Goal: Task Accomplishment & Management: Use online tool/utility

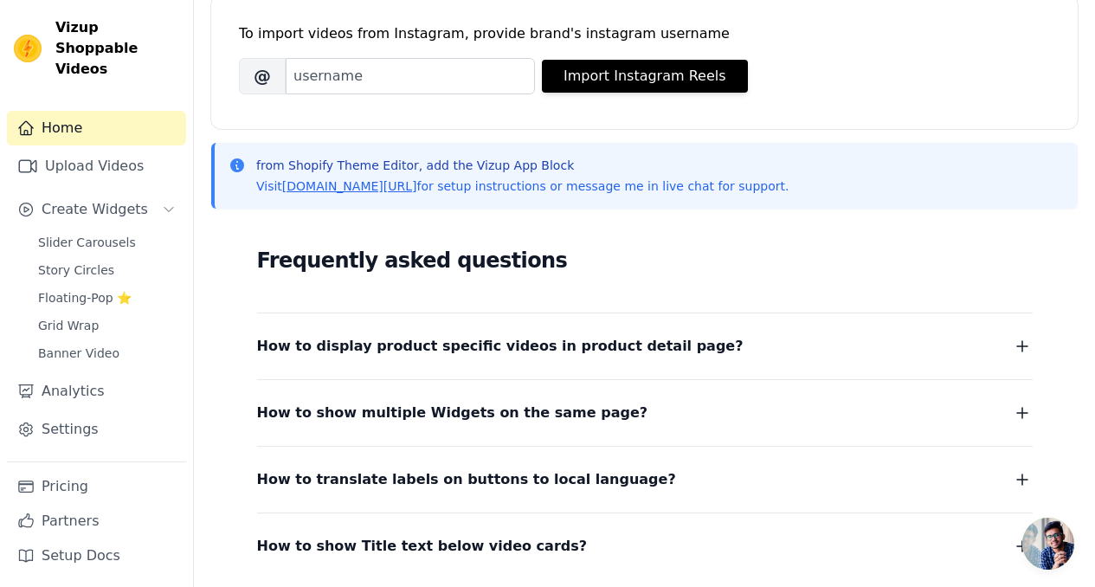
scroll to position [251, 0]
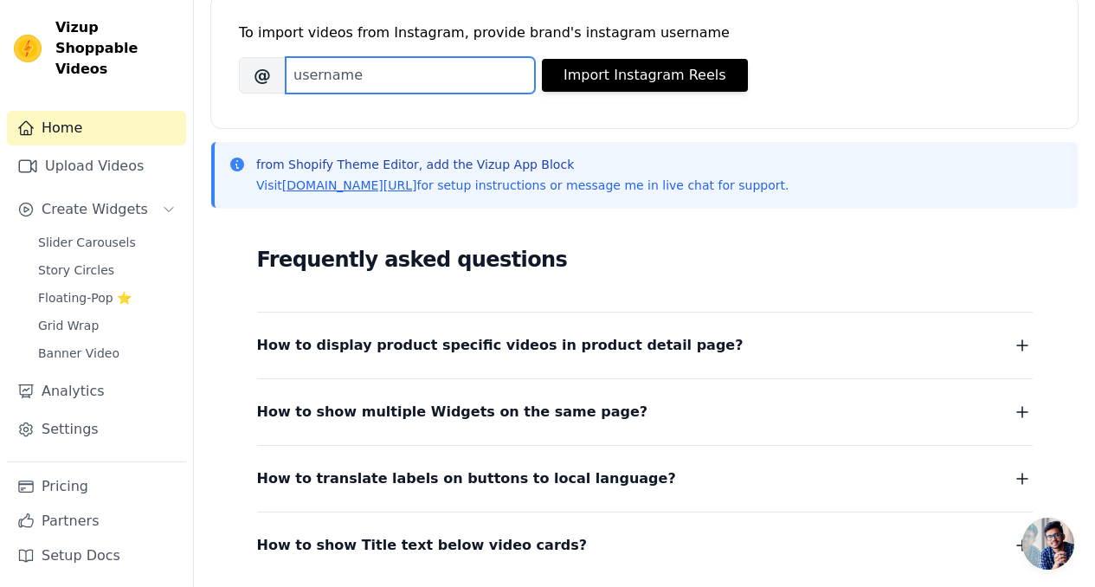
click at [413, 85] on input "Brand's Instagram Username" at bounding box center [410, 75] width 249 height 36
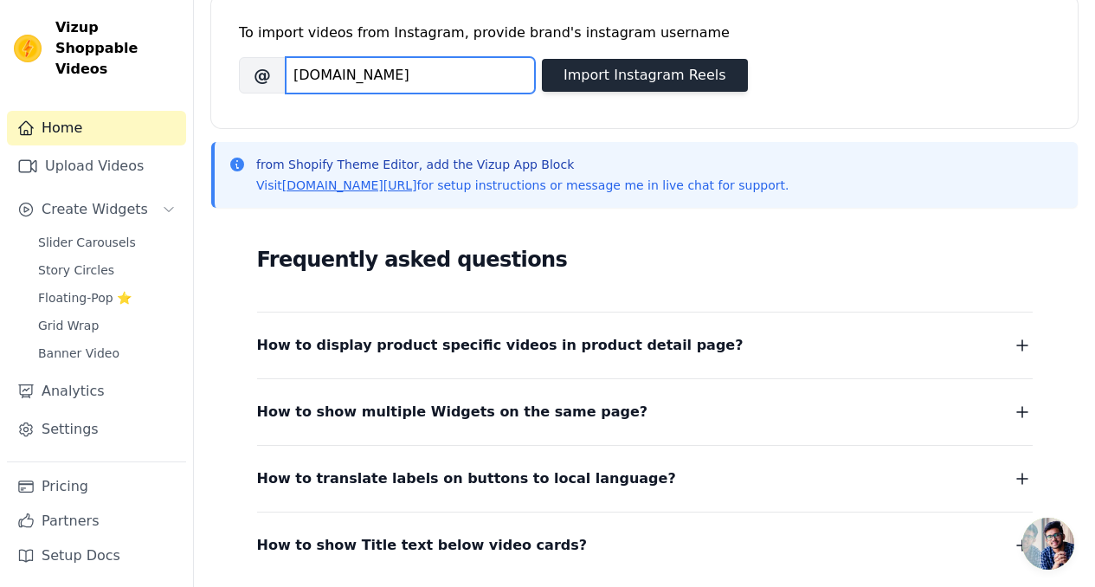
type input "[DOMAIN_NAME]"
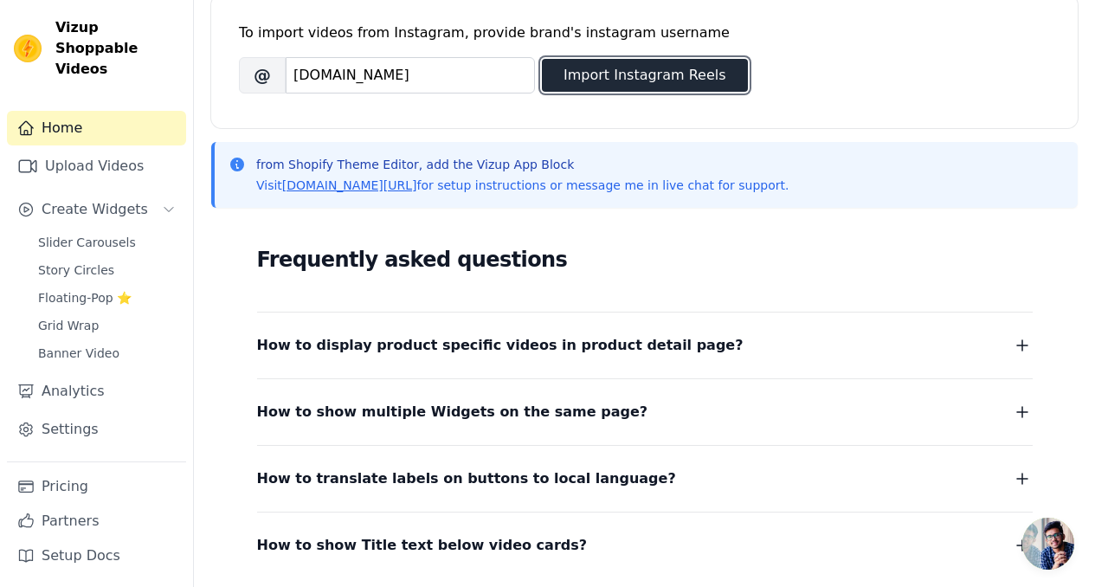
click at [676, 69] on button "Import Instagram Reels" at bounding box center [645, 75] width 206 height 33
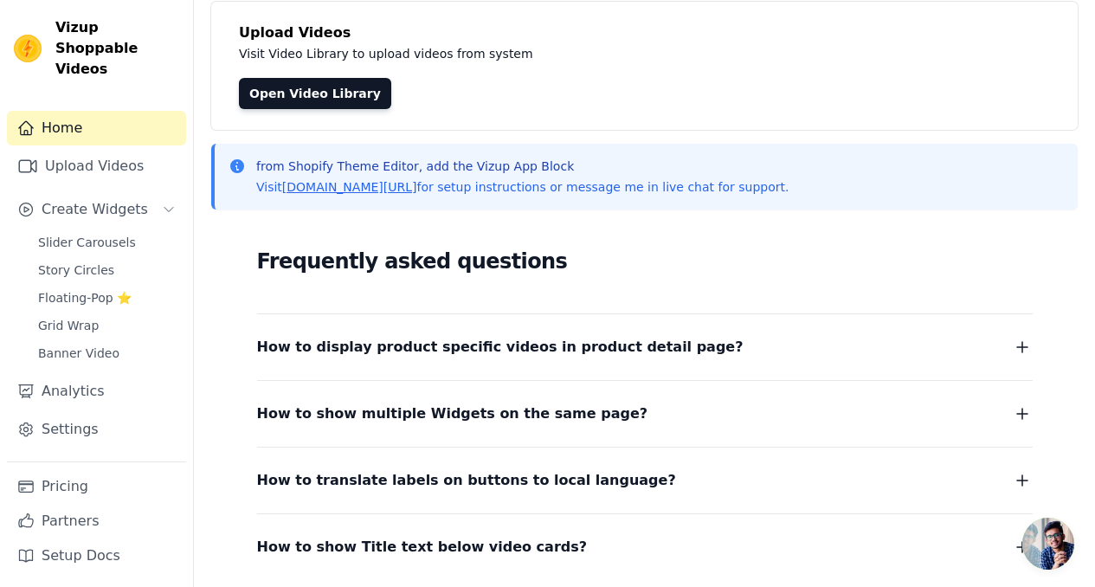
scroll to position [0, 0]
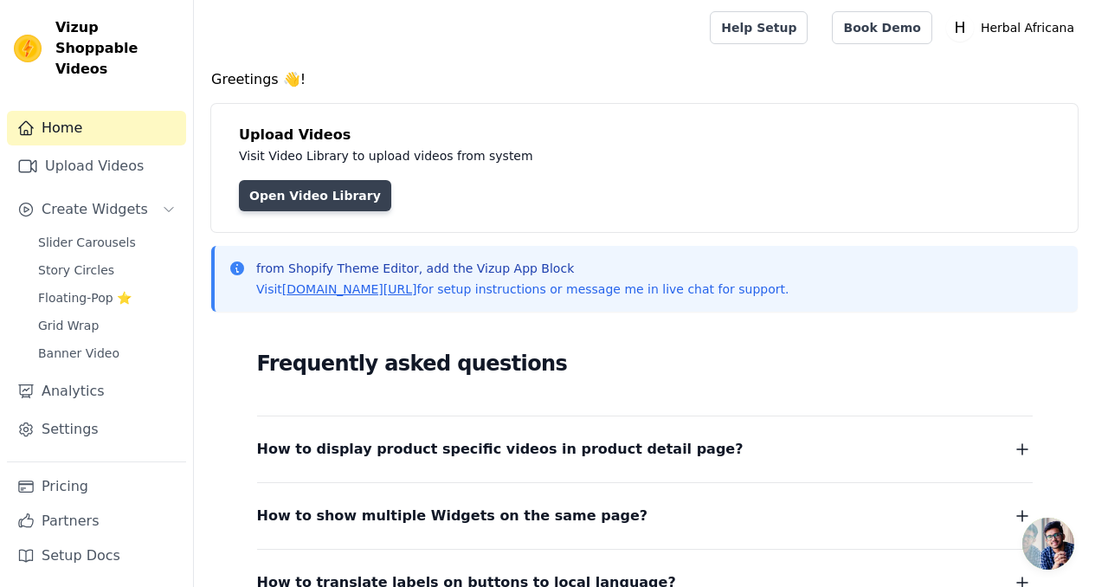
click at [311, 189] on link "Open Video Library" at bounding box center [315, 195] width 152 height 31
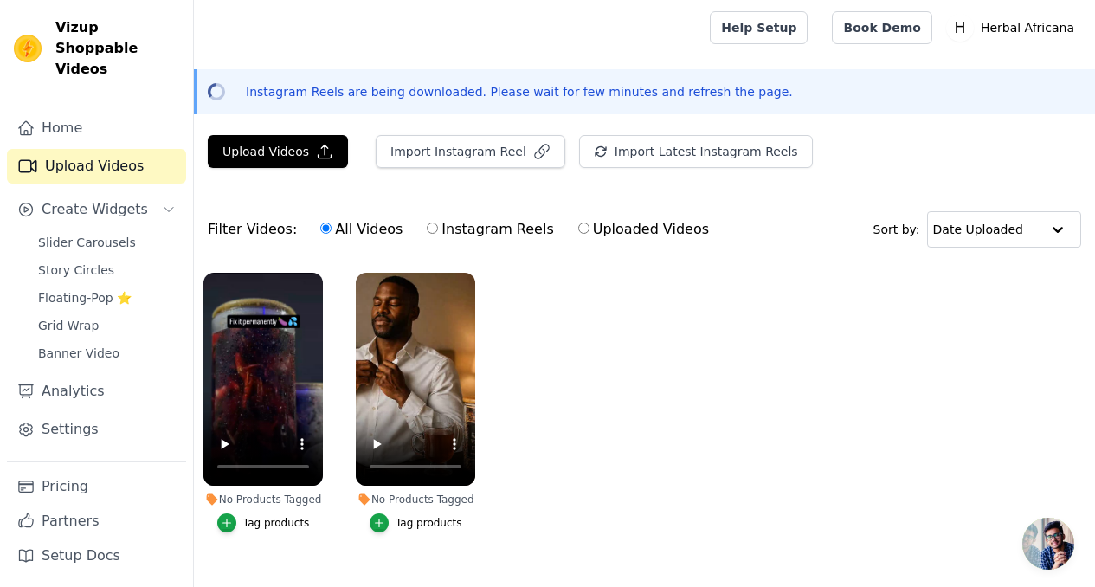
click at [427, 229] on input "Instagram Reels" at bounding box center [432, 227] width 11 height 11
radio input "true"
click at [320, 232] on input "All Videos" at bounding box center [325, 227] width 11 height 11
radio input "true"
click at [284, 516] on div "Tag products" at bounding box center [276, 523] width 67 height 14
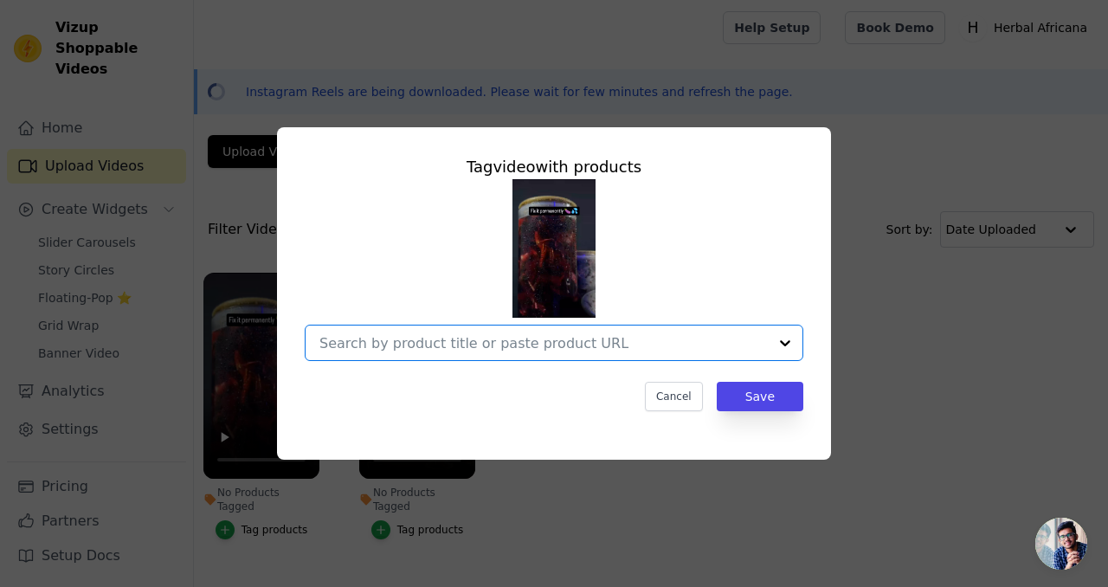
click at [706, 337] on input "No Products Tagged Tag video with products Option undefined, selected. Select i…" at bounding box center [543, 343] width 448 height 16
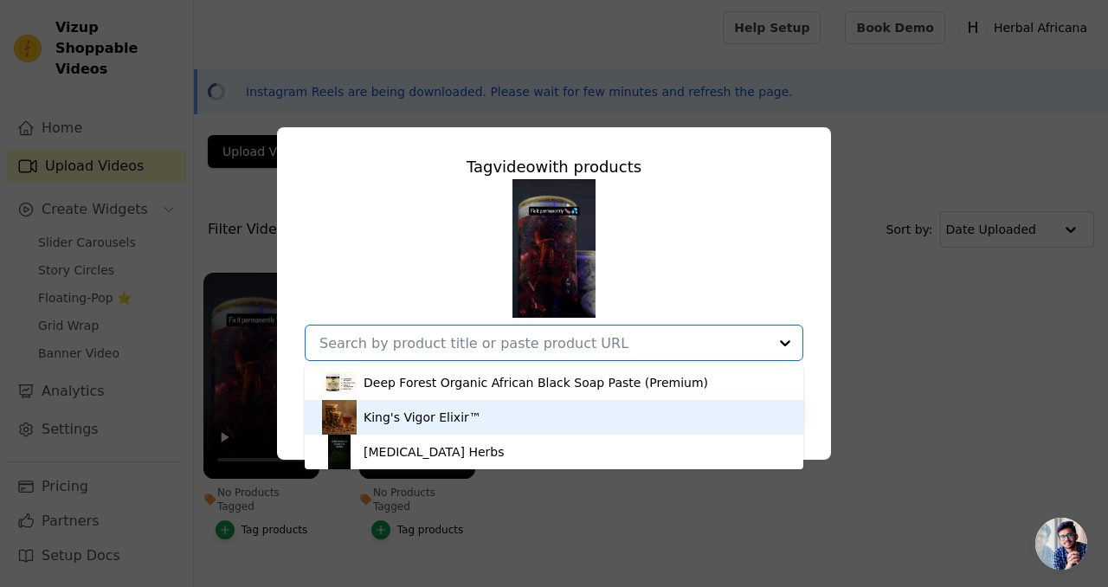
click at [472, 414] on div "King's Vigor Elixir™" at bounding box center [554, 417] width 464 height 35
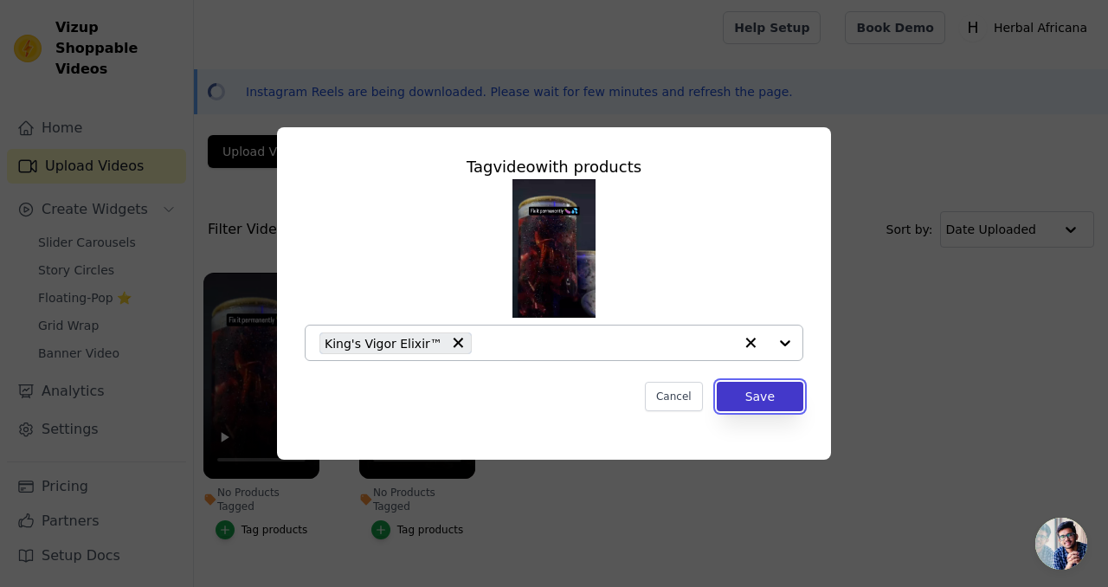
click at [780, 400] on button "Save" at bounding box center [759, 396] width 87 height 29
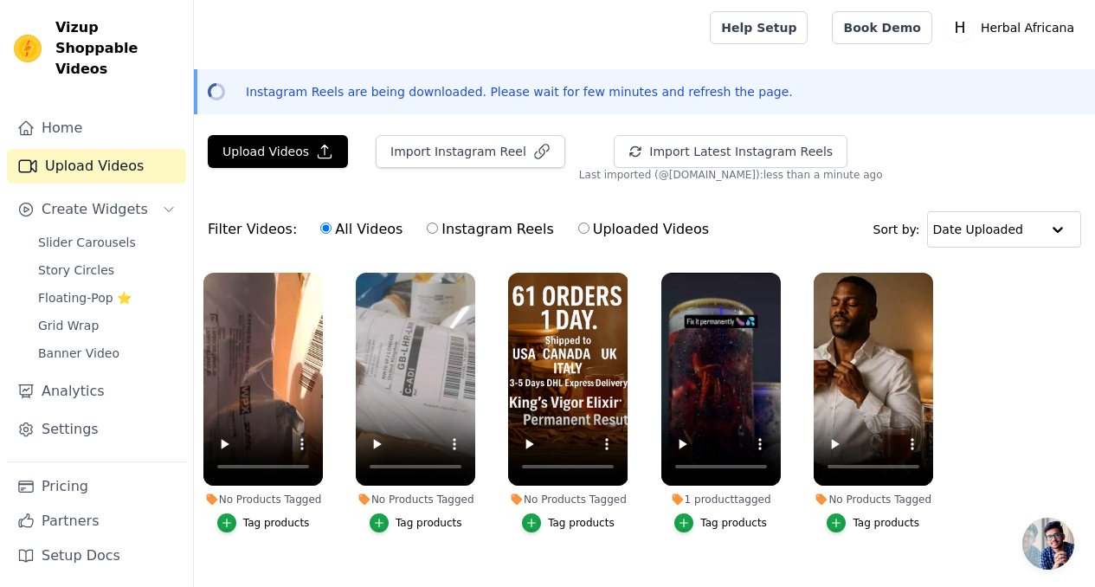
click at [849, 514] on button "Tag products" at bounding box center [872, 522] width 93 height 19
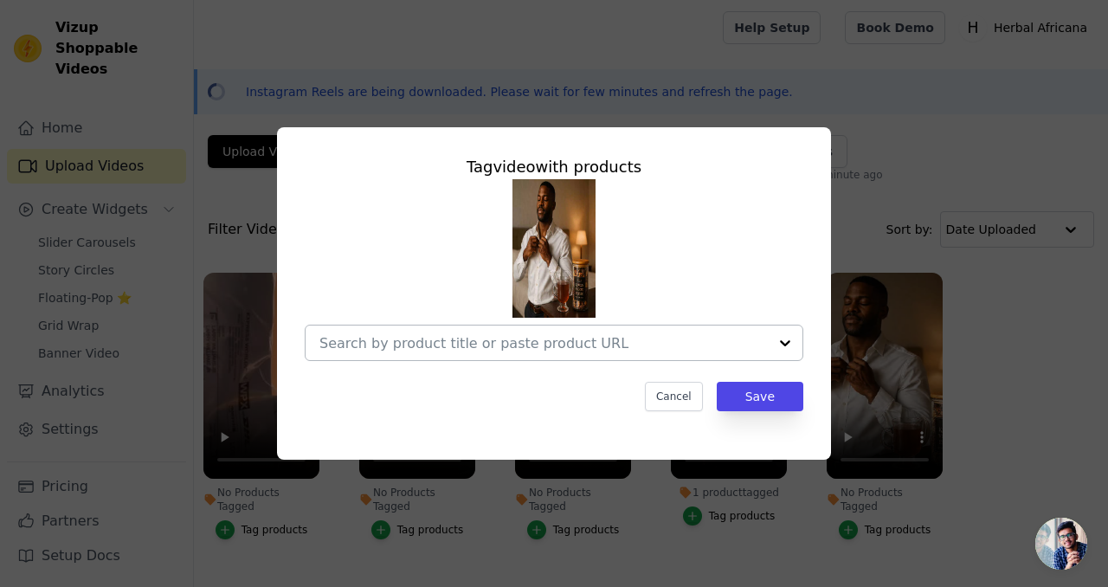
click at [674, 358] on div at bounding box center [543, 342] width 448 height 35
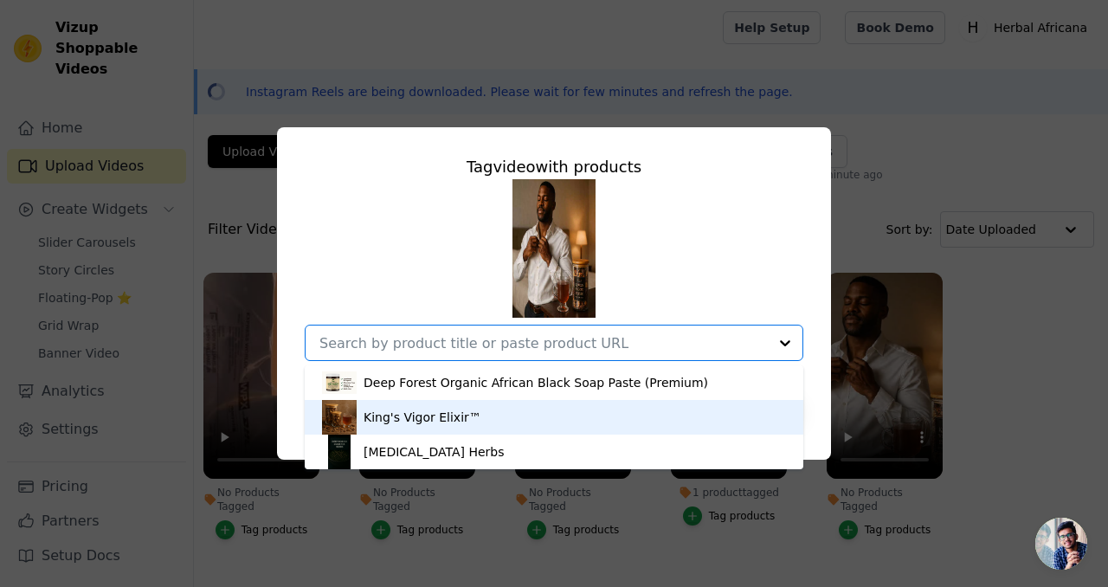
click at [480, 414] on div "King's Vigor Elixir™" at bounding box center [554, 417] width 464 height 35
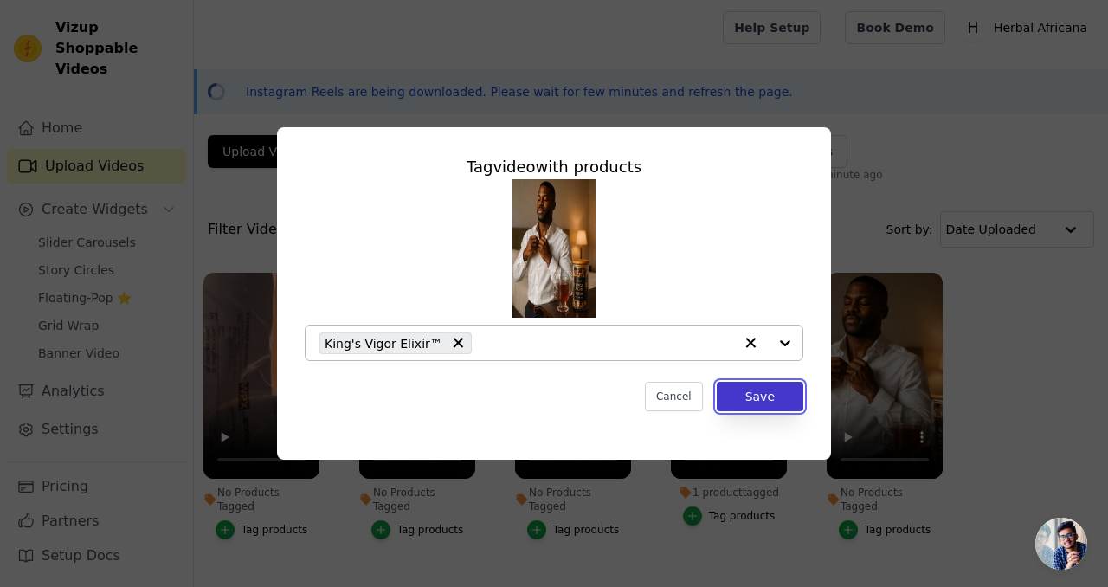
click at [770, 400] on button "Save" at bounding box center [759, 396] width 87 height 29
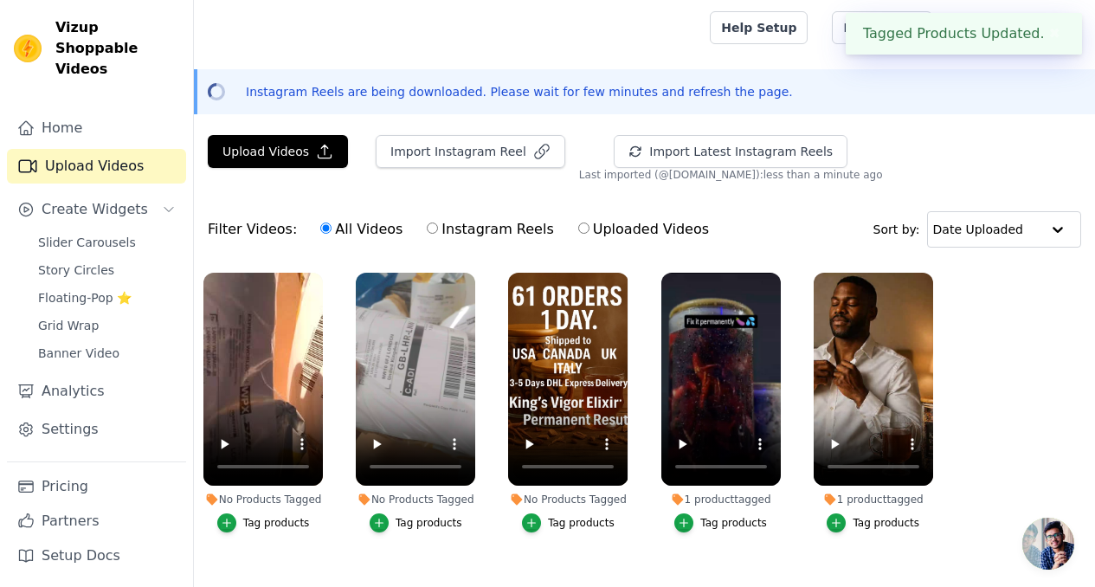
click at [556, 516] on div "Tag products" at bounding box center [581, 523] width 67 height 14
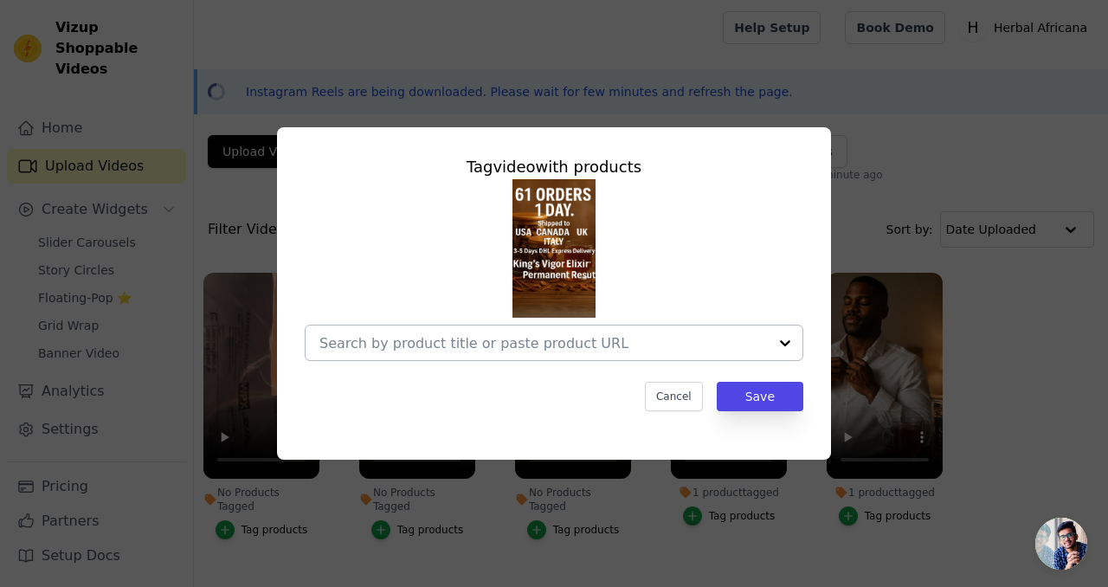
click at [671, 351] on div at bounding box center [543, 342] width 448 height 35
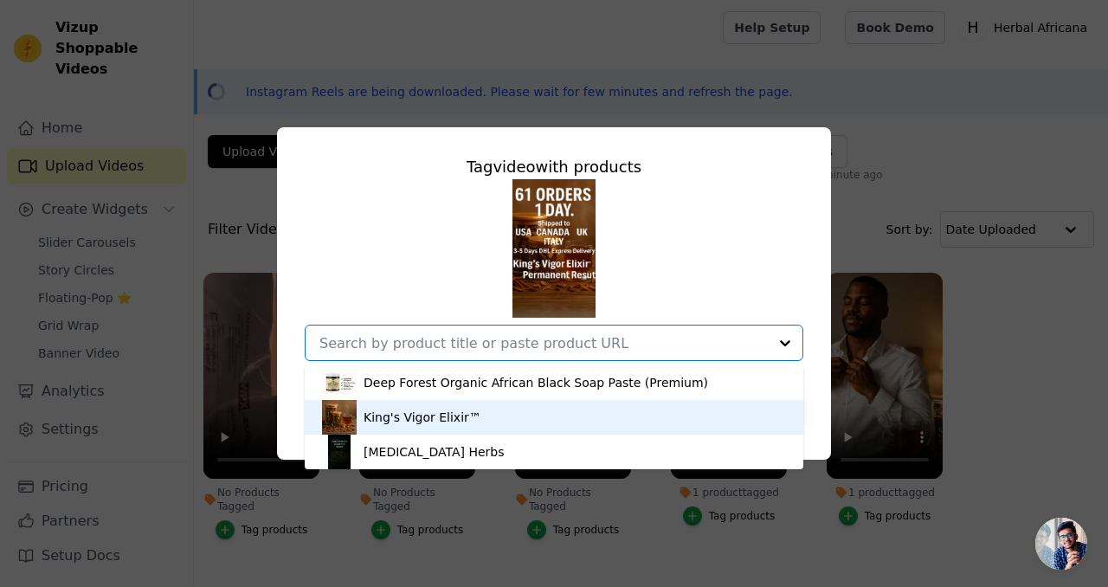
click at [467, 414] on div "King's Vigor Elixir™" at bounding box center [422, 416] width 118 height 17
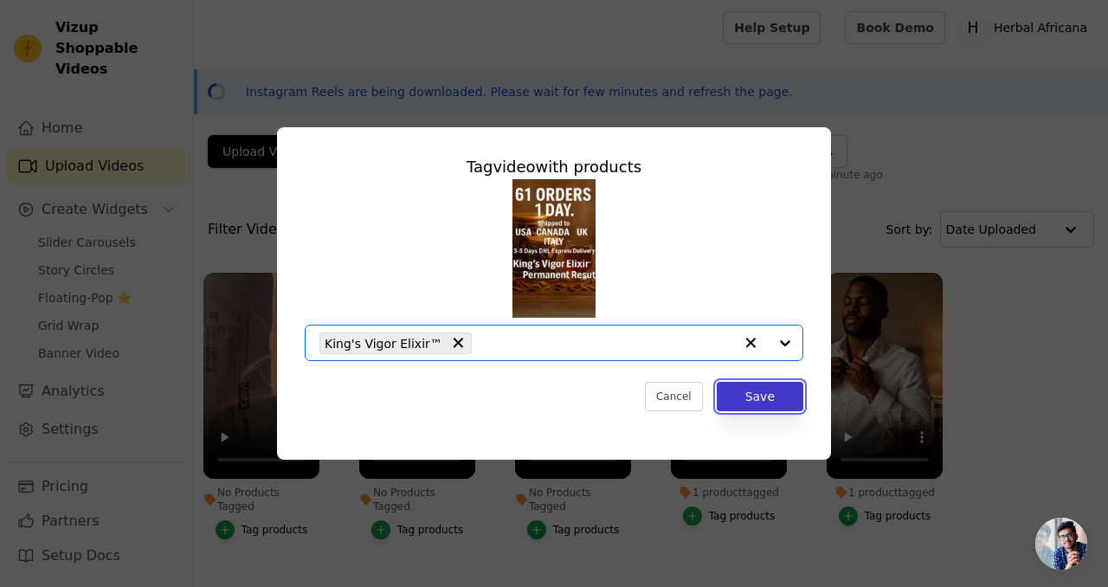
click at [741, 393] on button "Save" at bounding box center [759, 396] width 87 height 29
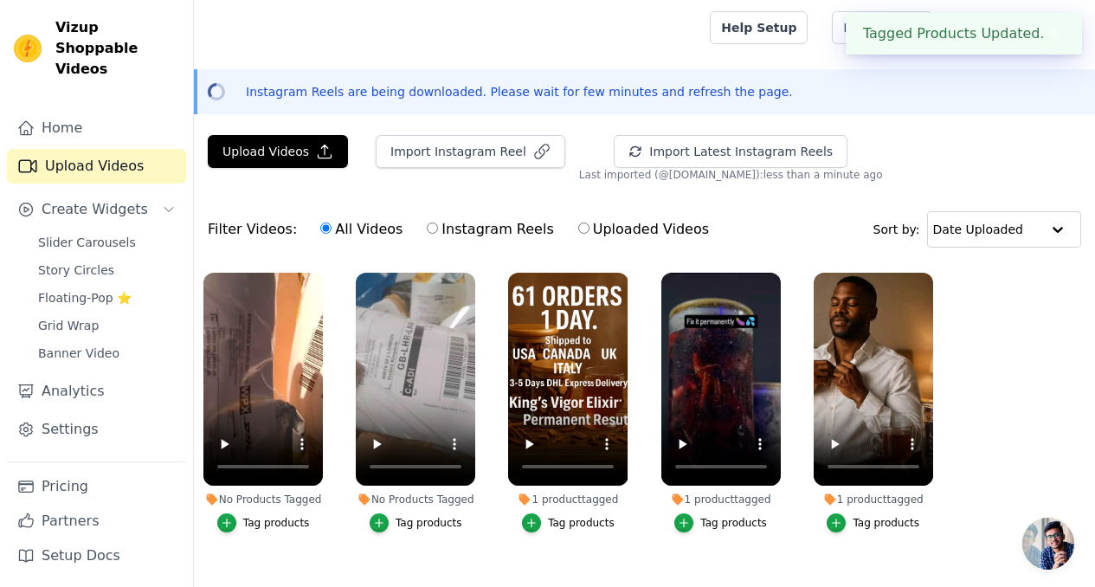
click at [393, 513] on button "Tag products" at bounding box center [415, 522] width 93 height 19
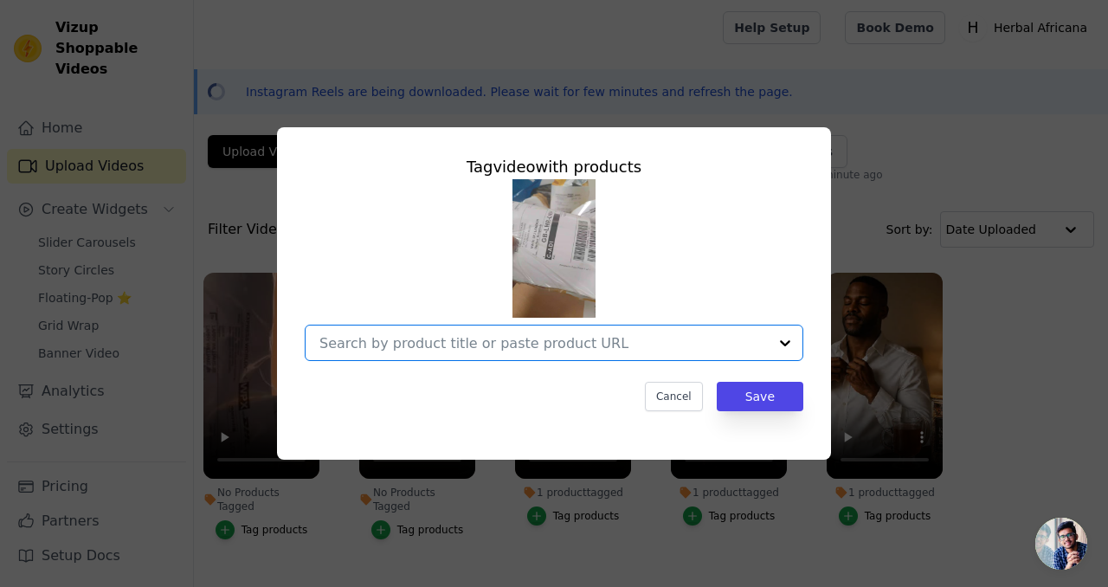
click at [594, 350] on input "No Products Tagged Tag video with products Option undefined, selected. Select i…" at bounding box center [543, 343] width 448 height 16
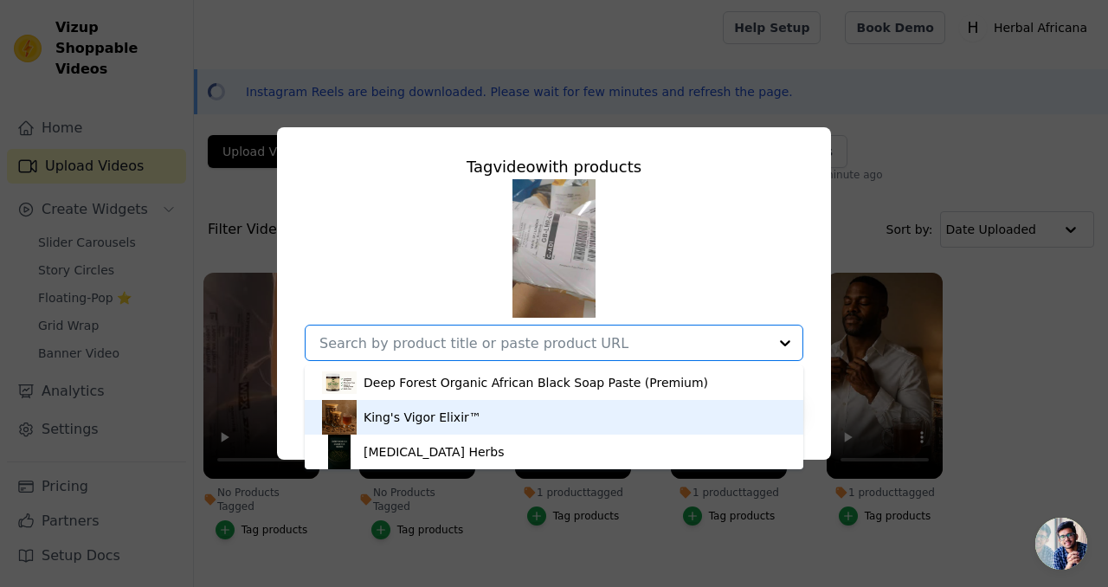
click at [526, 416] on div "King's Vigor Elixir™" at bounding box center [554, 417] width 464 height 35
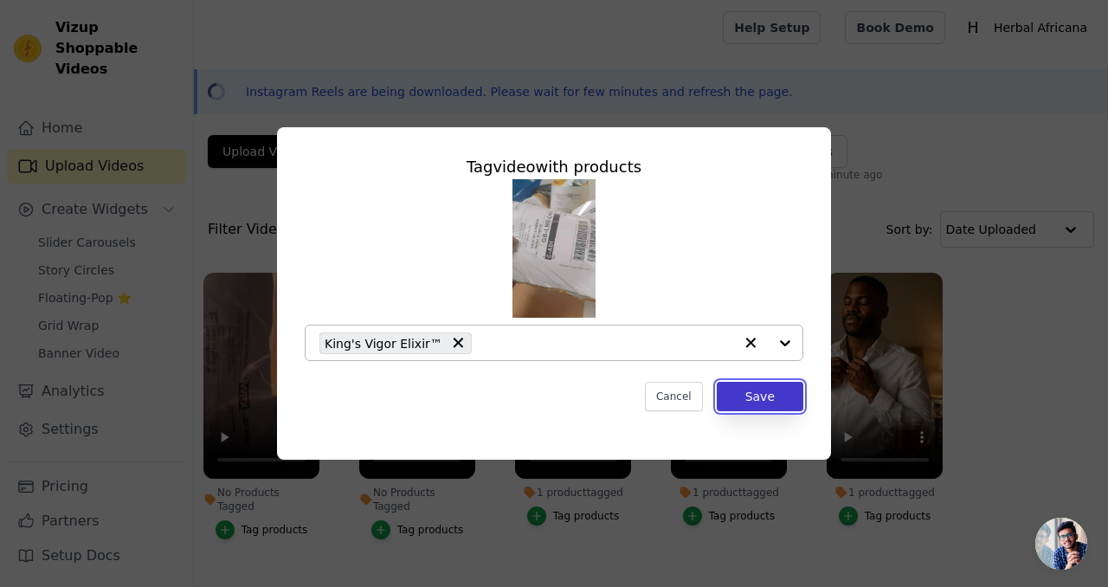
click at [754, 390] on button "Save" at bounding box center [759, 396] width 87 height 29
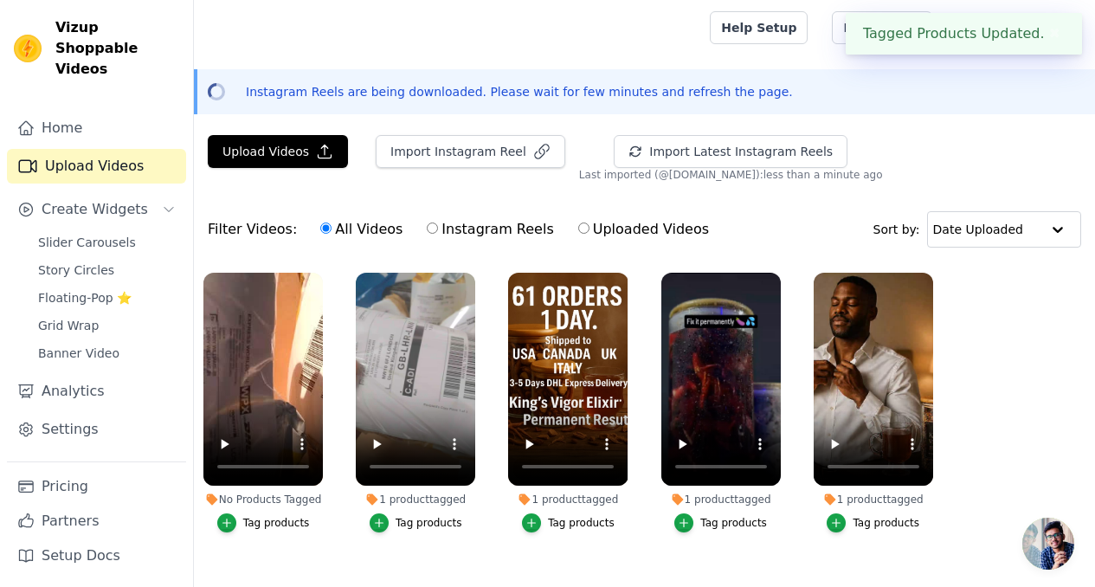
click at [255, 516] on div "Tag products" at bounding box center [276, 523] width 67 height 14
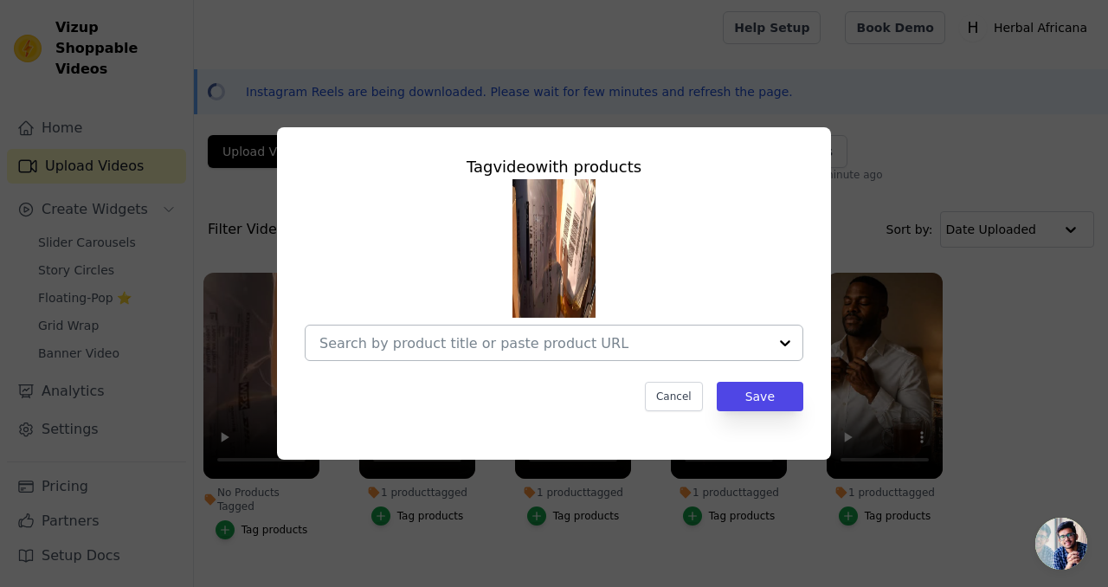
click at [491, 350] on input "No Products Tagged Tag video with products Cancel Save Tag products" at bounding box center [543, 343] width 448 height 16
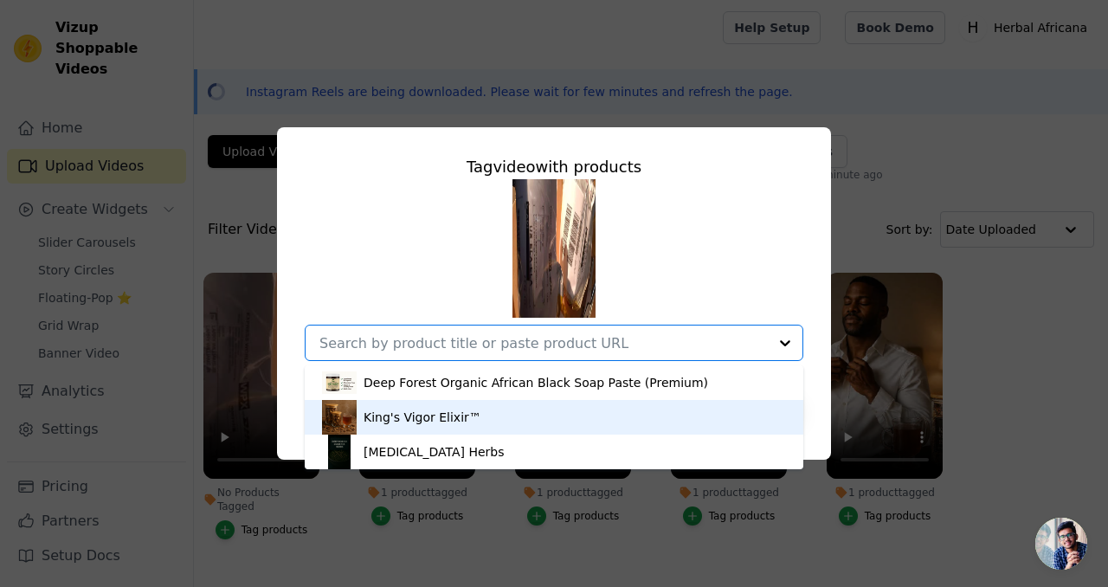
click at [459, 412] on div "King's Vigor Elixir™" at bounding box center [422, 416] width 118 height 17
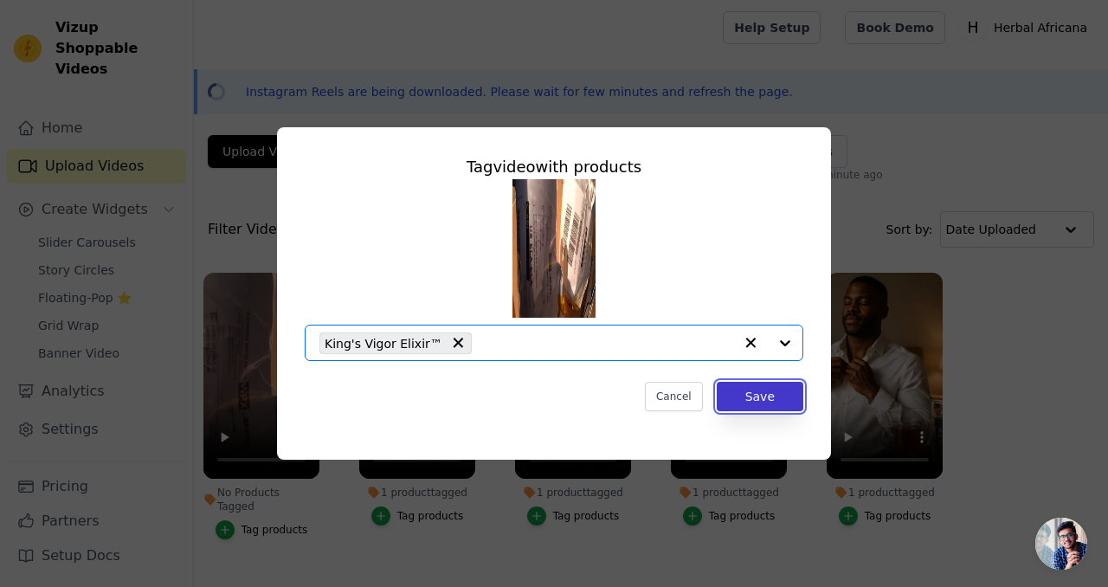
click at [761, 392] on button "Save" at bounding box center [759, 396] width 87 height 29
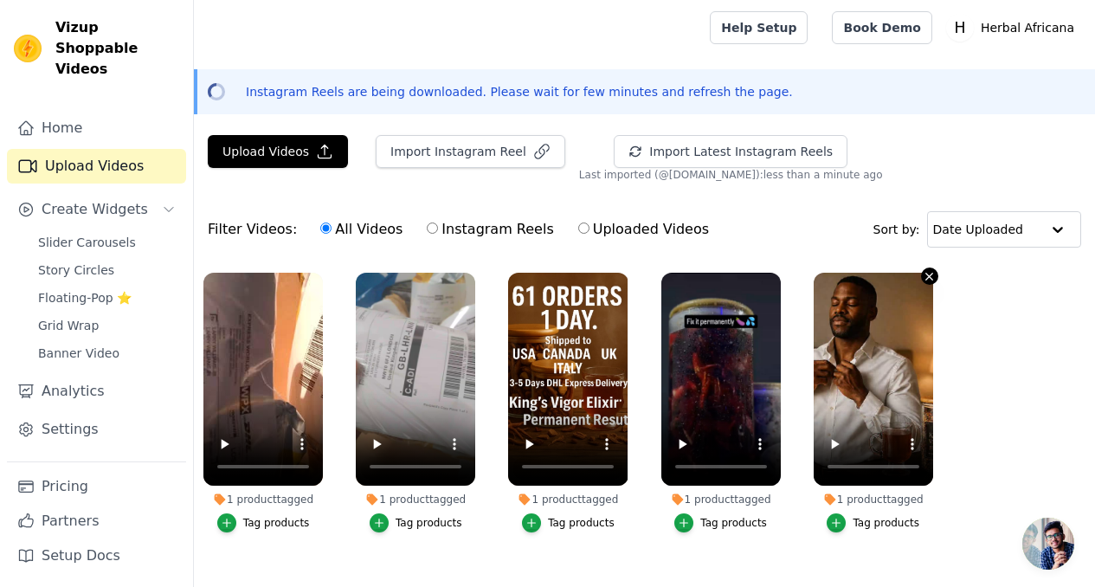
click at [930, 279] on icon "button" at bounding box center [928, 276] width 13 height 13
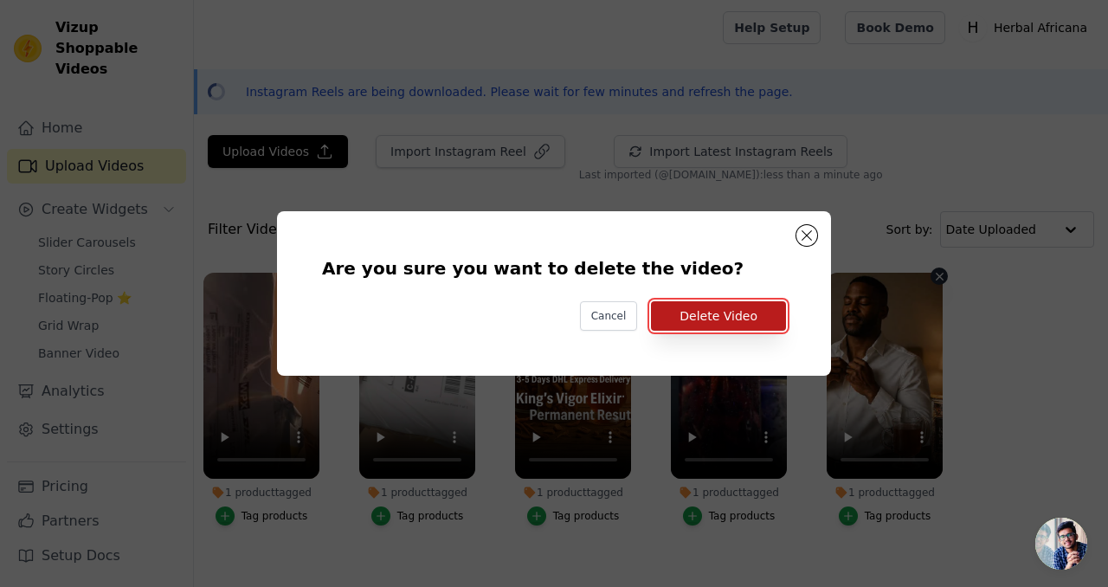
click at [723, 324] on button "Delete Video" at bounding box center [718, 315] width 135 height 29
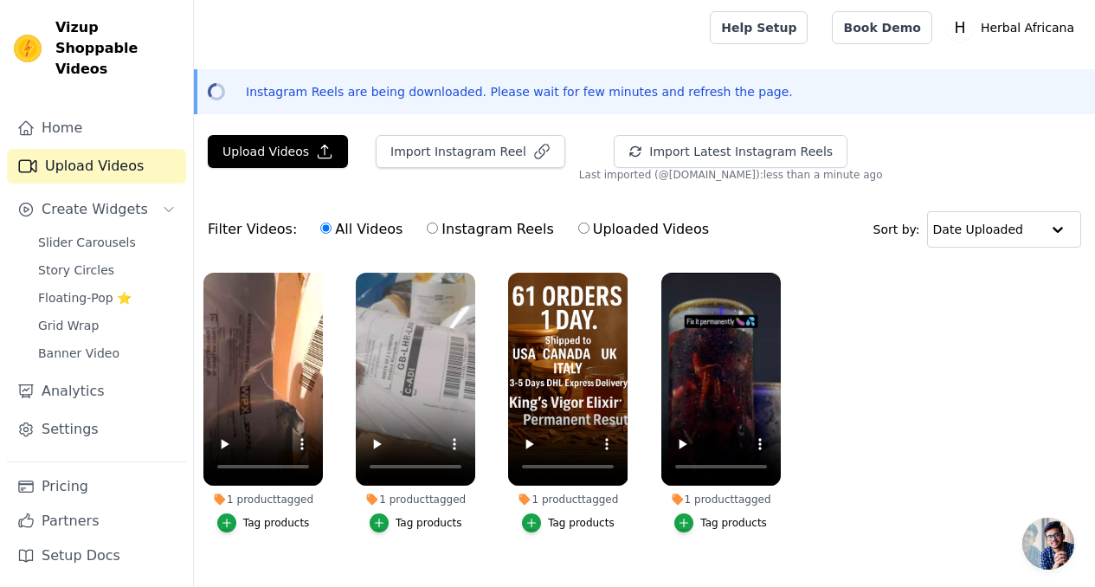
click at [865, 511] on ul "1 product tagged Tag products 1 product tagged Tag products 1 product tagged Ta…" at bounding box center [644, 419] width 901 height 313
drag, startPoint x: 562, startPoint y: 343, endPoint x: 346, endPoint y: 344, distance: 216.3
click at [346, 344] on ul "1 product tagged Tag products 1 product tagged Tag products 1 product tagged Ta…" at bounding box center [644, 419] width 901 height 313
click at [969, 237] on input "text" at bounding box center [985, 229] width 107 height 35
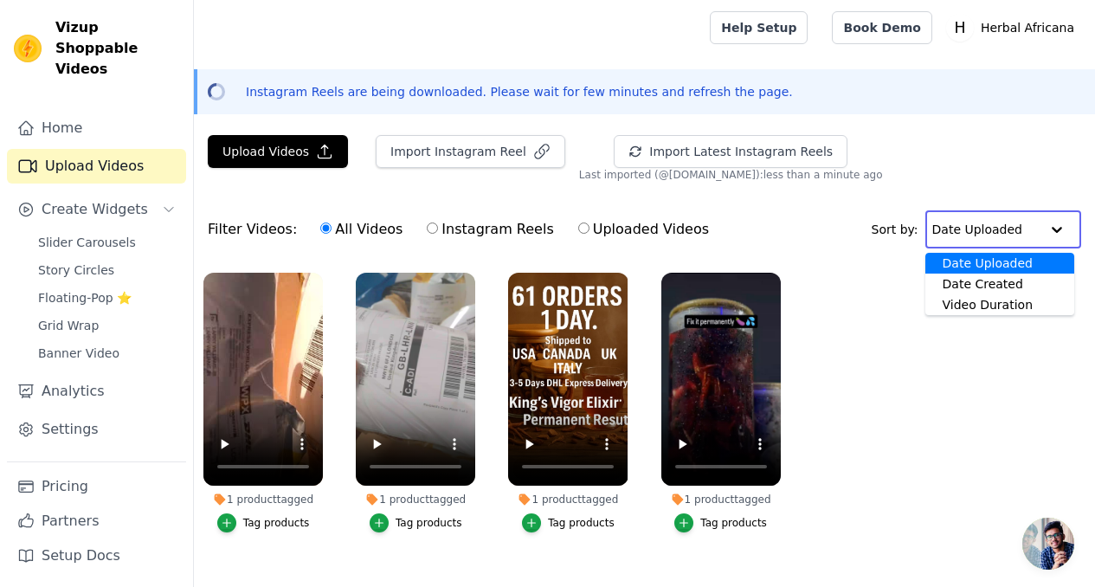
click at [890, 194] on div "Upload Videos Import Instagram Reel Import Latest Instagram Reels Import Latest…" at bounding box center [644, 355] width 901 height 441
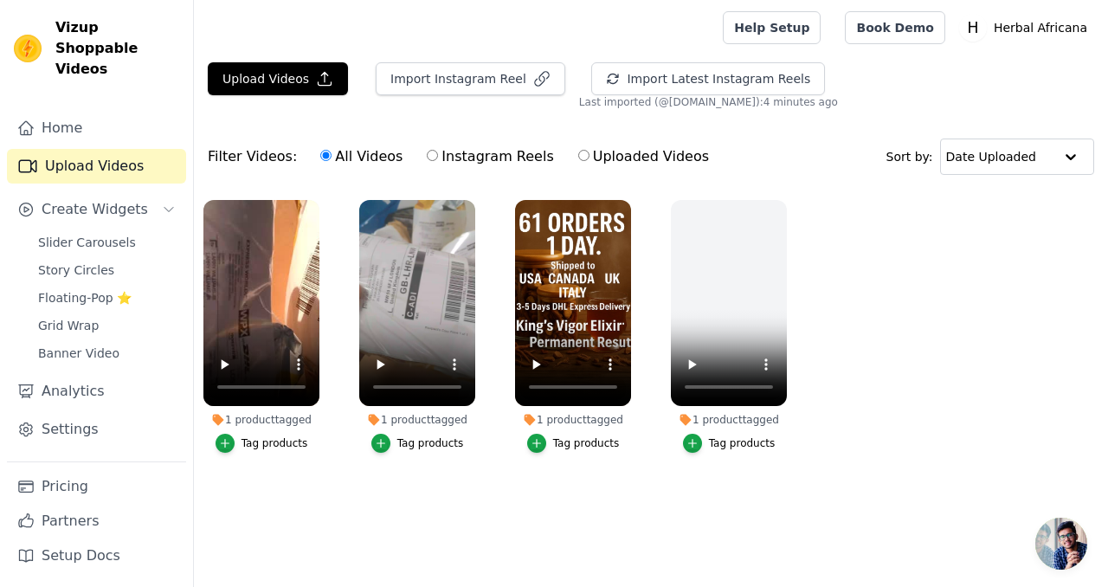
click at [958, 402] on ul "1 product tagged Tag products 1 product tagged Tag products 1 product tagged Ta…" at bounding box center [651, 343] width 914 height 306
click at [74, 234] on span "Slider Carousels" at bounding box center [87, 242] width 98 height 17
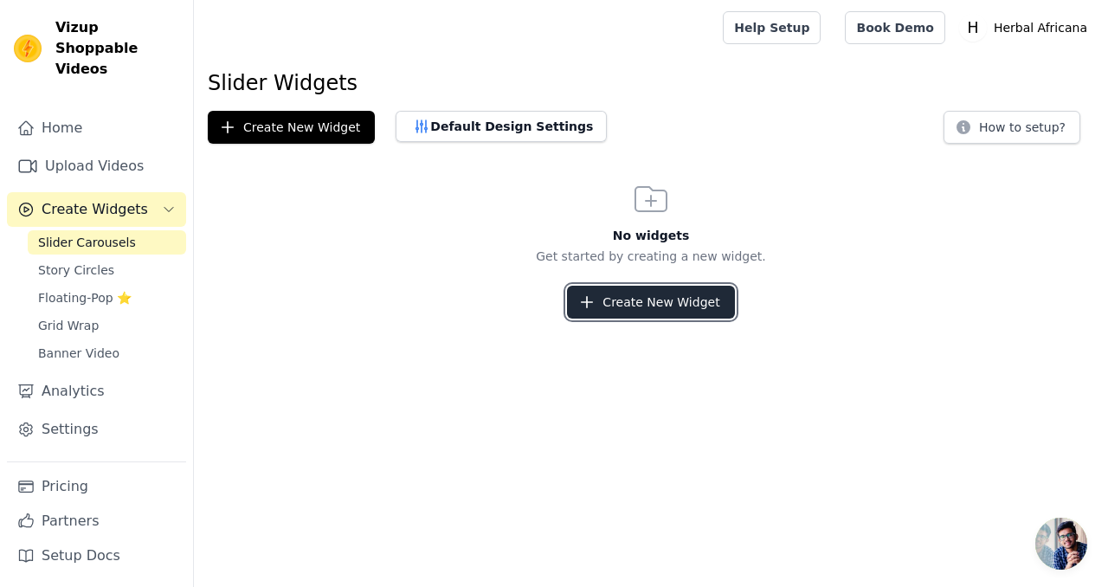
click at [611, 304] on button "Create New Widget" at bounding box center [650, 302] width 167 height 33
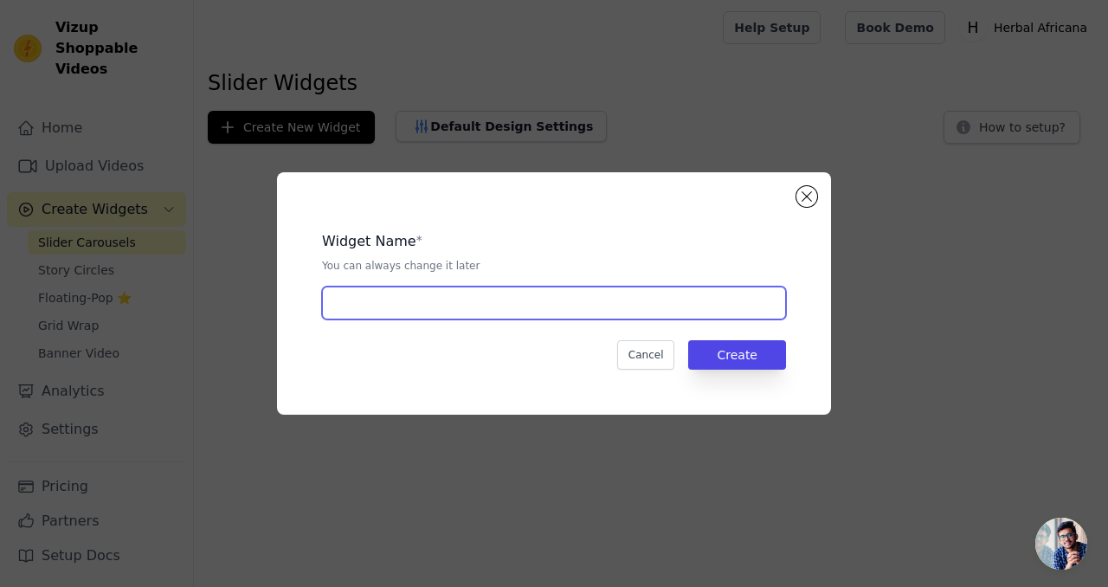
click at [536, 313] on input "text" at bounding box center [554, 302] width 464 height 33
type input "product desc"
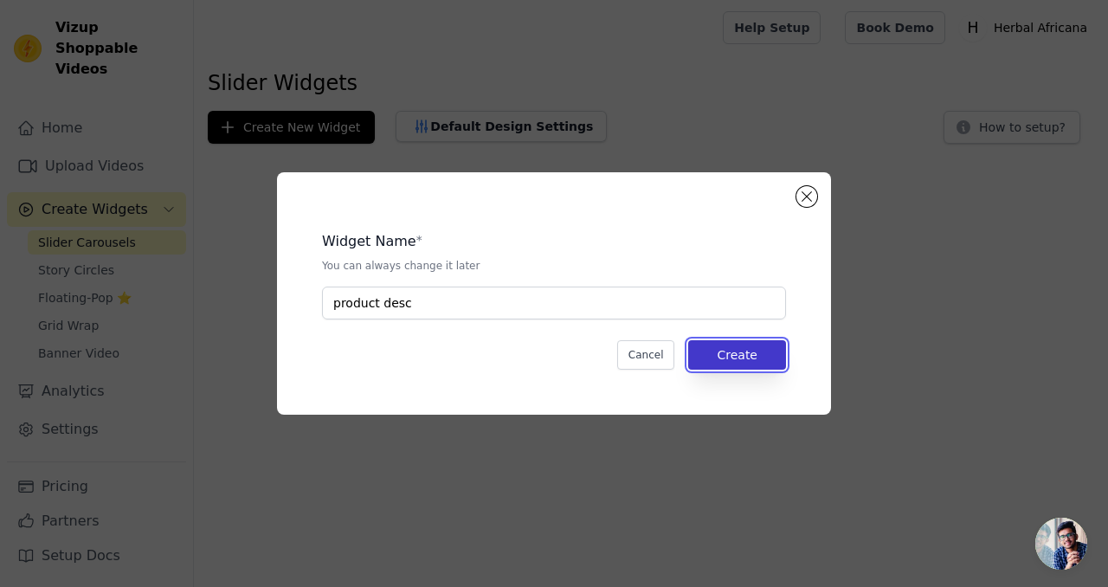
click at [760, 357] on button "Create" at bounding box center [737, 354] width 98 height 29
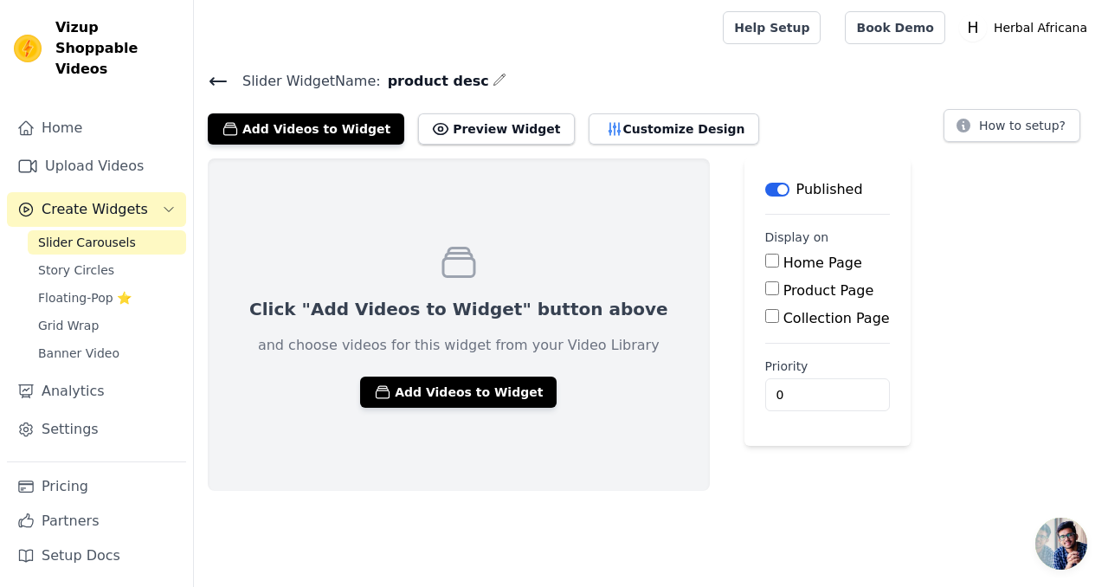
click at [765, 287] on input "Product Page" at bounding box center [772, 288] width 14 height 14
checkbox input "true"
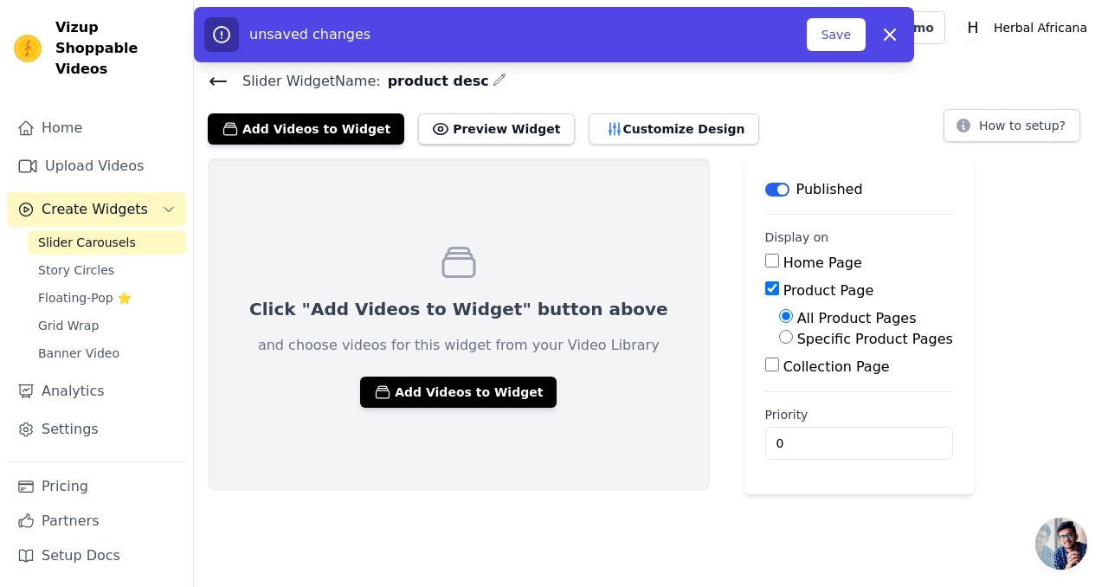
click at [779, 337] on input "Specific Product Pages" at bounding box center [786, 337] width 14 height 14
radio input "true"
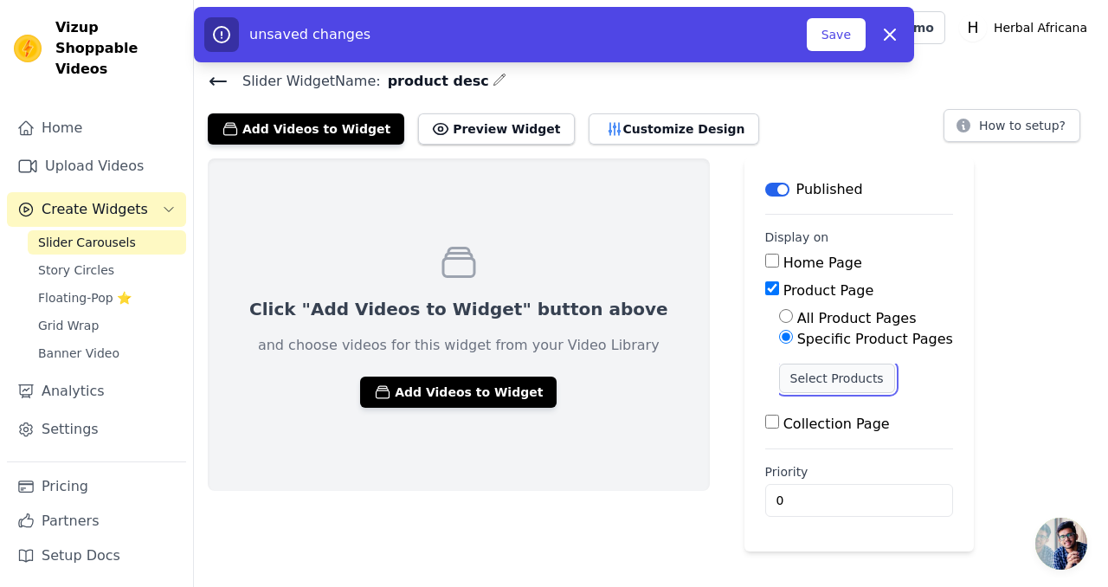
click at [779, 381] on button "Select Products" at bounding box center [837, 377] width 116 height 29
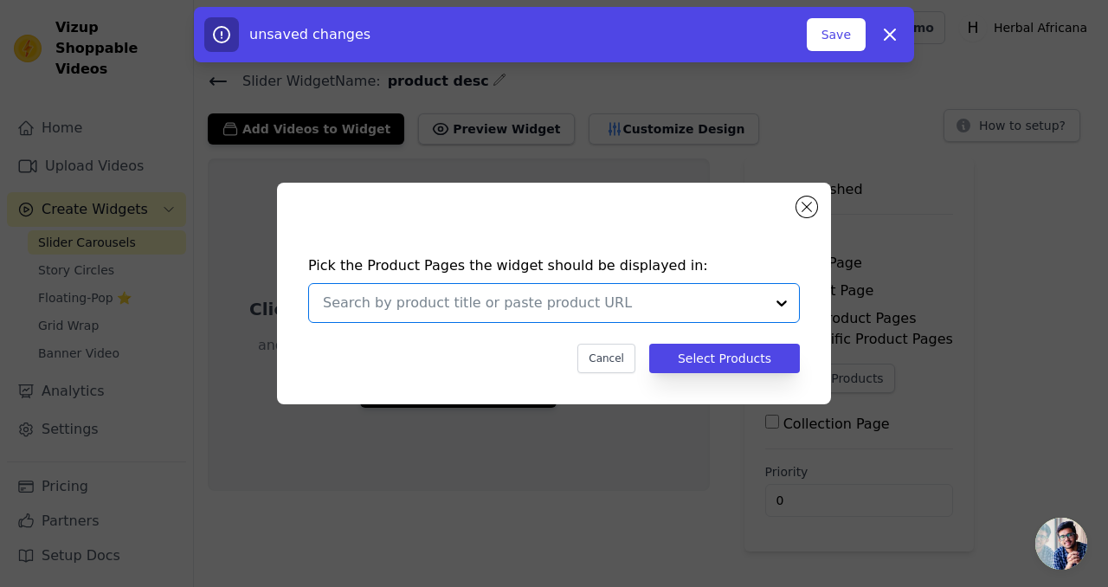
click at [710, 303] on input "text" at bounding box center [543, 302] width 441 height 21
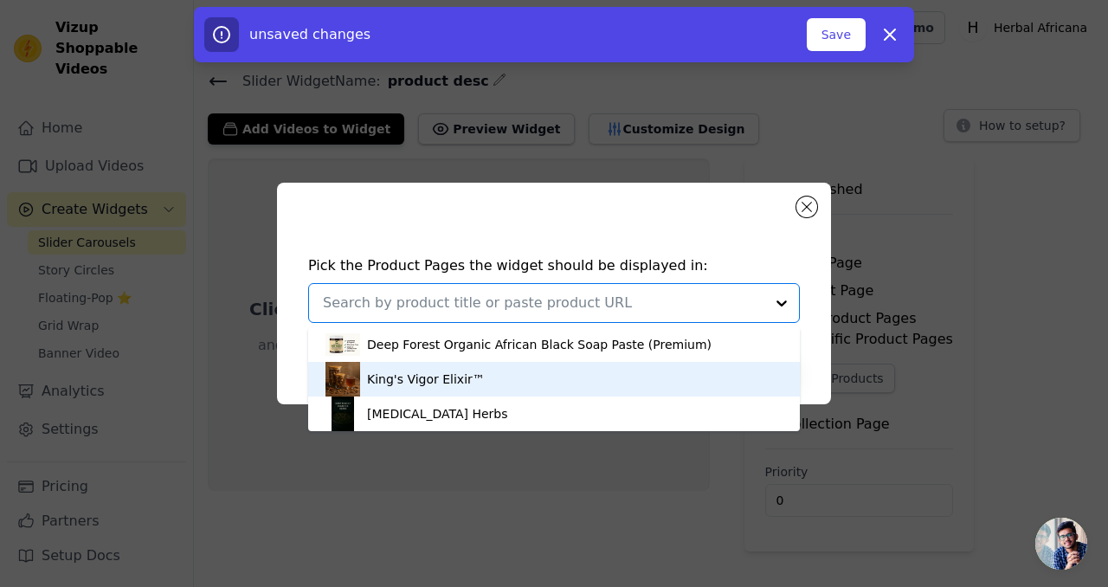
click at [470, 382] on div "King's Vigor Elixir™" at bounding box center [426, 378] width 118 height 17
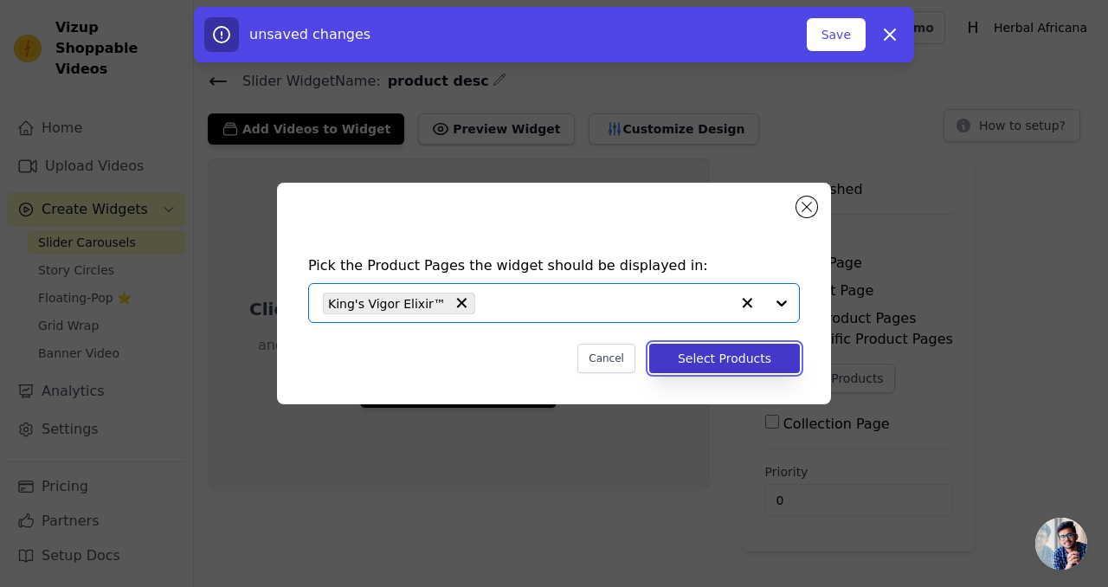
click at [735, 360] on button "Select Products" at bounding box center [724, 358] width 151 height 29
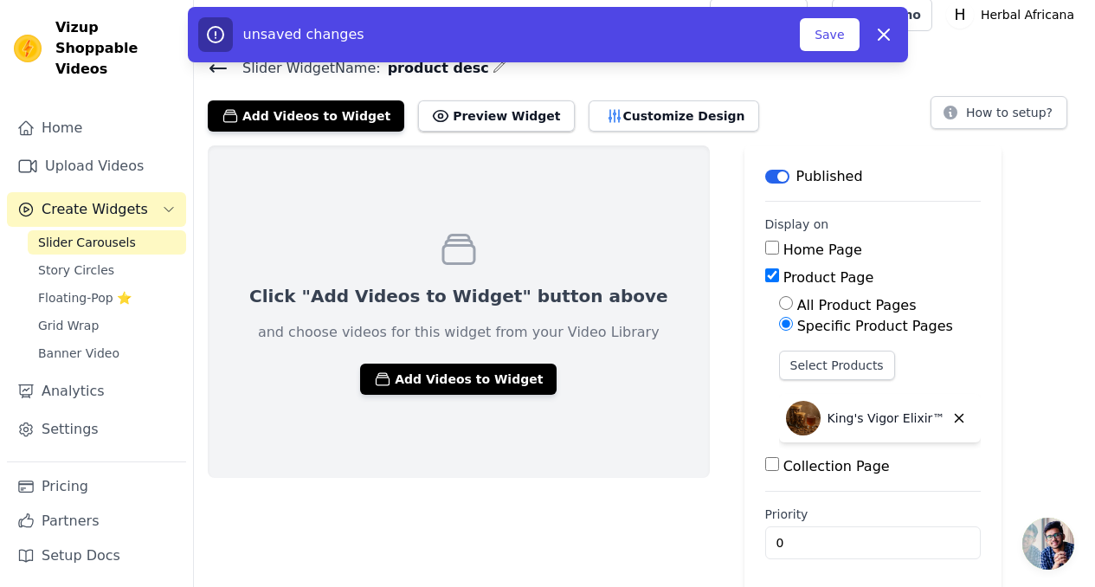
scroll to position [19, 0]
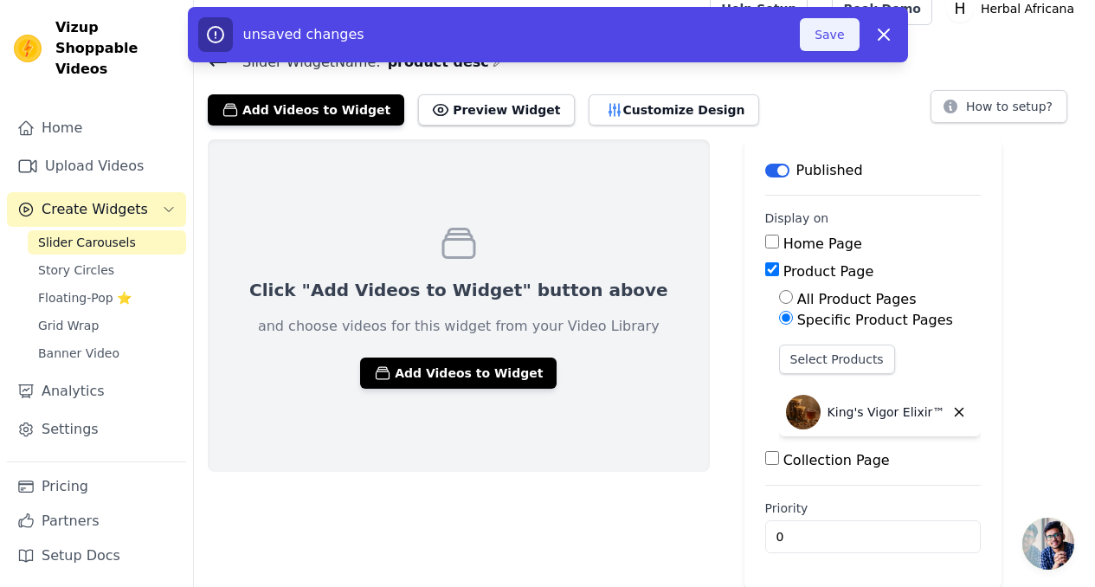
click at [841, 41] on button "Save" at bounding box center [829, 34] width 59 height 33
click at [464, 118] on button "Preview Widget" at bounding box center [496, 109] width 156 height 31
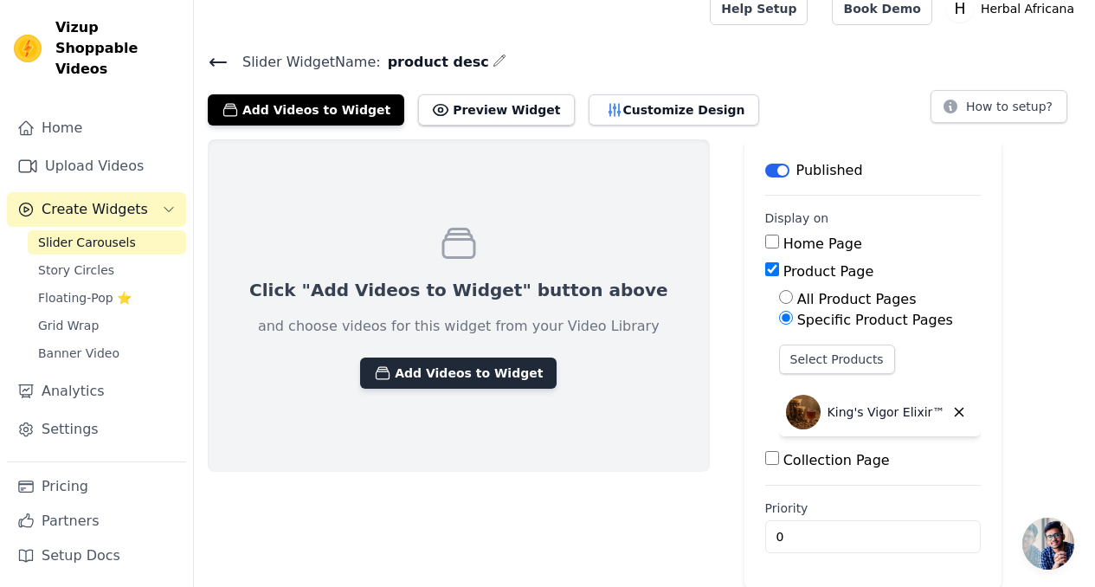
click at [381, 378] on button "Add Videos to Widget" at bounding box center [458, 372] width 196 height 31
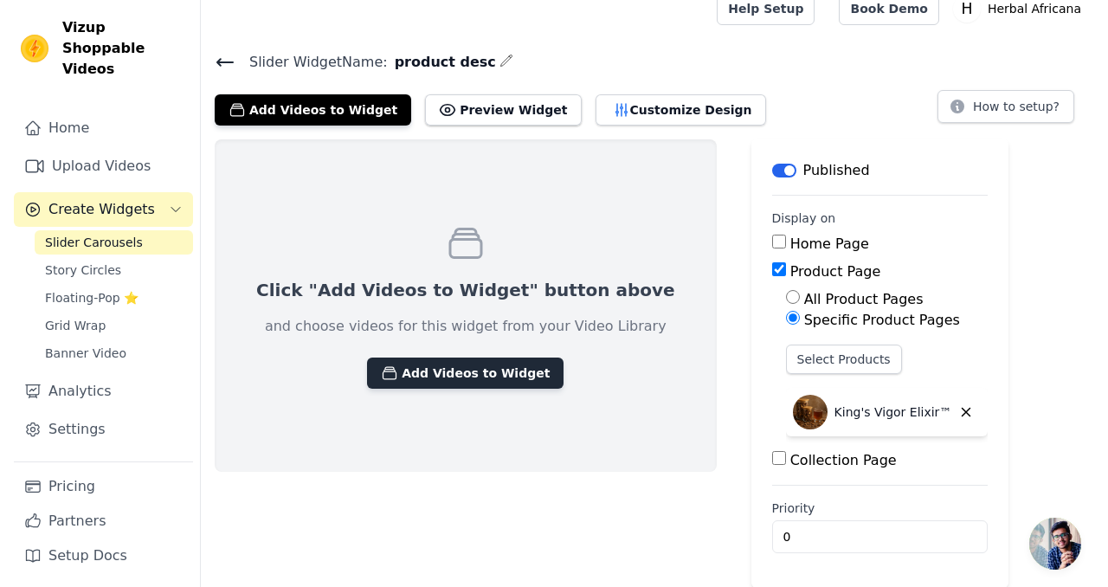
scroll to position [0, 0]
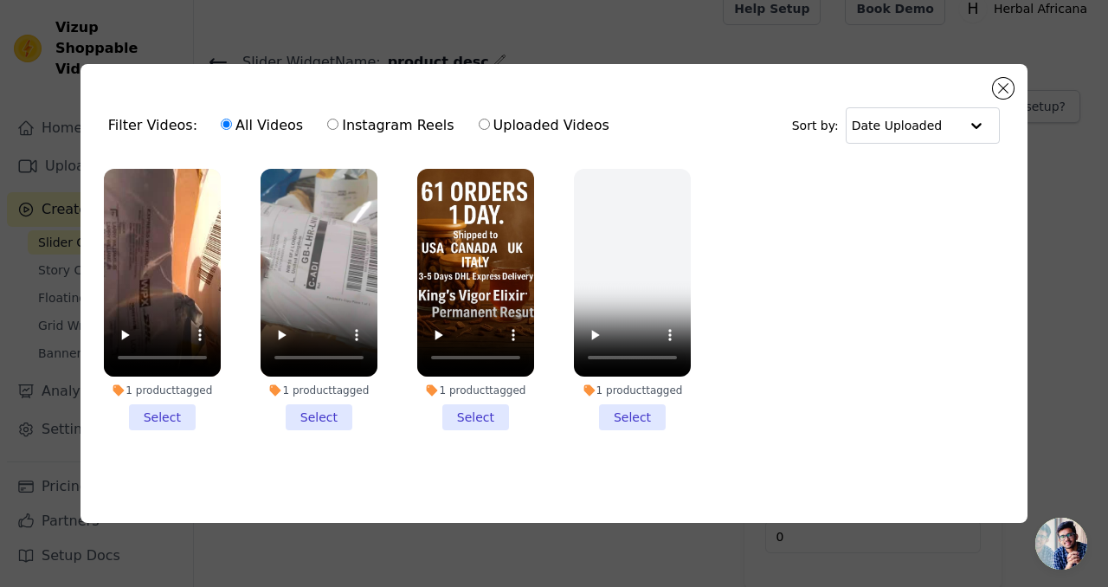
click at [485, 414] on li "1 product tagged Select" at bounding box center [475, 299] width 117 height 261
click at [0, 0] on input "1 product tagged Select" at bounding box center [0, 0] width 0 height 0
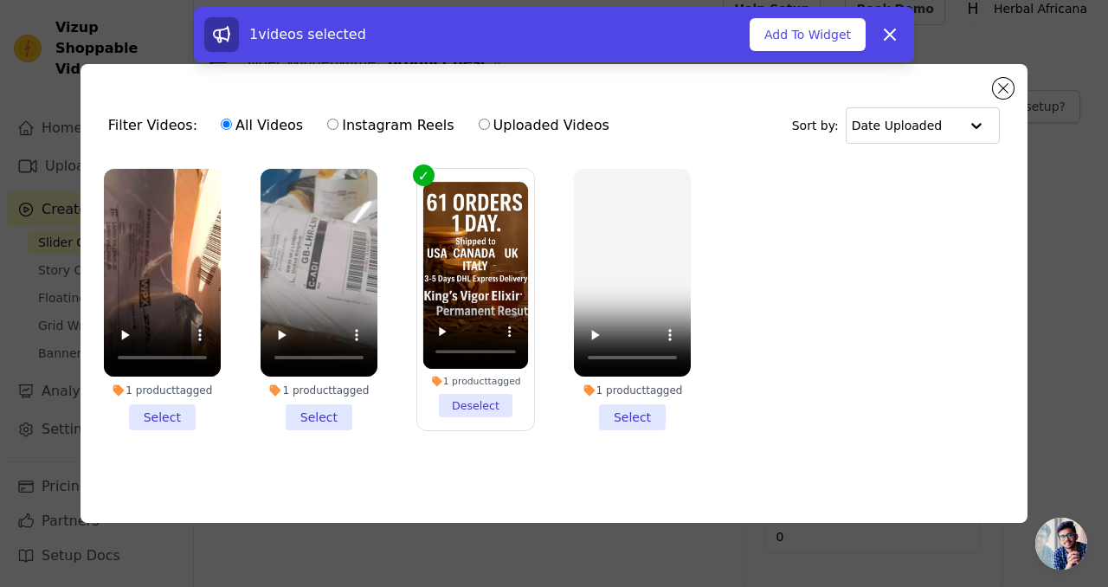
click at [145, 413] on li "1 product tagged Select" at bounding box center [162, 299] width 117 height 261
click at [0, 0] on input "1 product tagged Select" at bounding box center [0, 0] width 0 height 0
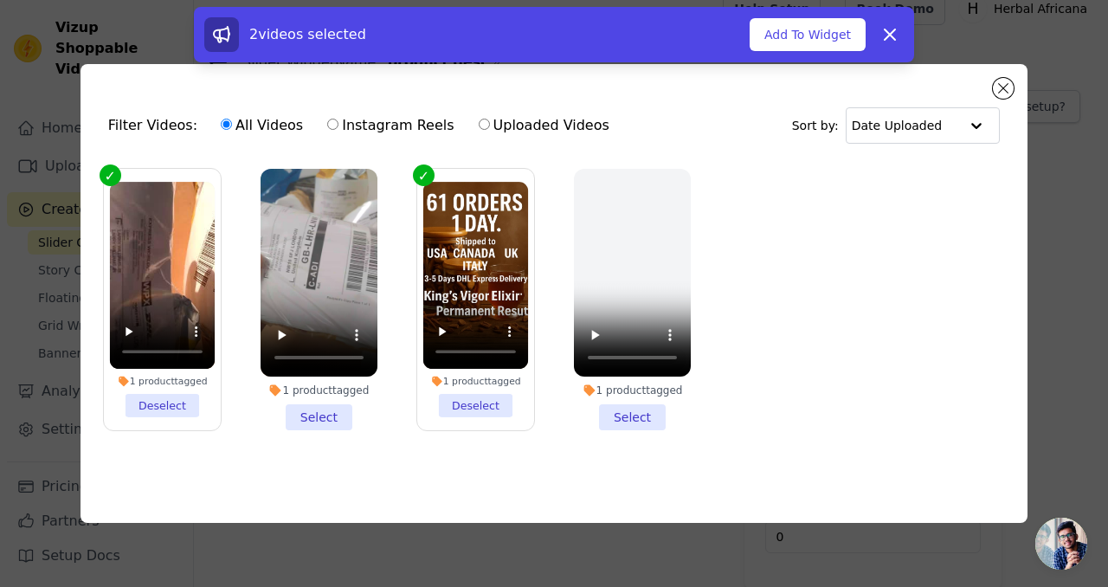
click at [320, 416] on li "1 product tagged Select" at bounding box center [318, 299] width 117 height 261
click at [0, 0] on input "1 product tagged Select" at bounding box center [0, 0] width 0 height 0
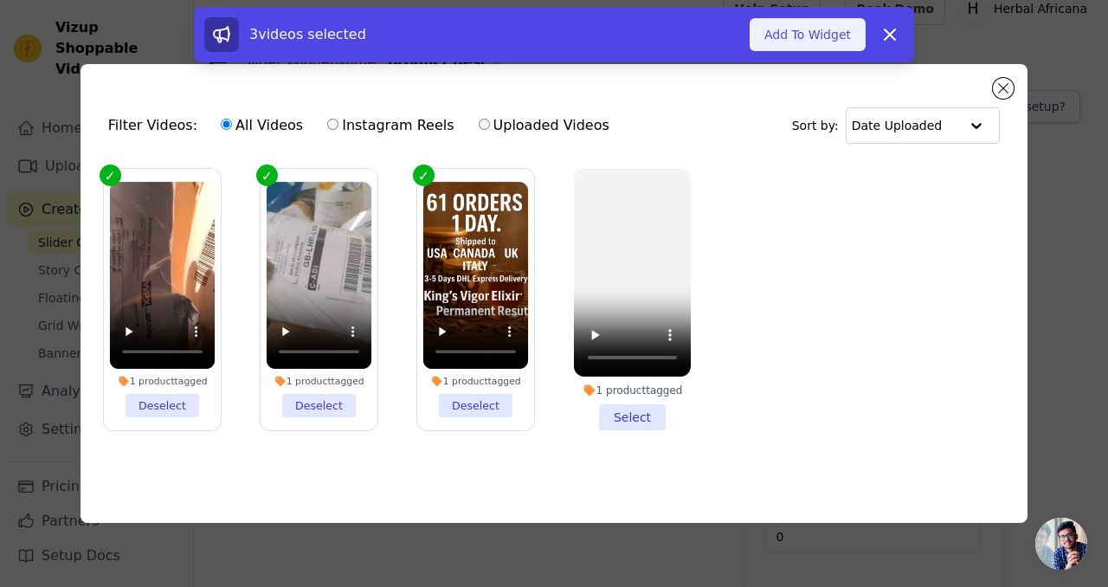
click at [791, 42] on button "Add To Widget" at bounding box center [807, 34] width 116 height 33
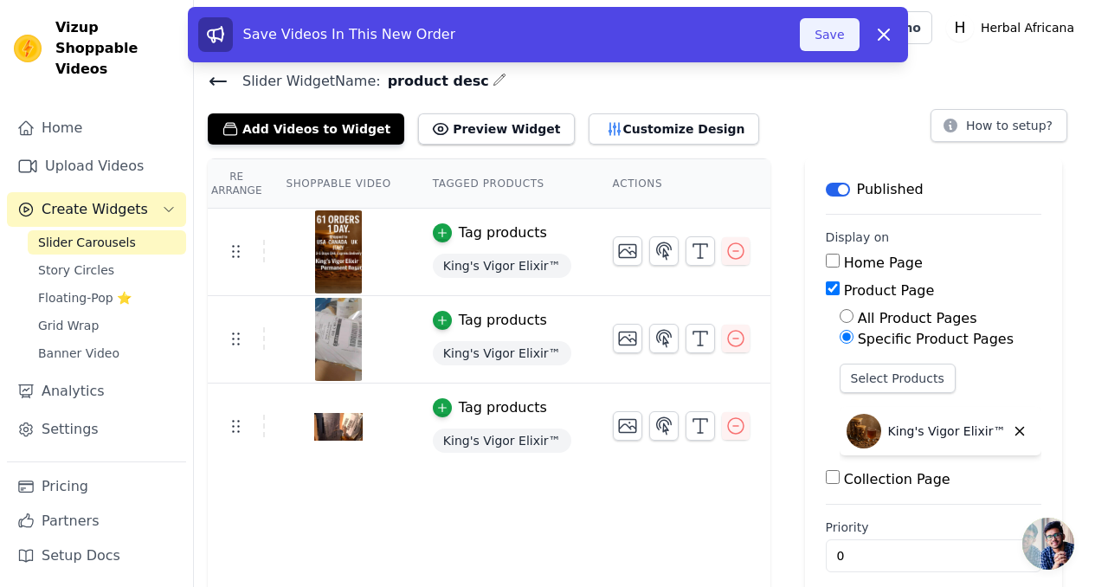
click at [820, 29] on button "Save" at bounding box center [829, 34] width 59 height 33
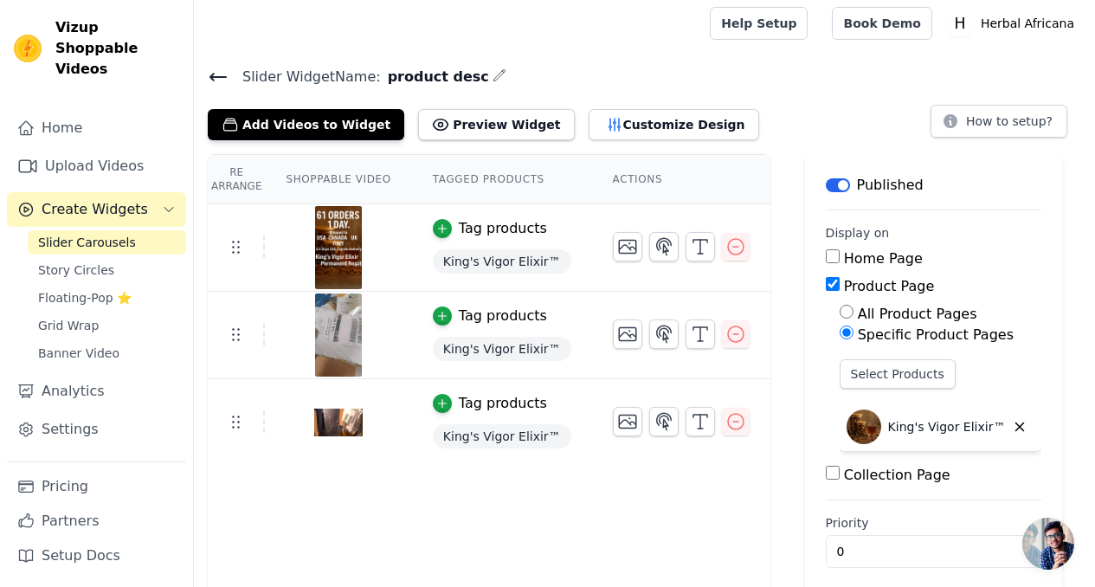
scroll to position [7, 0]
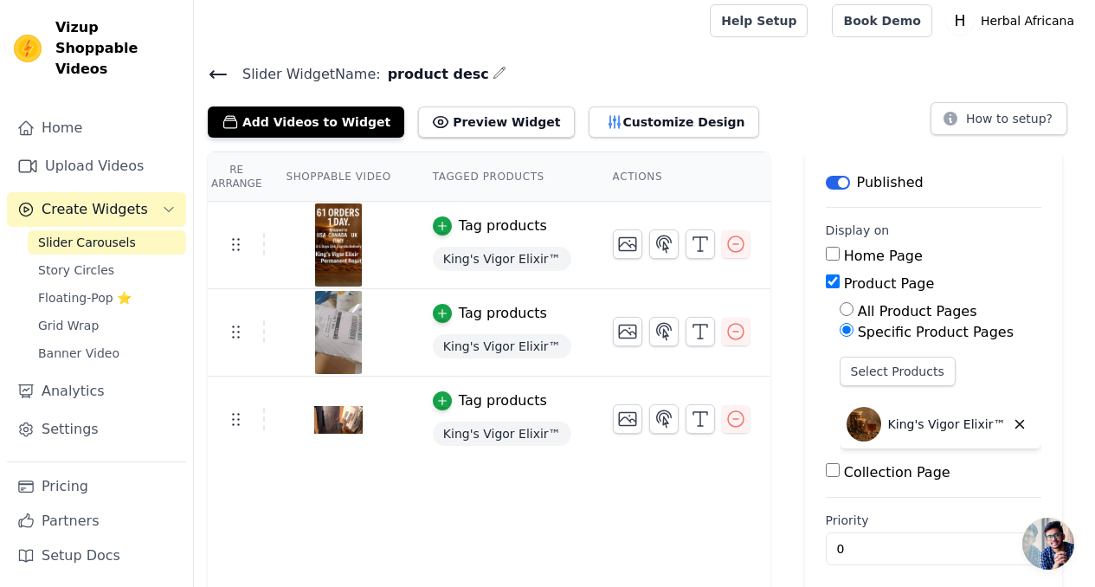
click at [215, 74] on icon at bounding box center [218, 74] width 21 height 21
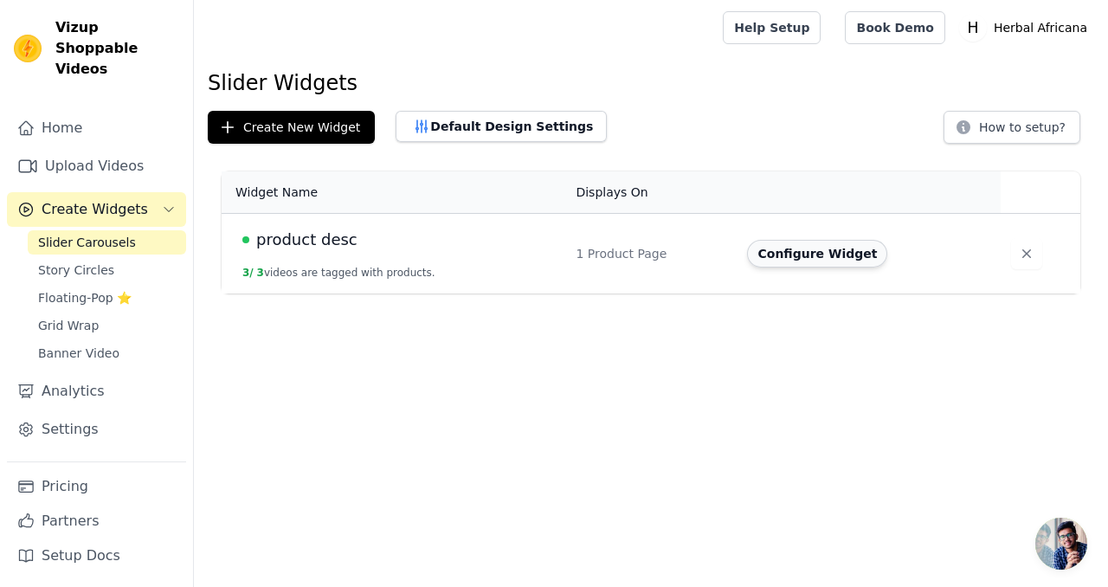
click at [797, 248] on button "Configure Widget" at bounding box center [817, 254] width 140 height 28
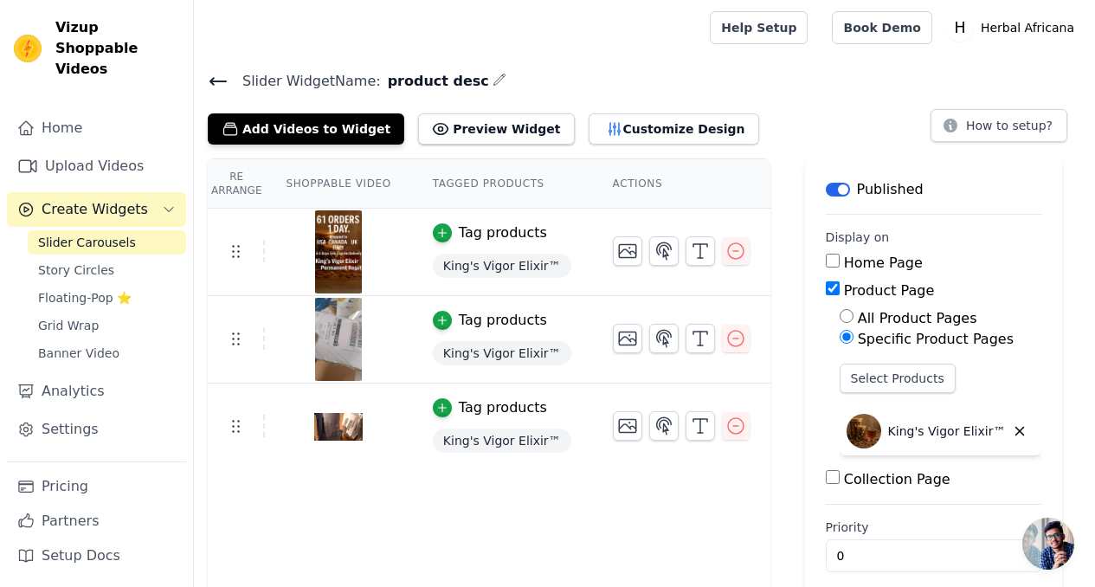
click at [220, 81] on icon at bounding box center [218, 81] width 21 height 21
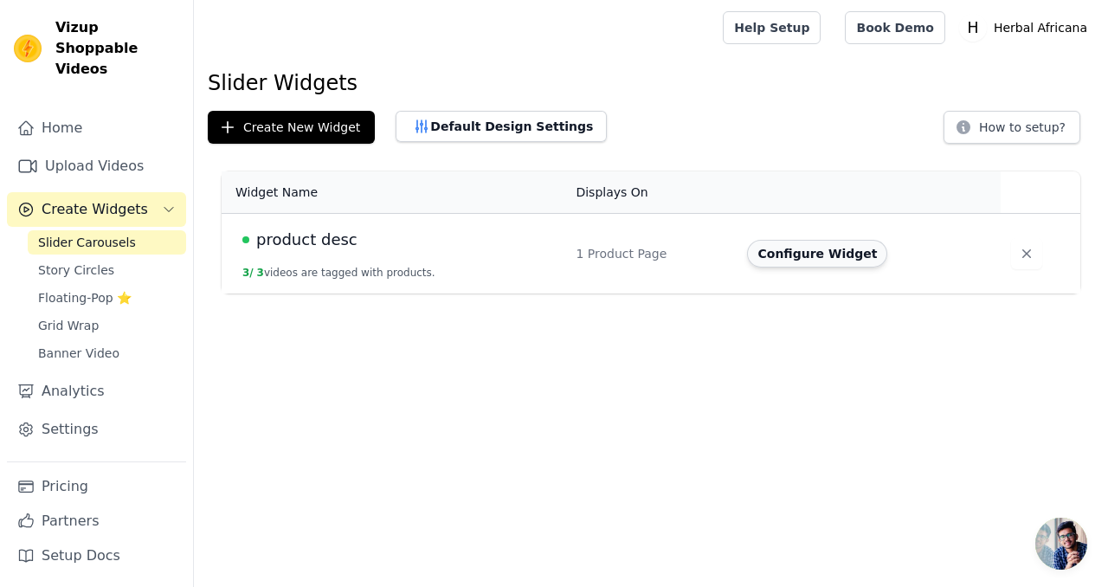
click at [811, 257] on button "Configure Widget" at bounding box center [817, 254] width 140 height 28
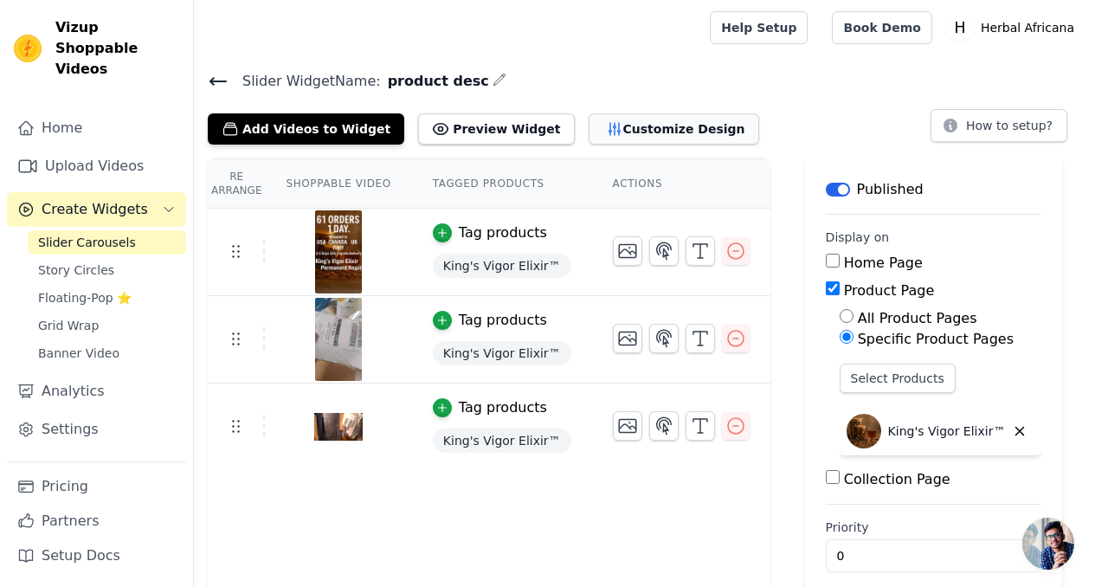
click at [638, 125] on button "Customize Design" at bounding box center [673, 128] width 170 height 31
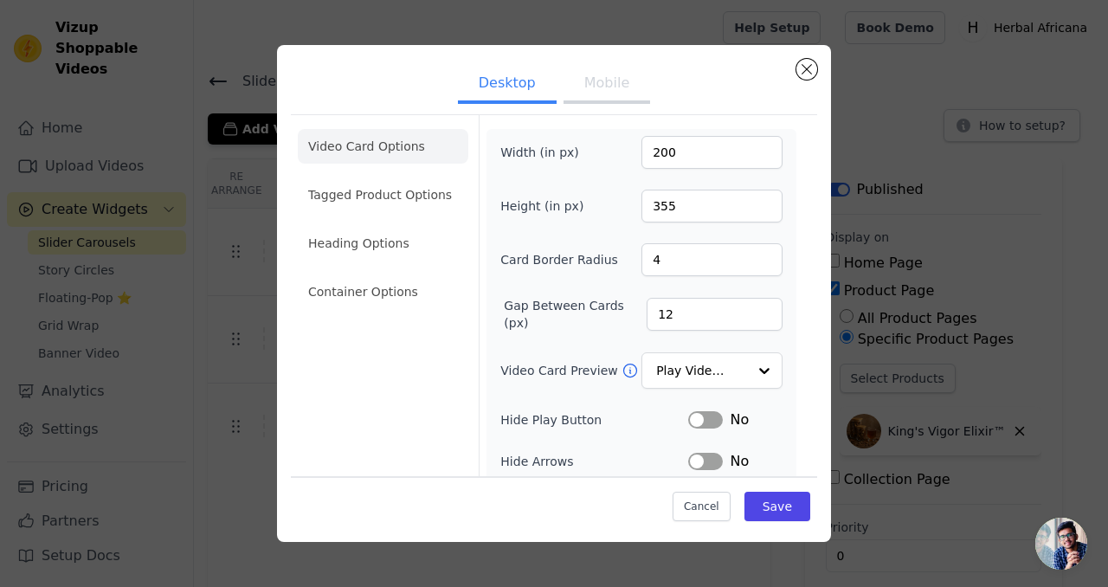
click at [576, 80] on button "Mobile" at bounding box center [606, 85] width 87 height 38
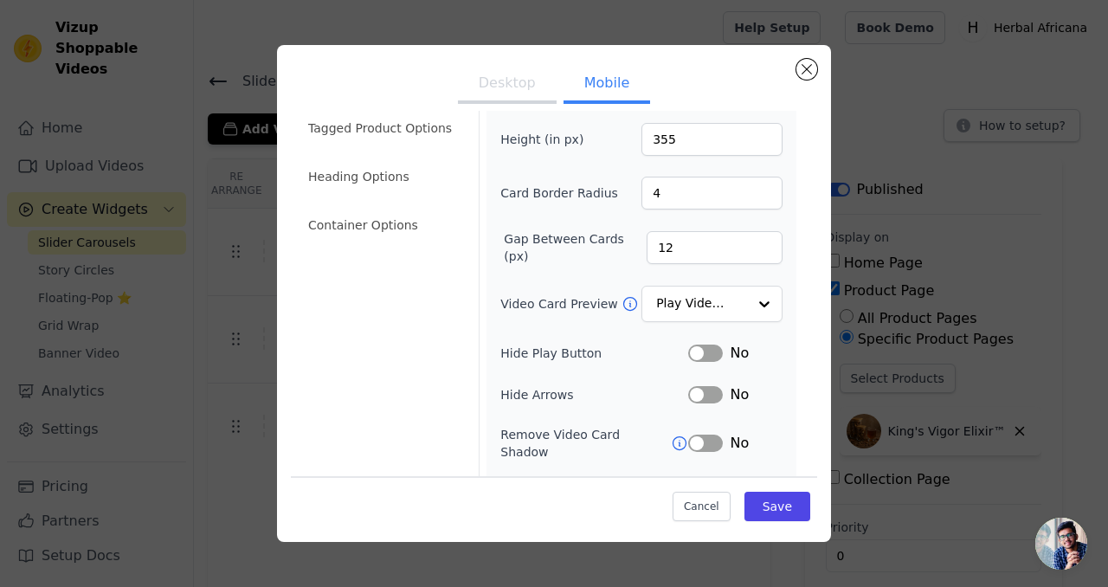
scroll to position [144, 0]
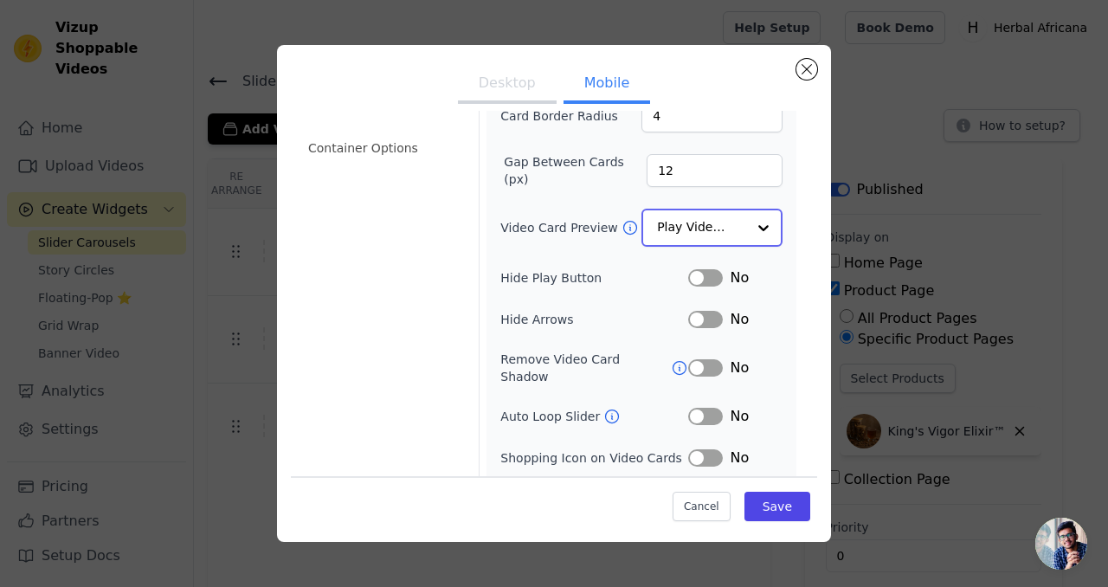
click at [733, 237] on div "Option Play Video In Loop, selected. Select is focused, type to refine list, pr…" at bounding box center [711, 228] width 141 height 38
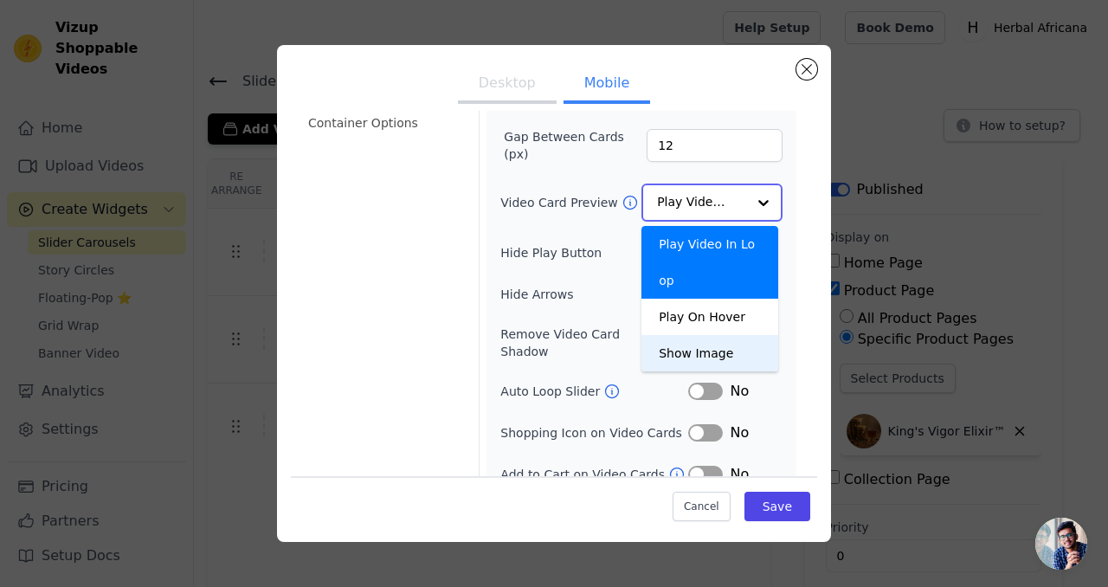
scroll to position [170, 0]
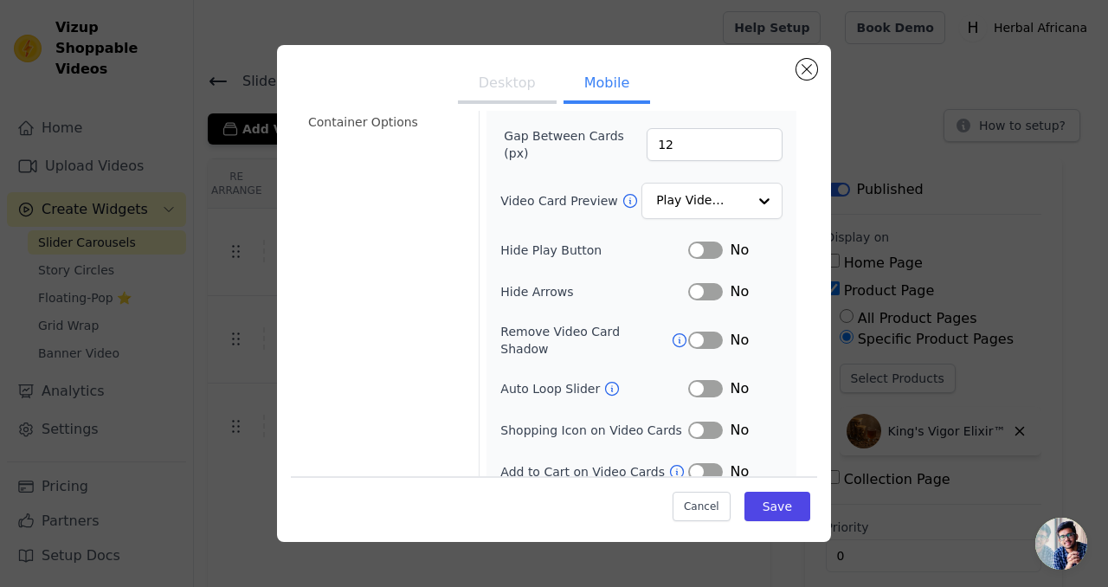
click at [774, 165] on div "Width (in px) 200 Height (in px) 355 Card Border Radius 4 Gap Between Cards (px…" at bounding box center [641, 244] width 310 height 571
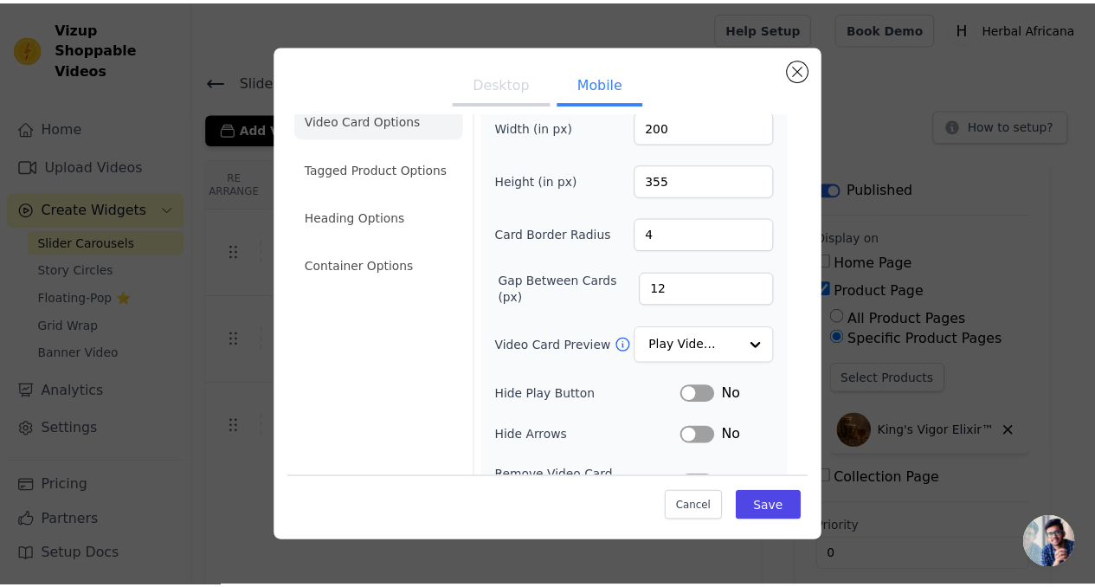
scroll to position [0, 0]
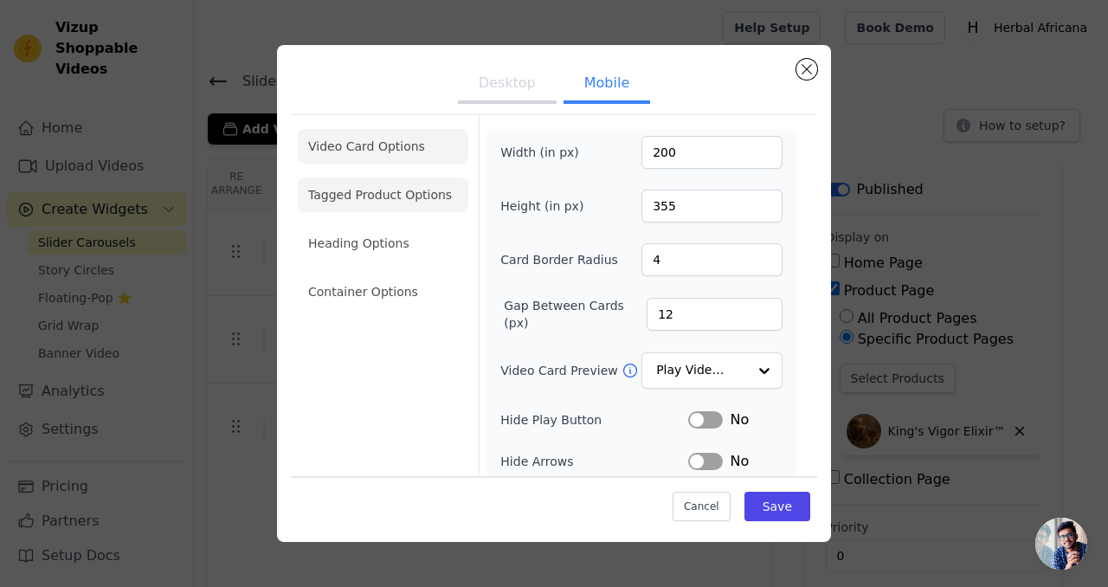
click at [363, 202] on li "Tagged Product Options" at bounding box center [383, 194] width 170 height 35
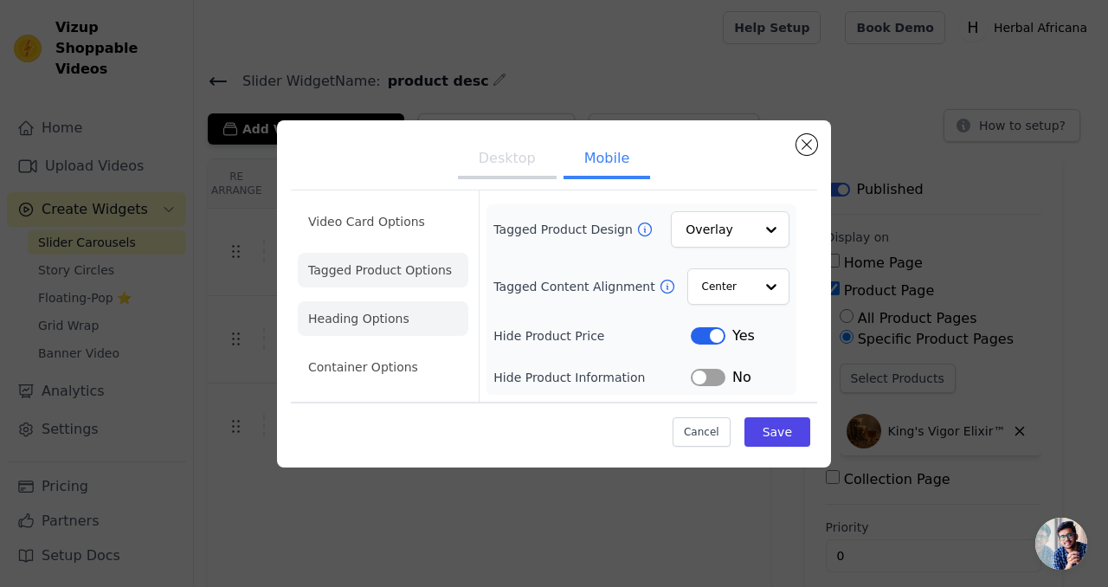
click at [365, 312] on li "Heading Options" at bounding box center [383, 318] width 170 height 35
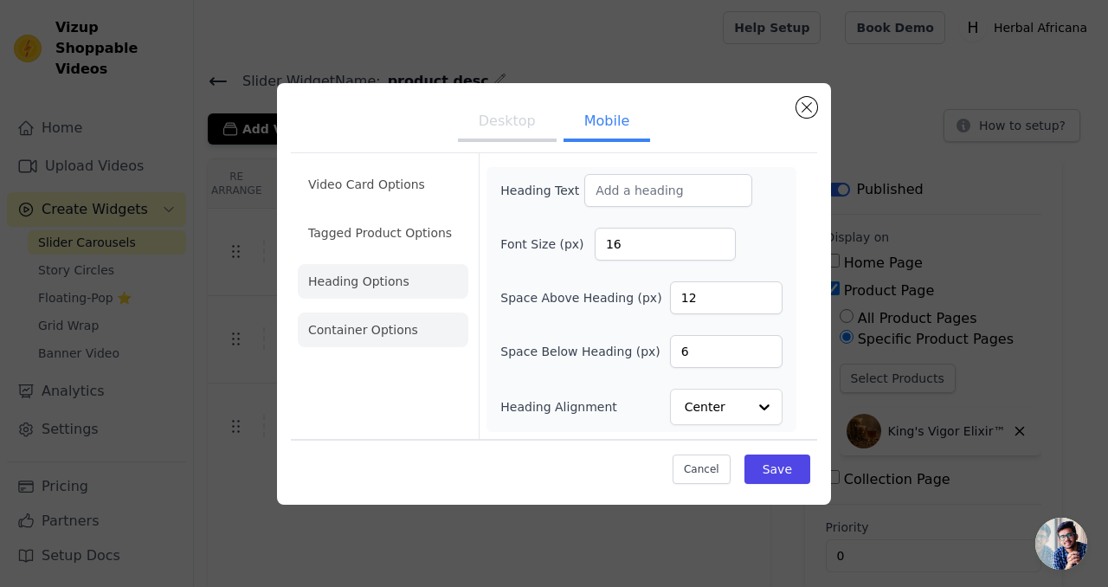
click at [375, 327] on li "Container Options" at bounding box center [383, 329] width 170 height 35
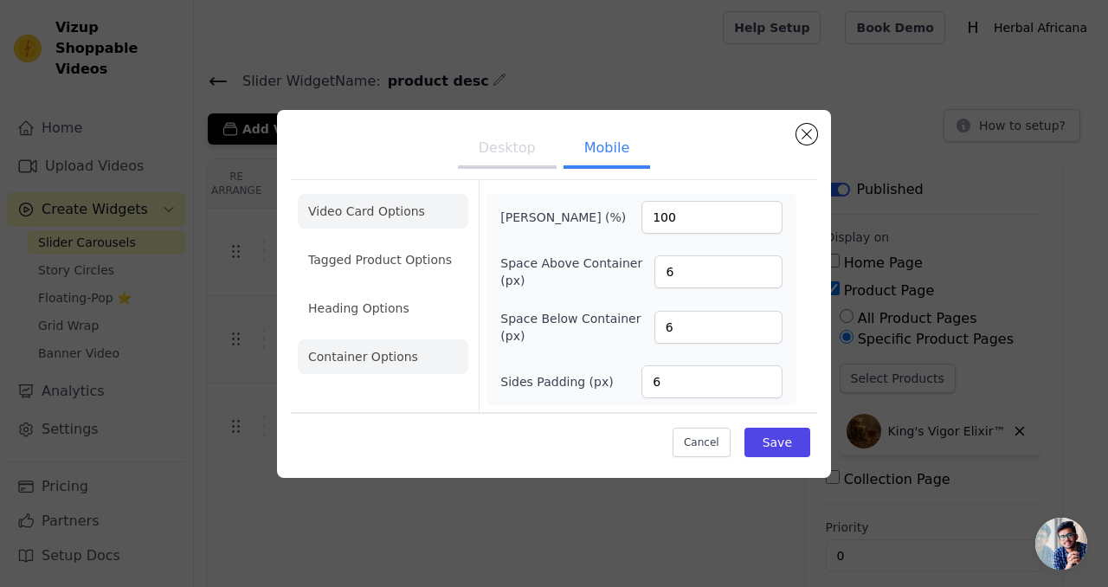
click at [349, 202] on li "Video Card Options" at bounding box center [383, 211] width 170 height 35
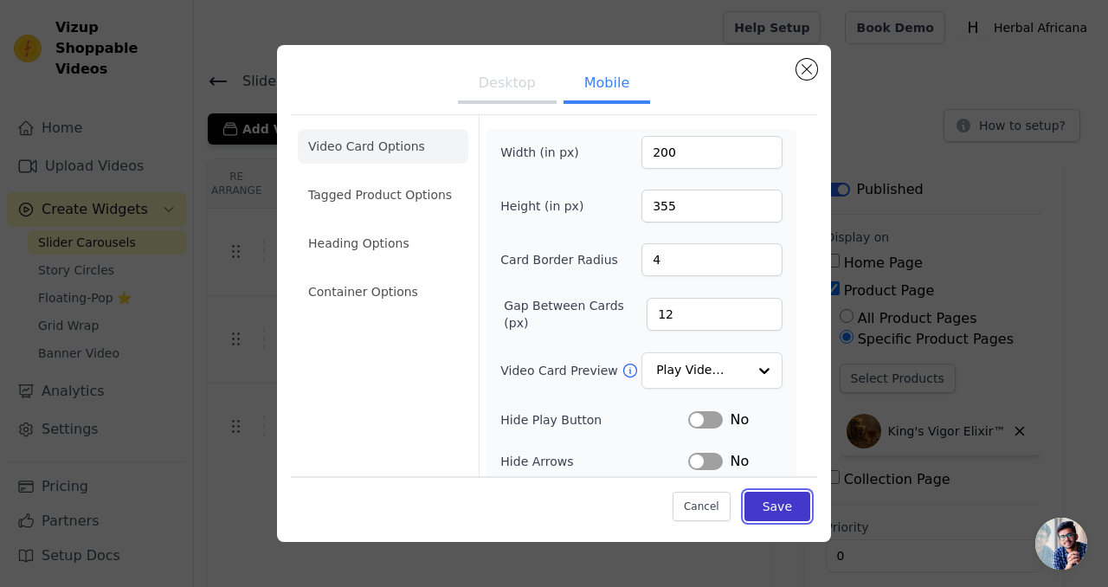
click at [763, 517] on button "Save" at bounding box center [777, 505] width 66 height 29
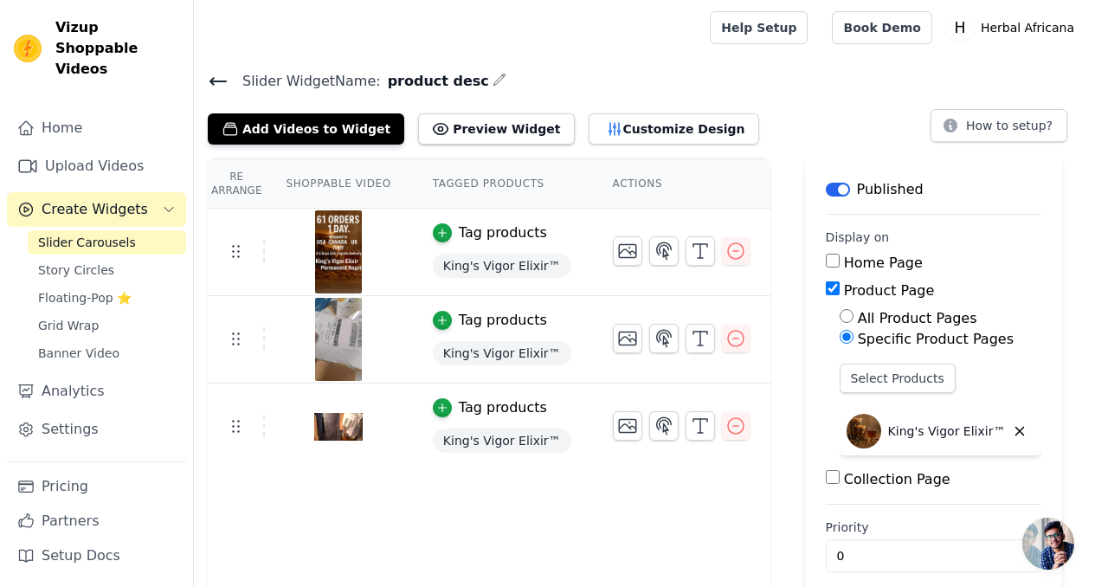
click at [608, 70] on h4 "Slider Widget Name: product desc" at bounding box center [644, 80] width 873 height 23
click at [606, 61] on main "Slider Widget Name: product desc Add Videos to Widget Preview Widget Customize …" at bounding box center [644, 330] width 901 height 551
click at [517, 120] on button "Preview Widget" at bounding box center [496, 128] width 156 height 31
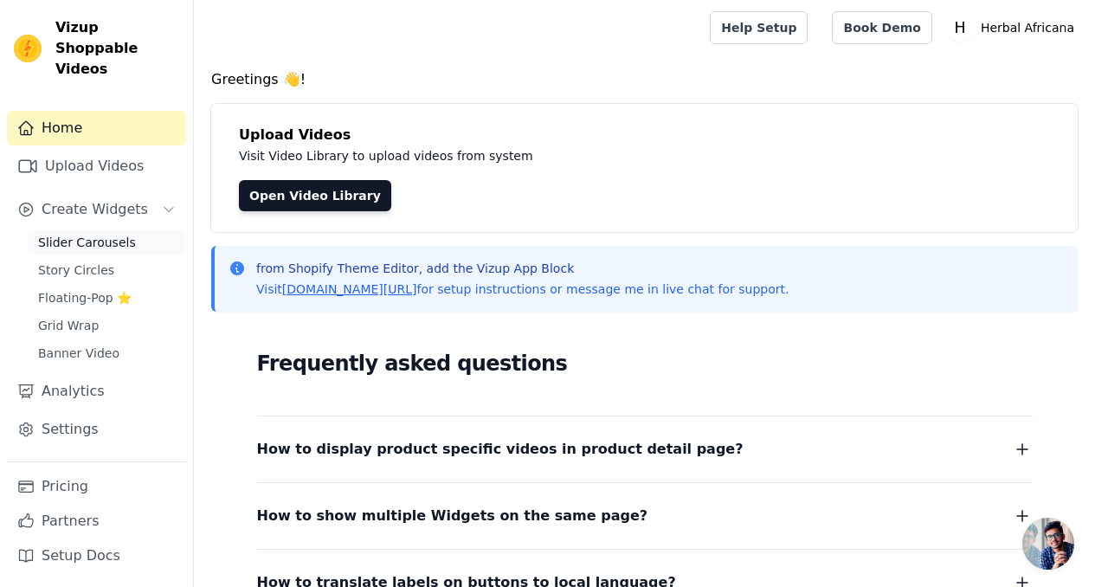
click at [84, 234] on span "Slider Carousels" at bounding box center [87, 242] width 98 height 17
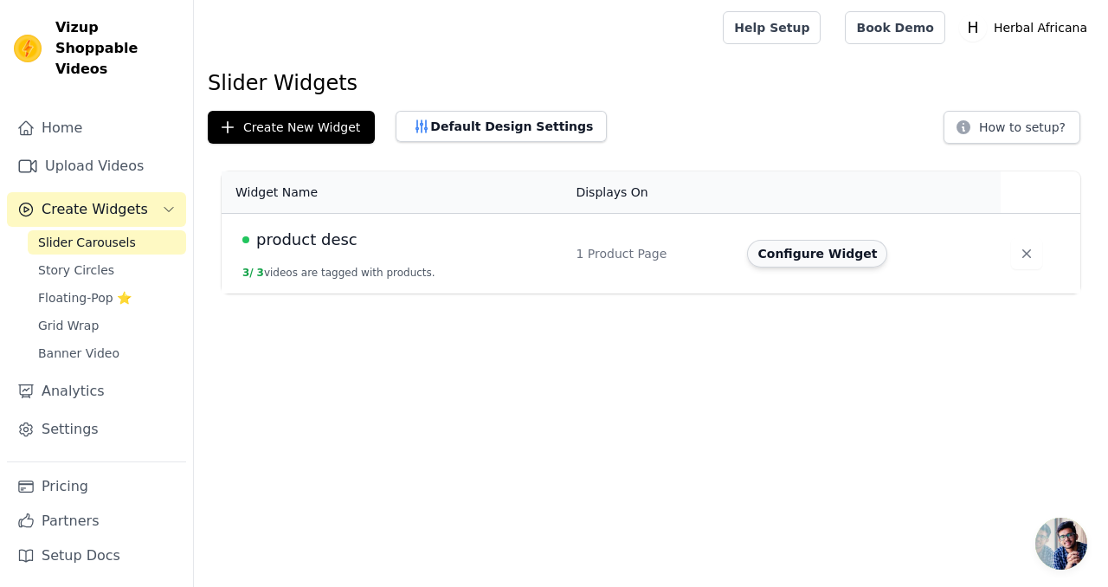
click at [794, 251] on button "Configure Widget" at bounding box center [817, 254] width 140 height 28
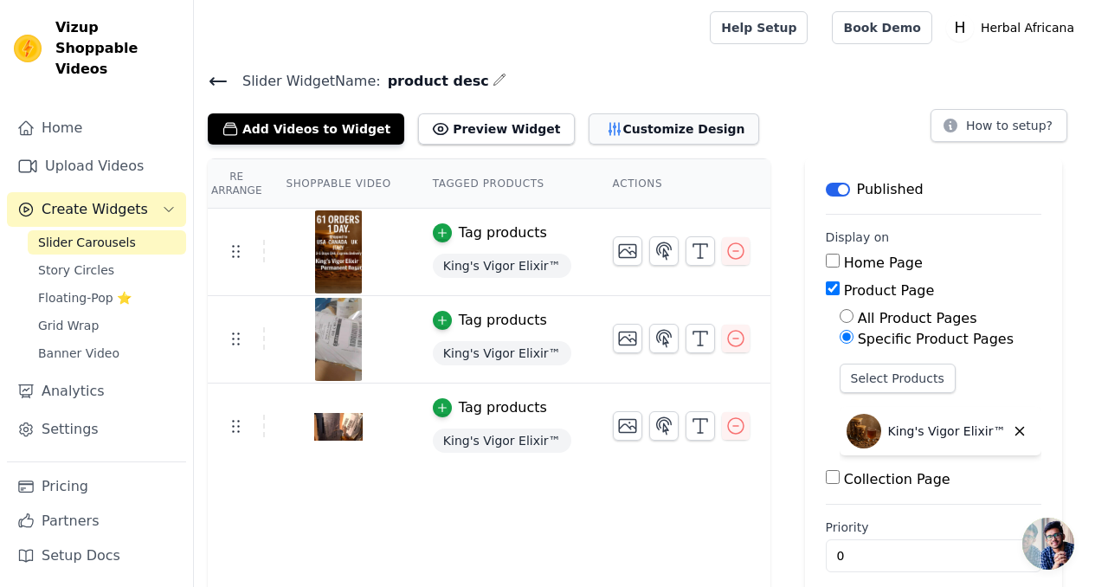
click at [598, 132] on button "Customize Design" at bounding box center [673, 128] width 170 height 31
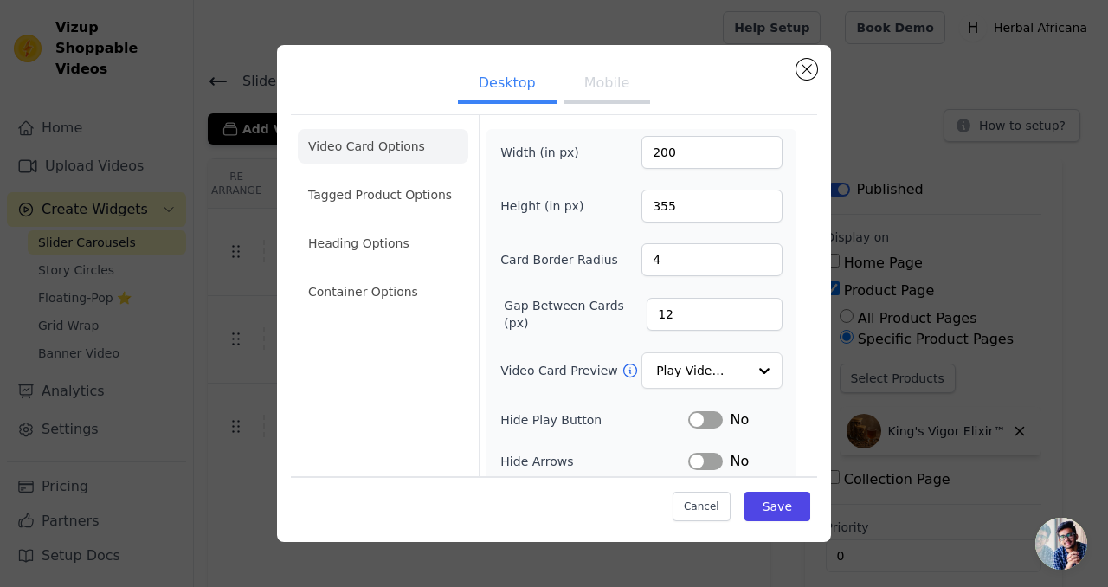
click at [579, 82] on button "Mobile" at bounding box center [606, 85] width 87 height 38
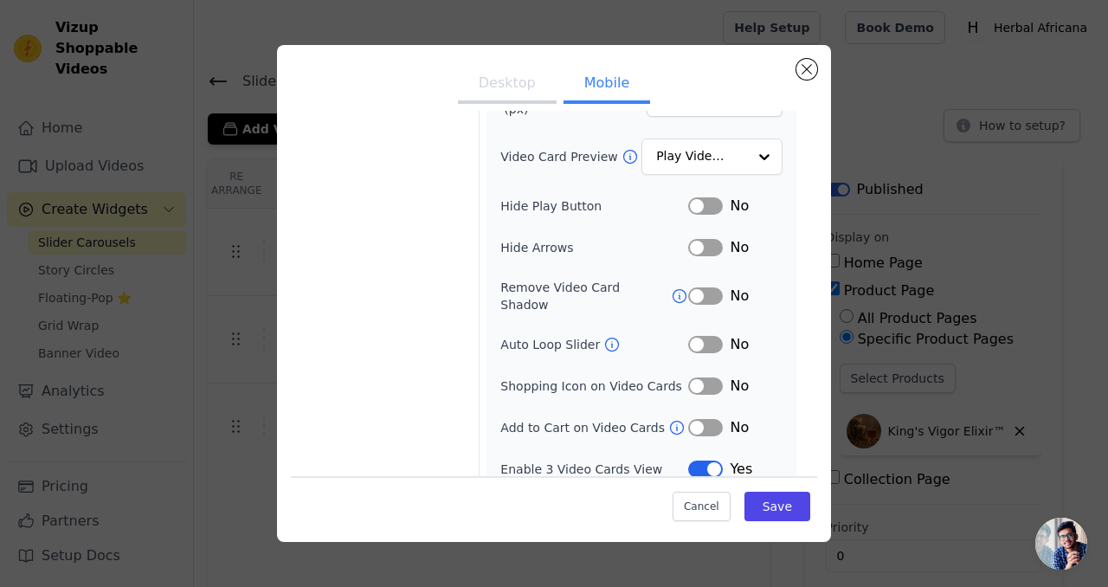
scroll to position [216, 0]
click at [684, 153] on input "Video Card Preview" at bounding box center [701, 155] width 89 height 35
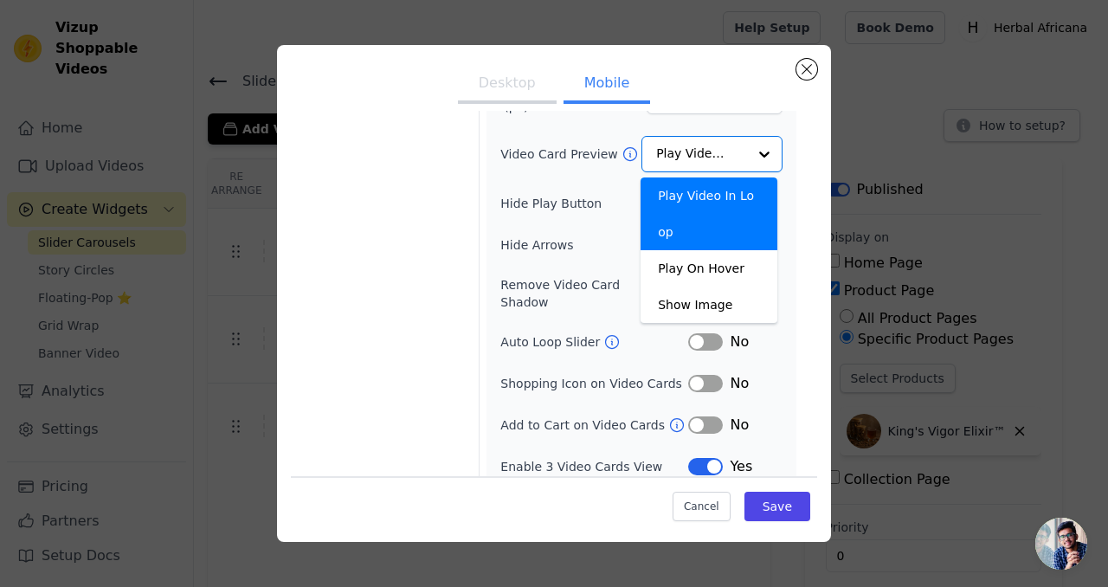
click at [788, 153] on form "Width (in px) 200 Height (in px) 355 Card Border Radius 4 Gap Between Cards (px…" at bounding box center [641, 195] width 324 height 592
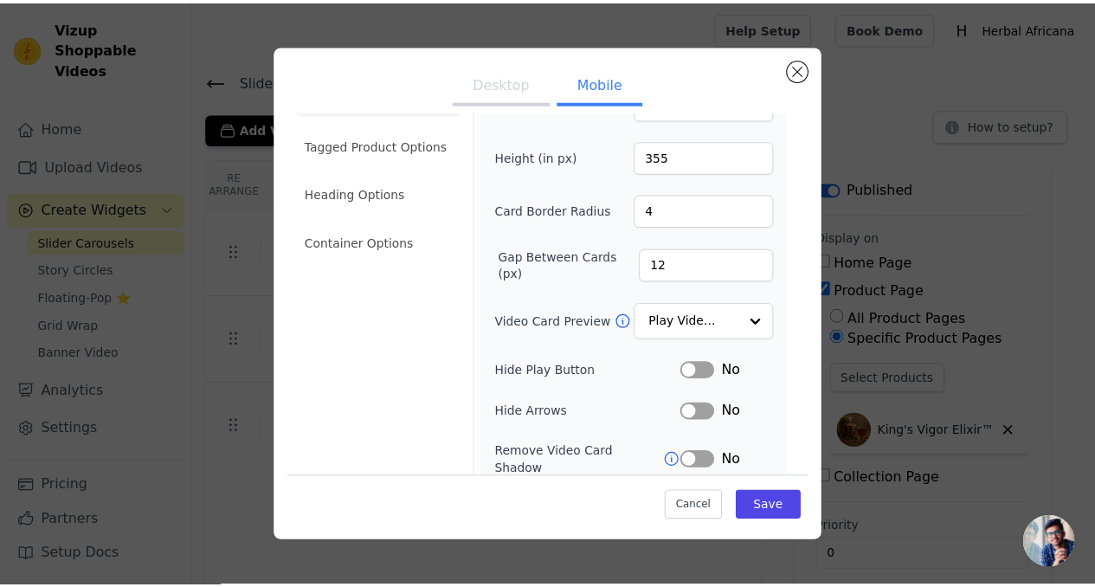
scroll to position [0, 0]
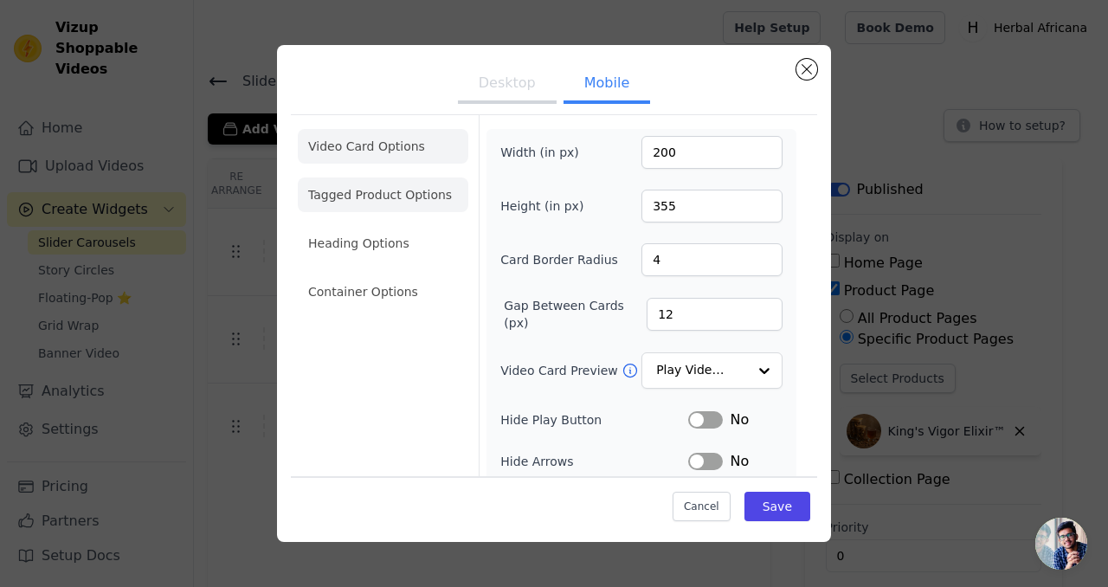
click at [400, 195] on li "Tagged Product Options" at bounding box center [383, 194] width 170 height 35
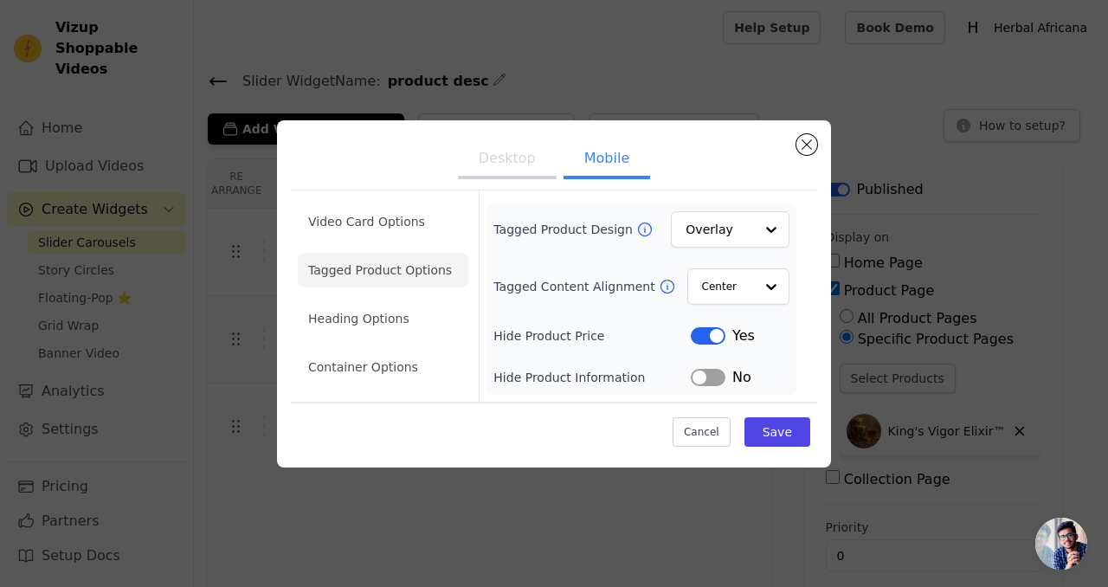
click at [699, 328] on button "Label" at bounding box center [708, 335] width 35 height 17
click at [805, 146] on button "Close modal" at bounding box center [806, 144] width 21 height 21
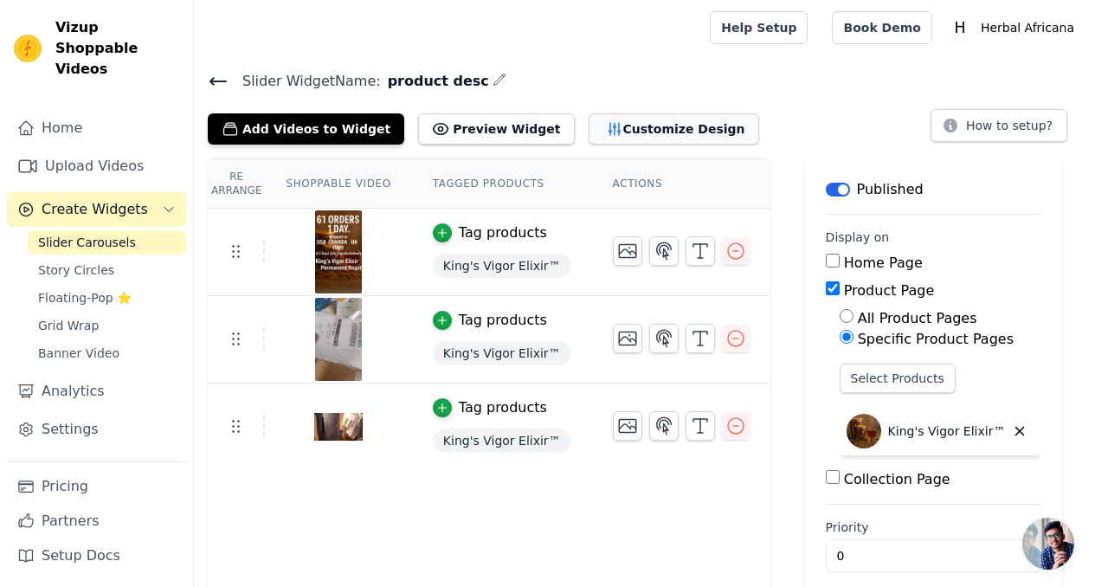
click at [672, 133] on button "Customize Design" at bounding box center [673, 128] width 170 height 31
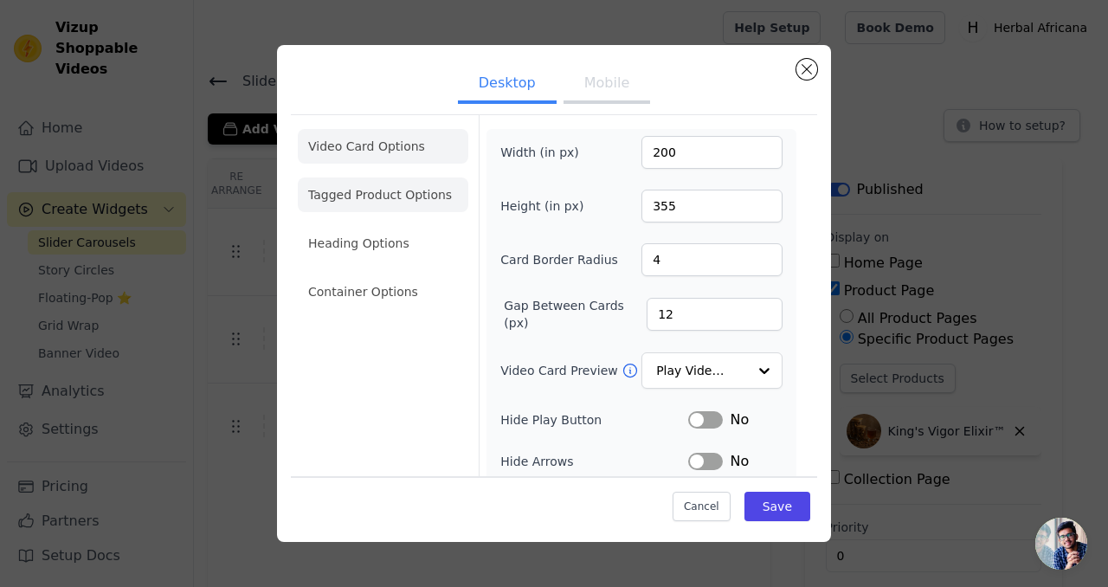
click at [360, 209] on li "Tagged Product Options" at bounding box center [383, 194] width 170 height 35
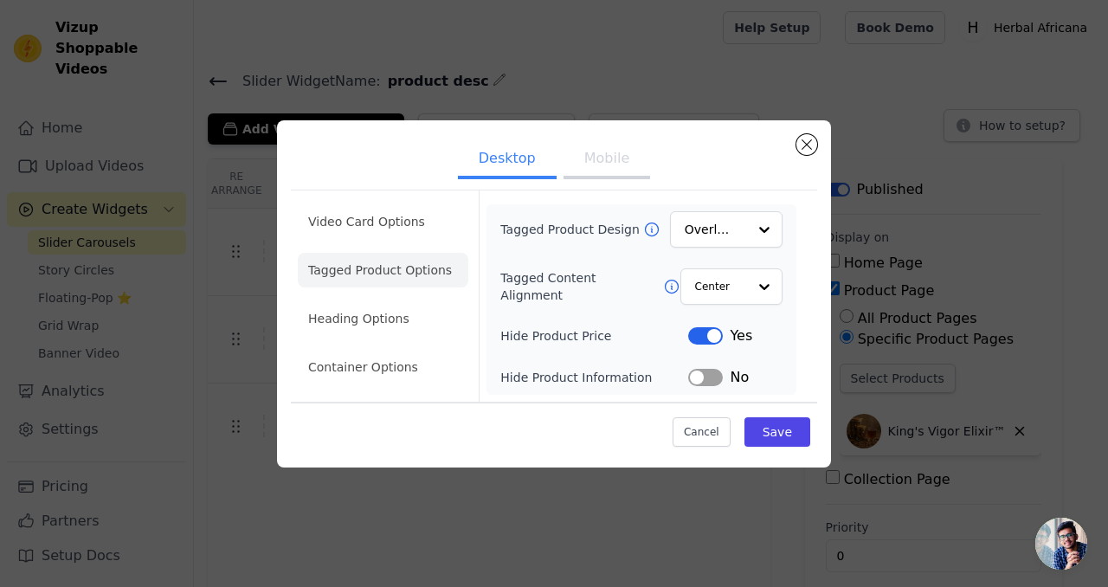
click at [590, 161] on button "Mobile" at bounding box center [606, 160] width 87 height 38
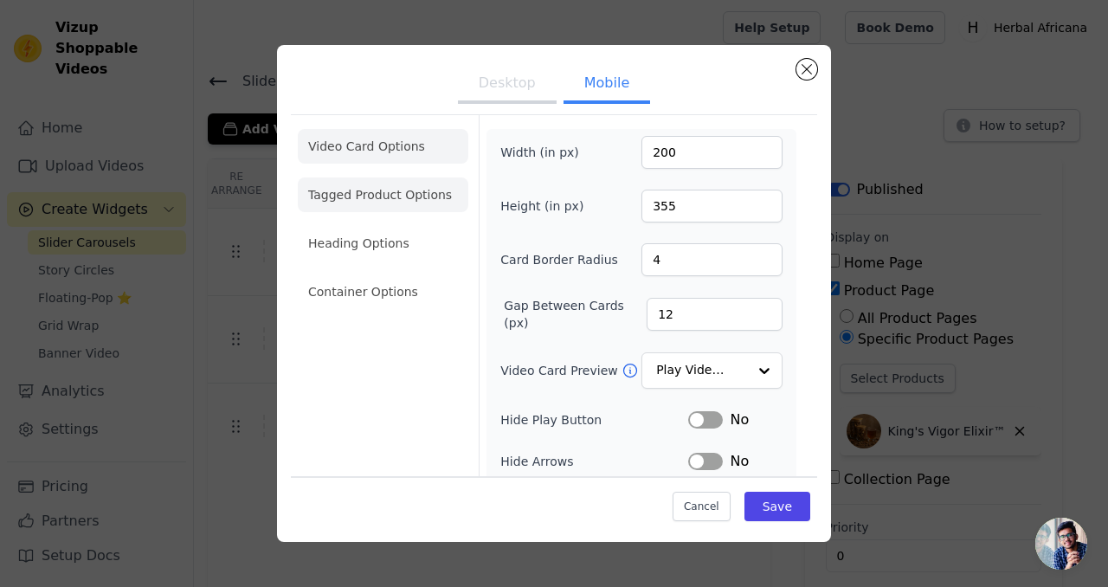
click at [367, 201] on li "Tagged Product Options" at bounding box center [383, 194] width 170 height 35
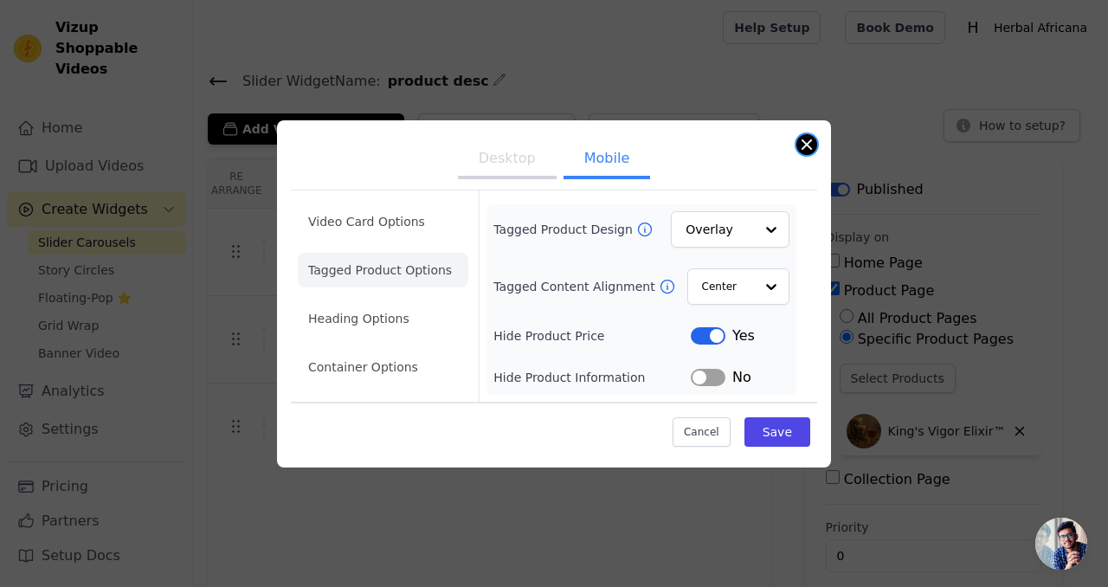
click at [803, 148] on button "Close modal" at bounding box center [806, 144] width 21 height 21
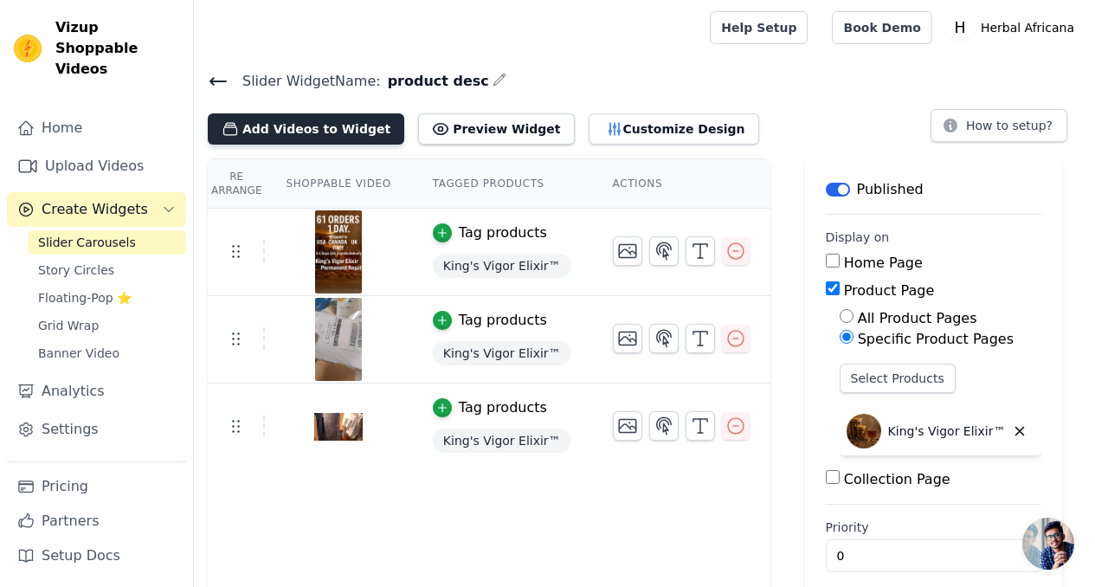
click at [241, 132] on button "Add Videos to Widget" at bounding box center [306, 128] width 196 height 31
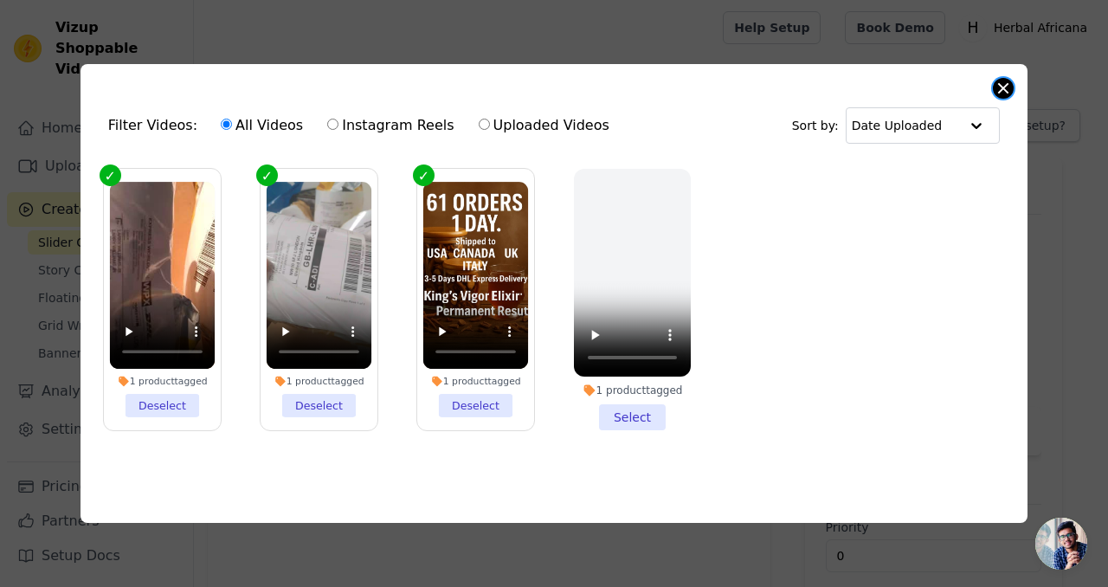
click at [1006, 92] on div "Filter Videos: All Videos Instagram Reels Uploaded Videos Sort by: Date Uploade…" at bounding box center [553, 293] width 947 height 459
click at [1005, 90] on button "Close modal" at bounding box center [1002, 88] width 21 height 21
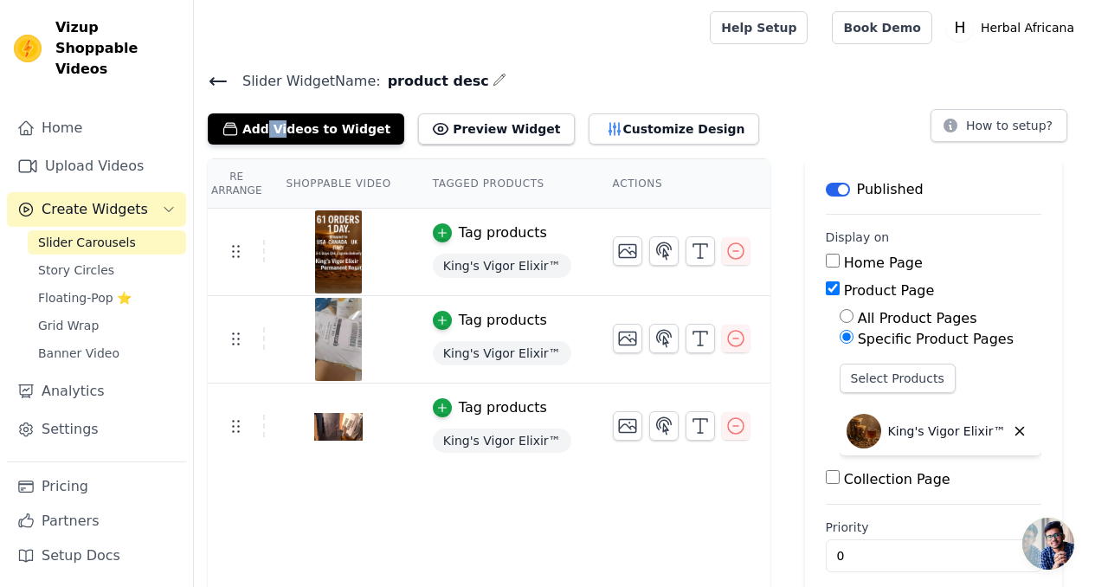
click at [1005, 90] on h4 "Slider Widget Name: product desc" at bounding box center [644, 80] width 873 height 23
click at [551, 48] on div at bounding box center [448, 27] width 481 height 55
click at [67, 344] on span "Banner Video" at bounding box center [78, 352] width 81 height 17
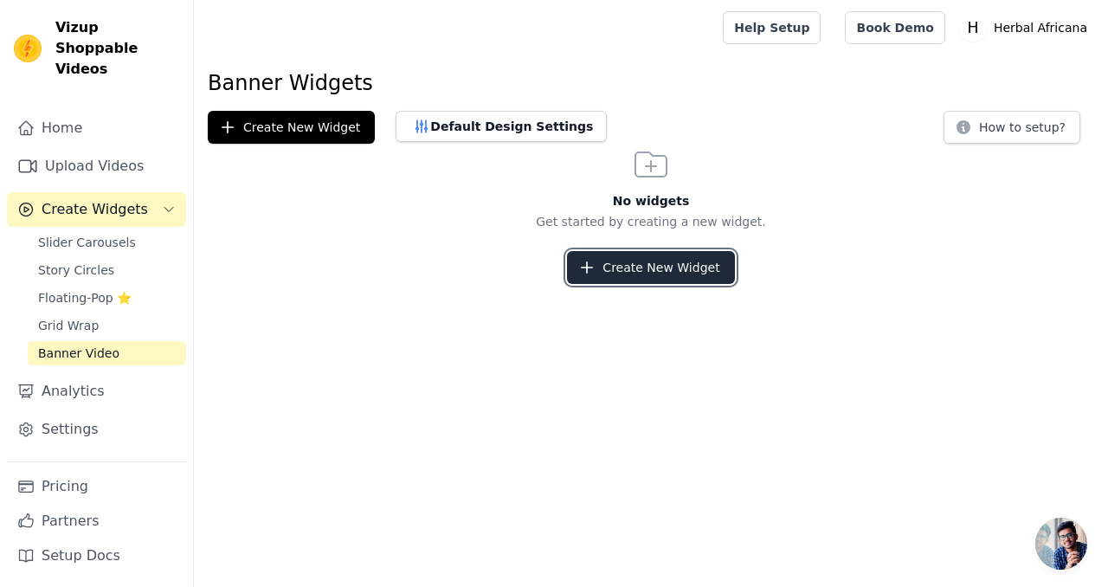
click at [625, 273] on button "Create New Widget" at bounding box center [650, 267] width 167 height 33
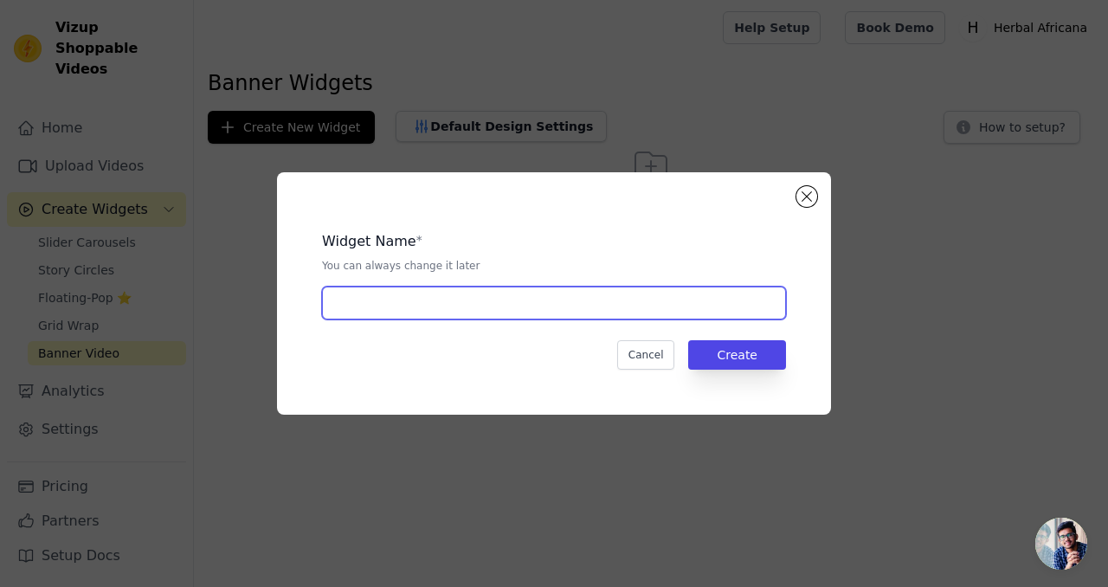
click at [527, 307] on input "text" at bounding box center [554, 302] width 464 height 33
type input "product desc2"
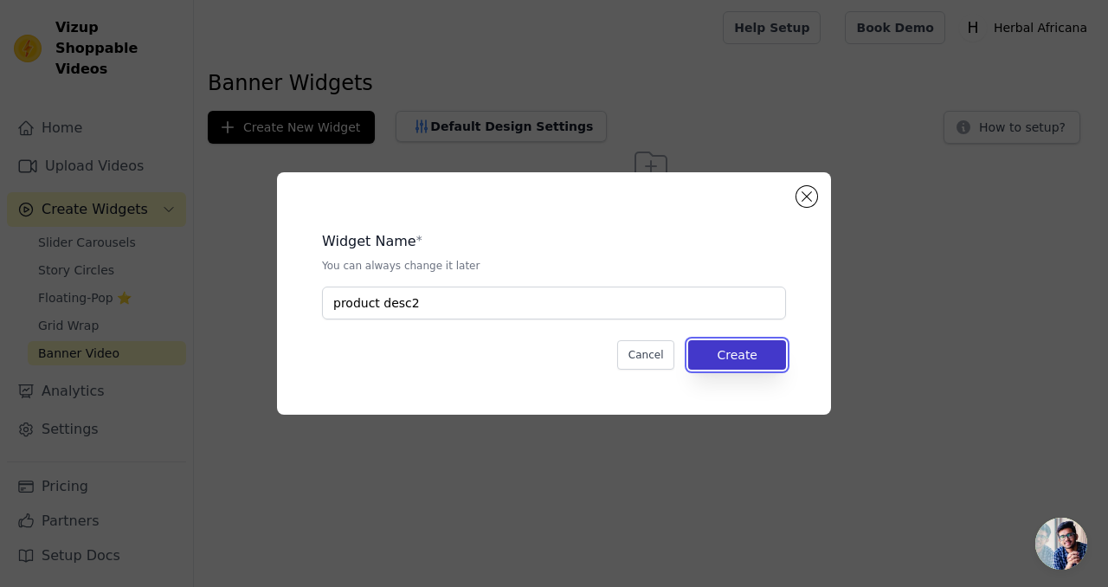
click at [748, 361] on button "Create" at bounding box center [737, 354] width 98 height 29
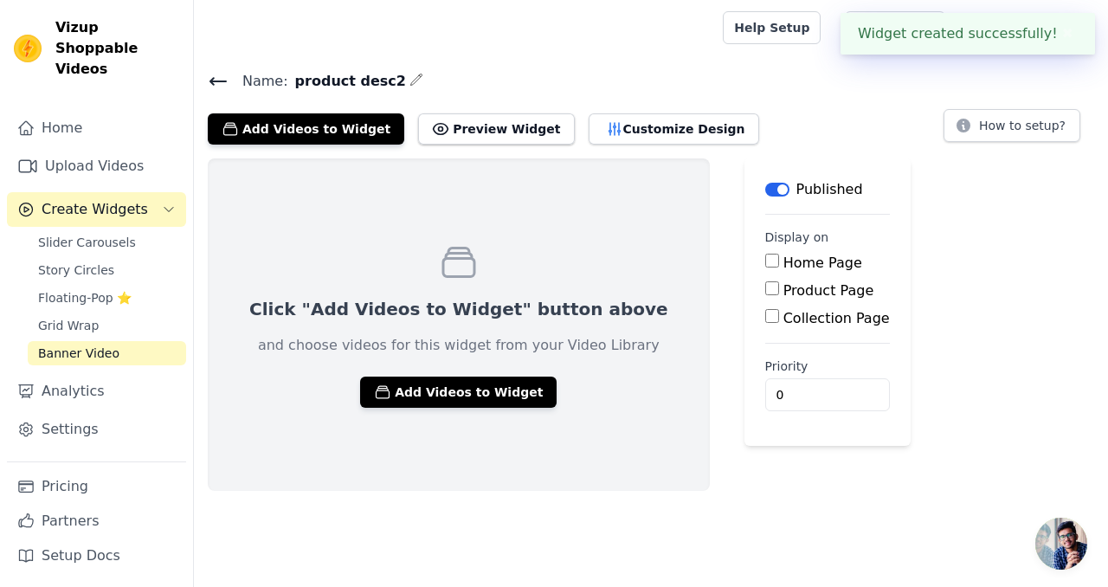
click at [765, 284] on input "Product Page" at bounding box center [772, 288] width 14 height 14
checkbox input "true"
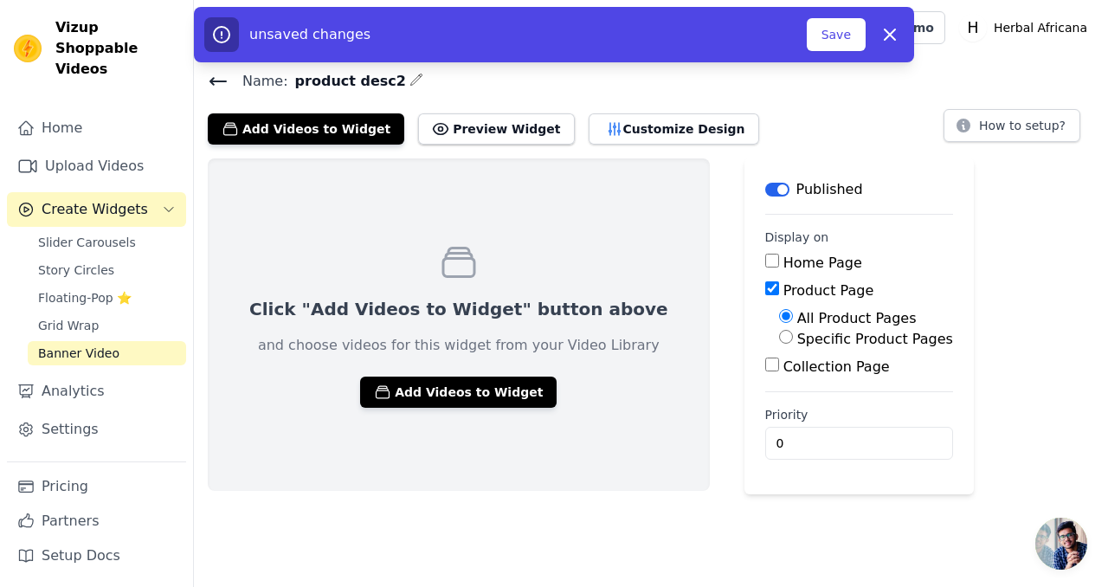
click at [779, 336] on input "Specific Product Pages" at bounding box center [786, 337] width 14 height 14
radio input "true"
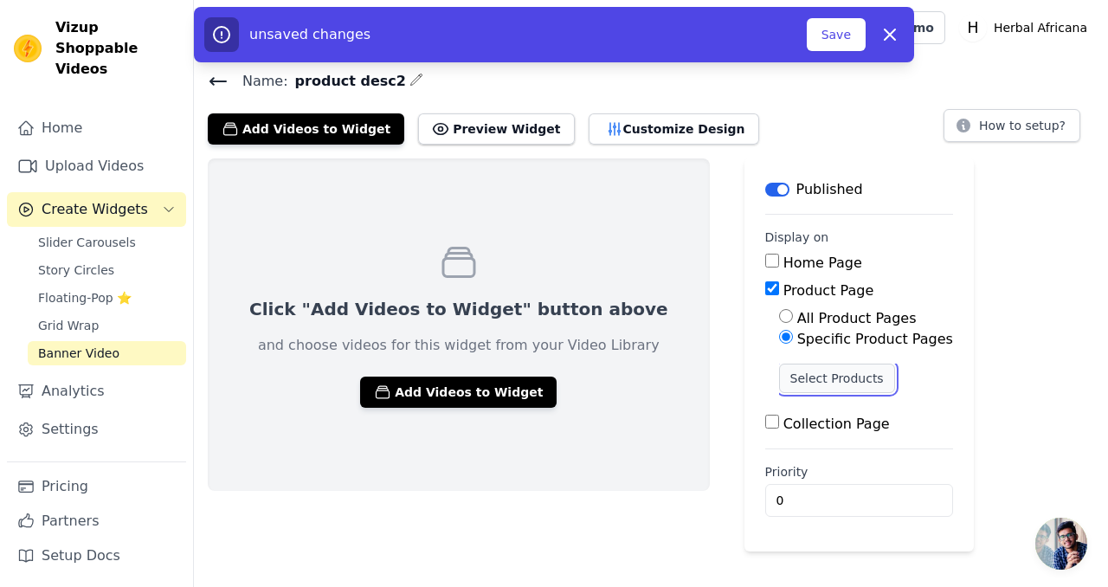
click at [779, 376] on button "Select Products" at bounding box center [837, 377] width 116 height 29
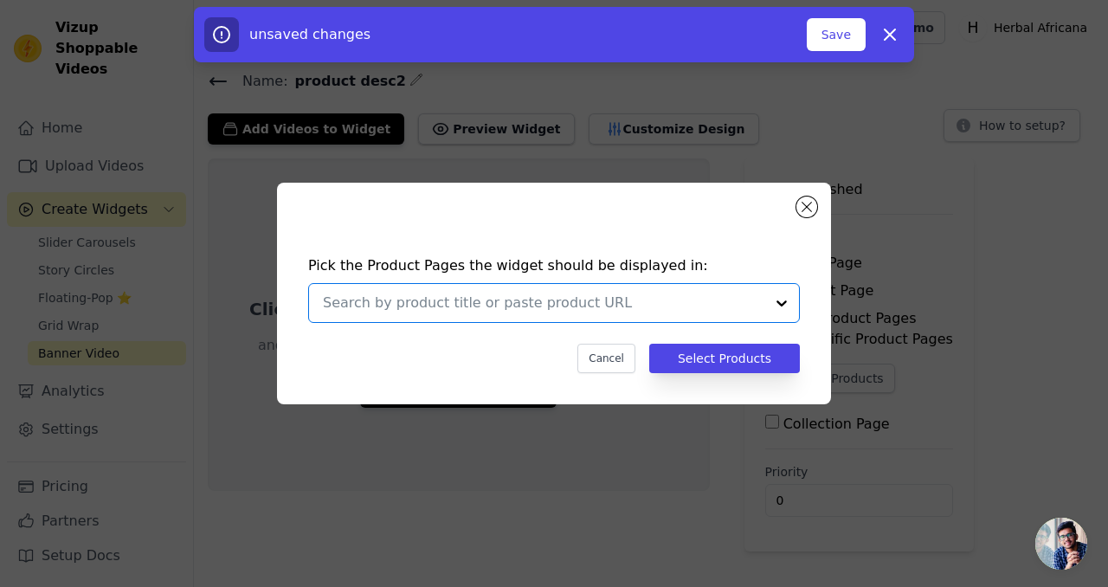
click at [665, 305] on input "text" at bounding box center [543, 302] width 441 height 21
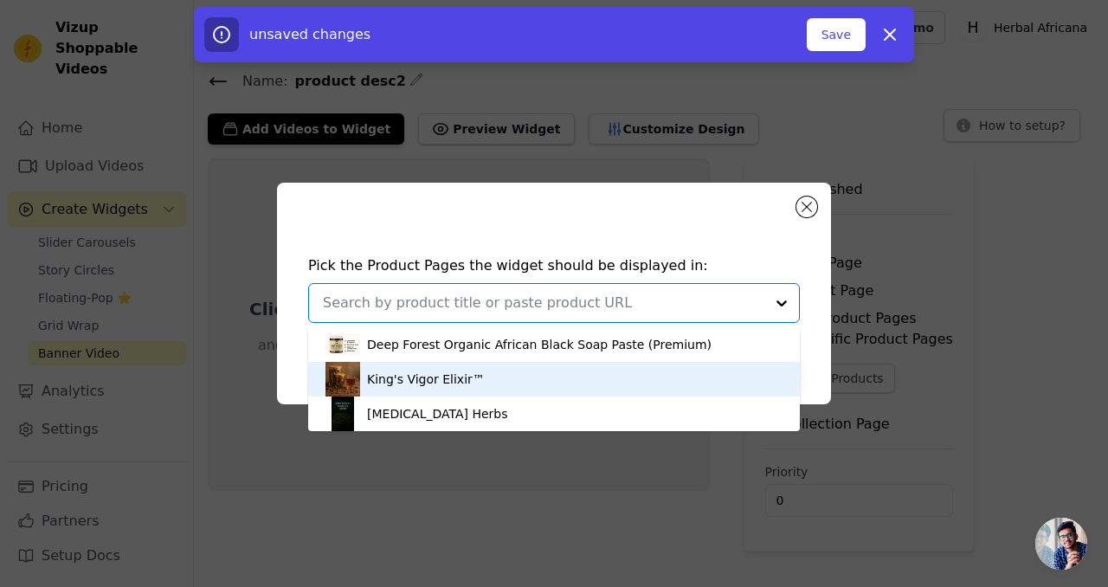
click at [598, 383] on div "King's Vigor Elixir™" at bounding box center [553, 379] width 457 height 35
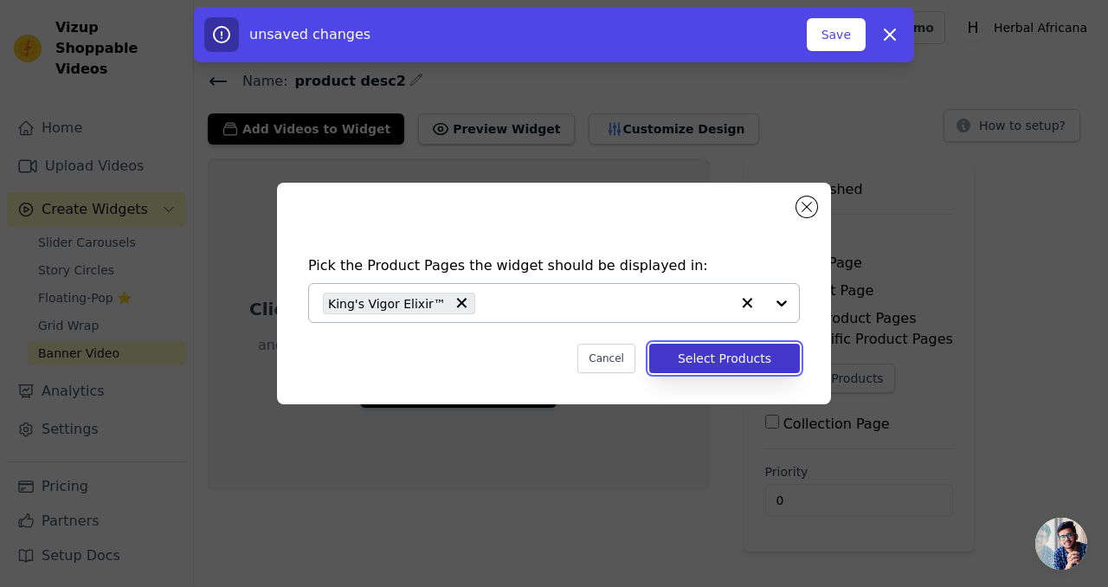
click at [675, 361] on button "Select Products" at bounding box center [724, 358] width 151 height 29
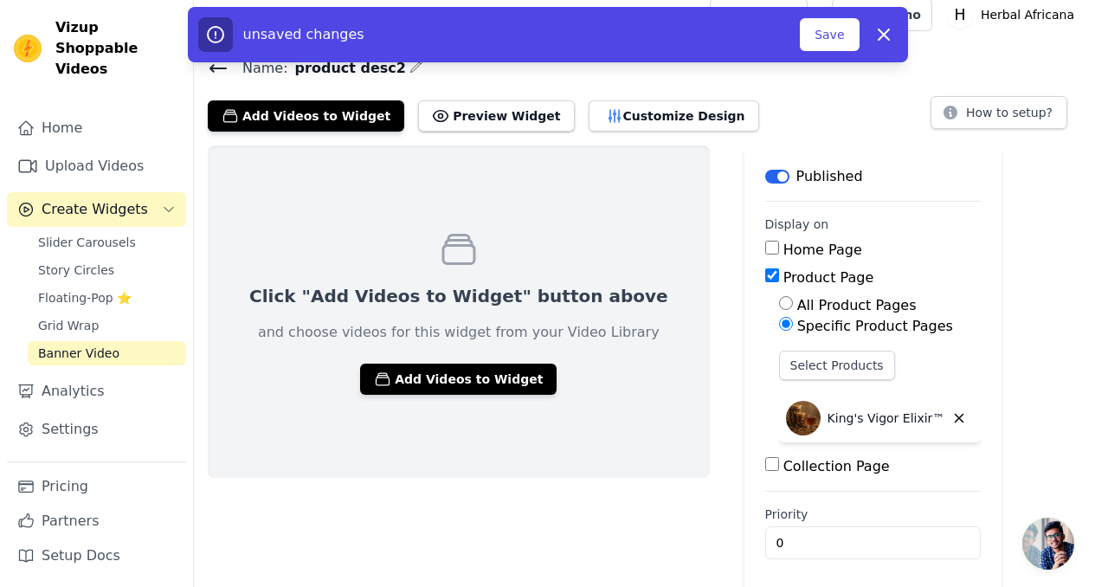
scroll to position [19, 0]
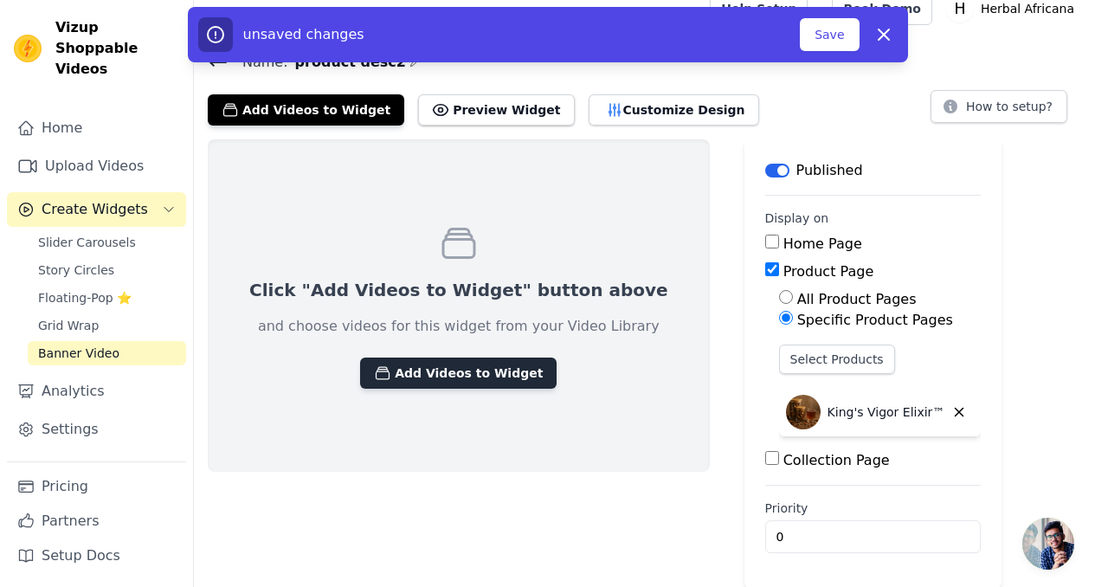
click at [388, 371] on button "Add Videos to Widget" at bounding box center [458, 372] width 196 height 31
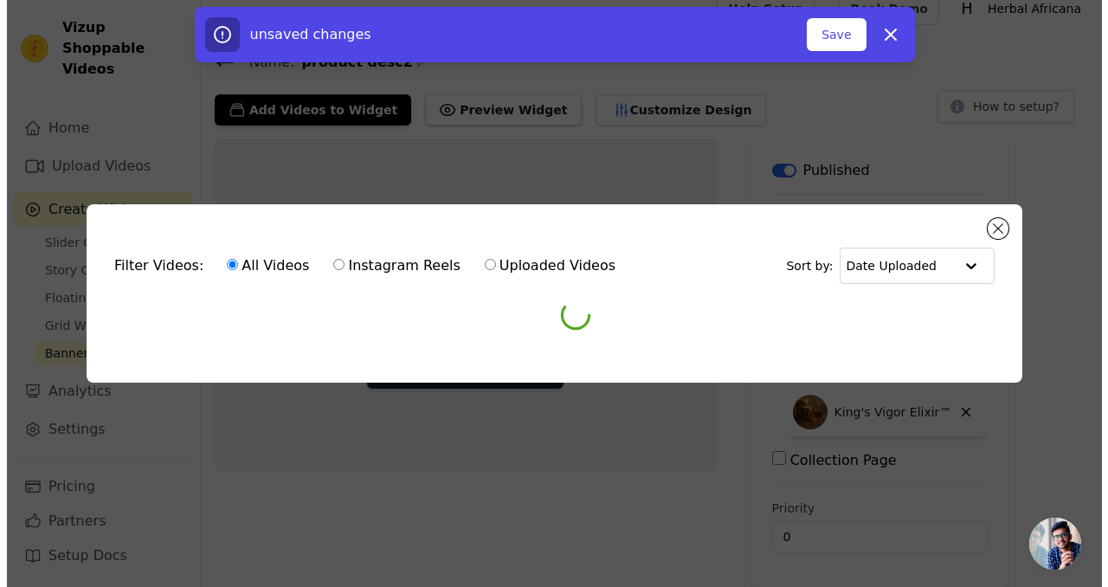
scroll to position [0, 0]
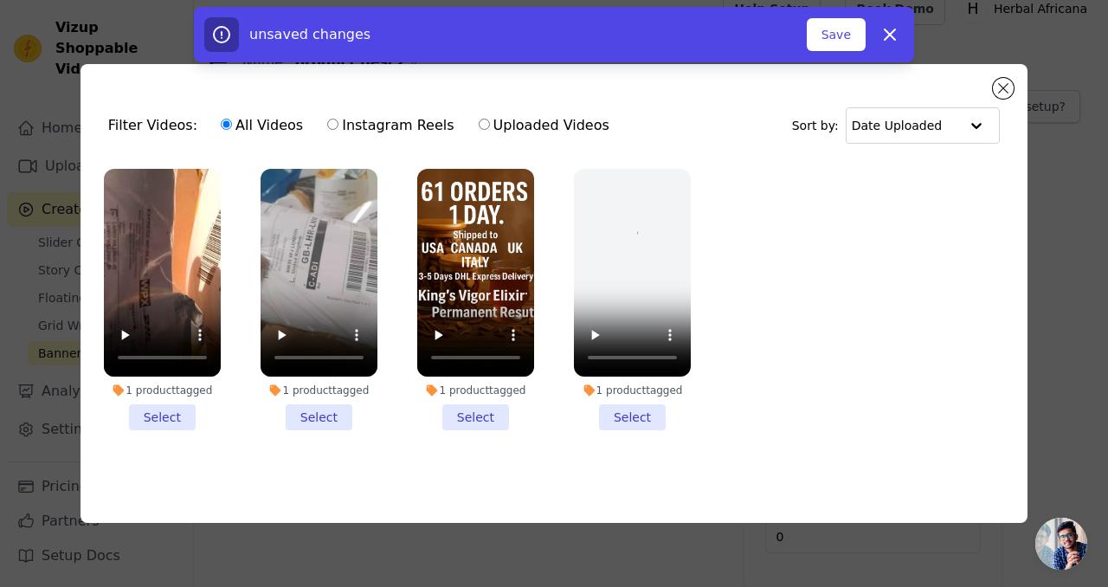
click at [468, 412] on li "1 product tagged Select" at bounding box center [475, 299] width 117 height 261
click at [0, 0] on input "1 product tagged Select" at bounding box center [0, 0] width 0 height 0
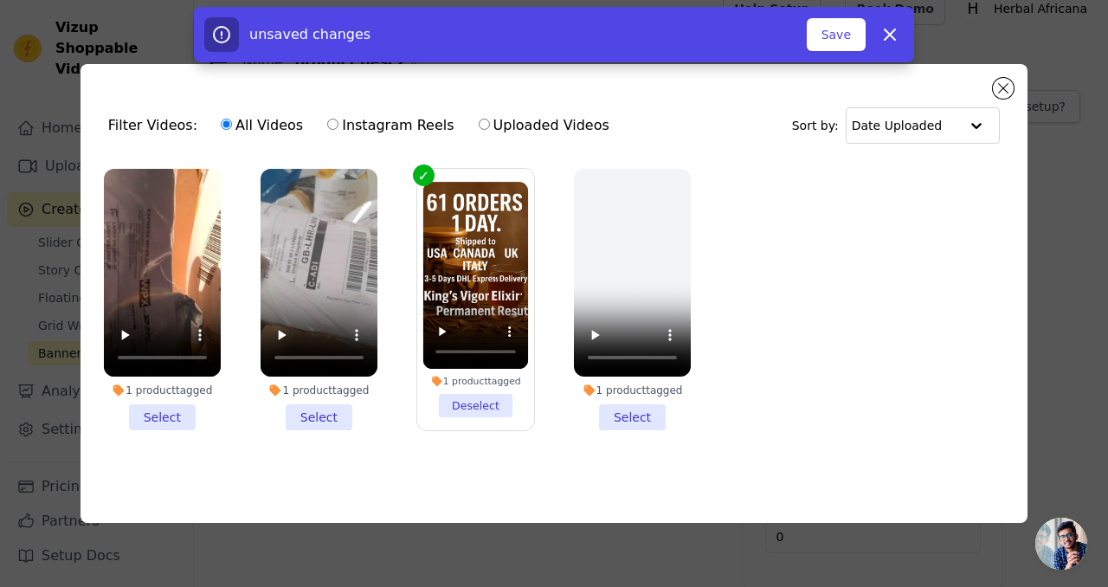
click at [310, 416] on li "1 product tagged Select" at bounding box center [318, 299] width 117 height 261
click at [0, 0] on input "1 product tagged Select" at bounding box center [0, 0] width 0 height 0
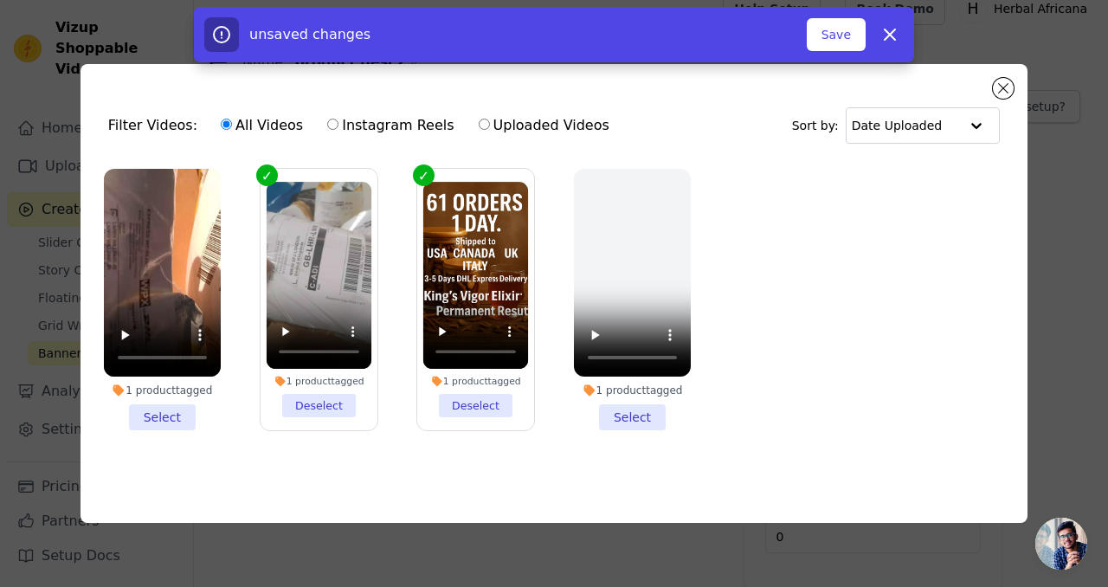
click at [175, 407] on li "1 product tagged Select" at bounding box center [162, 299] width 117 height 261
click at [0, 0] on input "1 product tagged Select" at bounding box center [0, 0] width 0 height 0
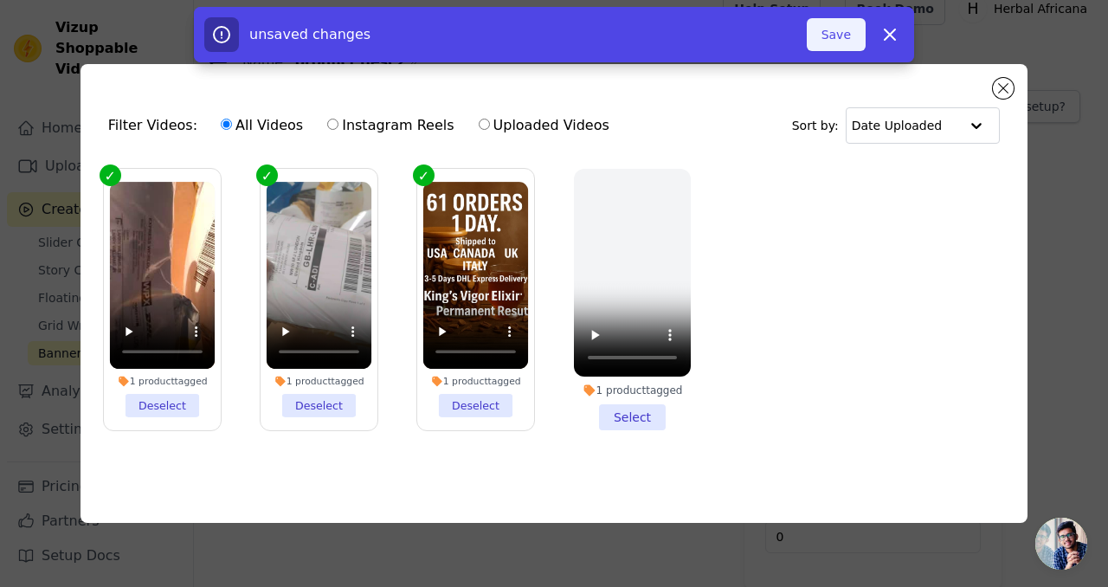
click at [847, 35] on button "Save" at bounding box center [835, 34] width 59 height 33
click at [797, 41] on button "Add To Widget" at bounding box center [807, 34] width 116 height 33
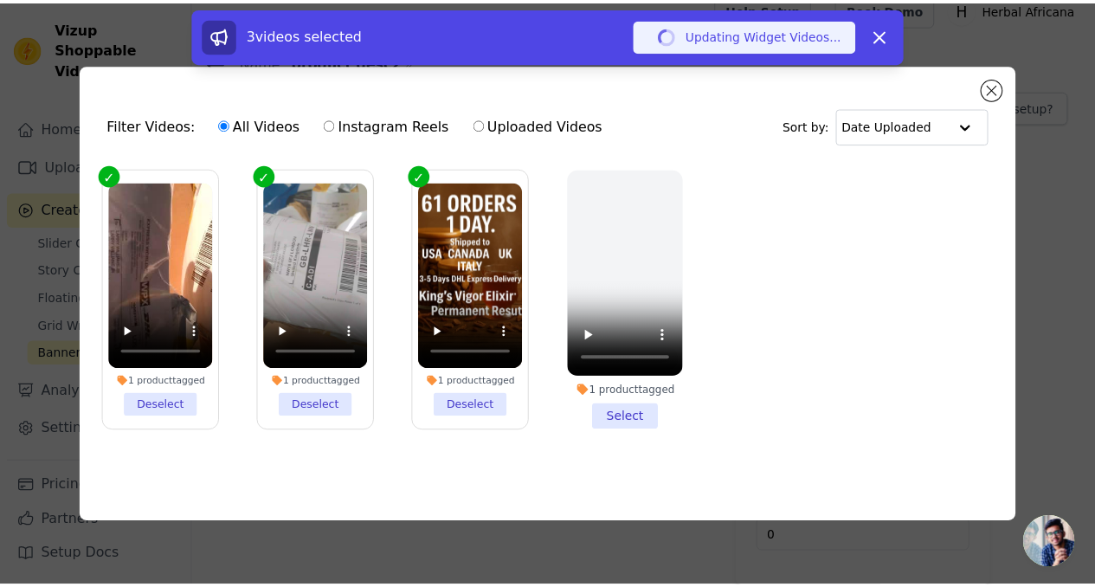
scroll to position [19, 0]
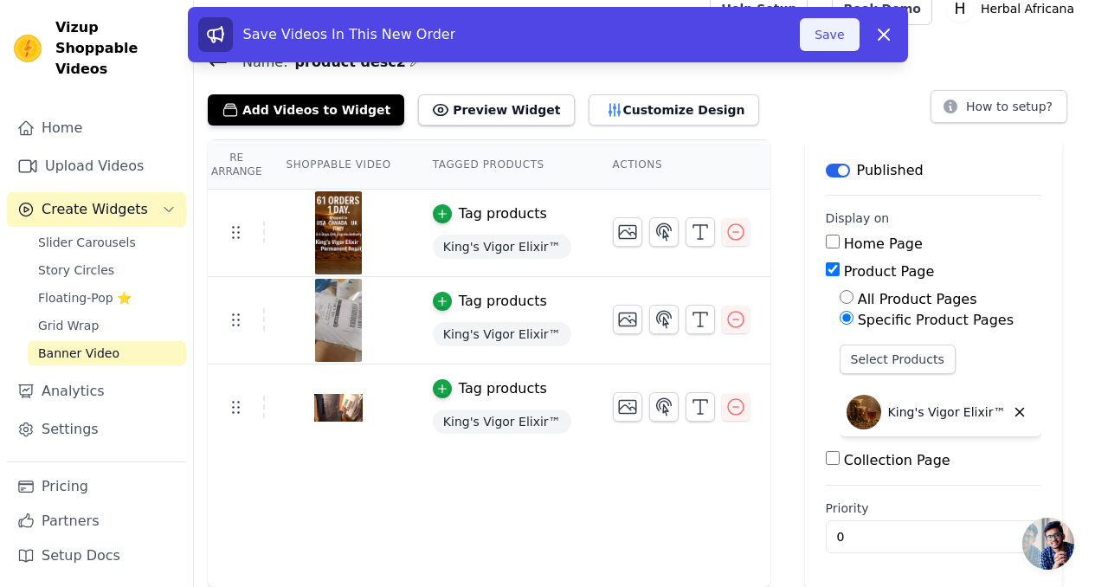
click at [816, 44] on button "Save" at bounding box center [829, 34] width 59 height 33
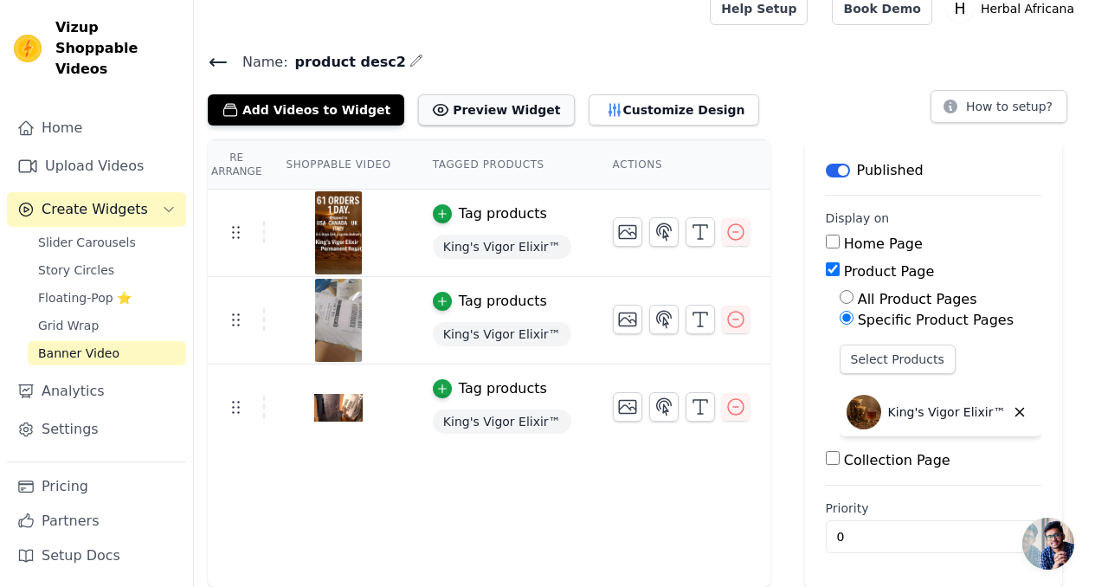
click at [455, 115] on button "Preview Widget" at bounding box center [496, 109] width 156 height 31
click at [615, 116] on button "Customize Design" at bounding box center [673, 109] width 170 height 31
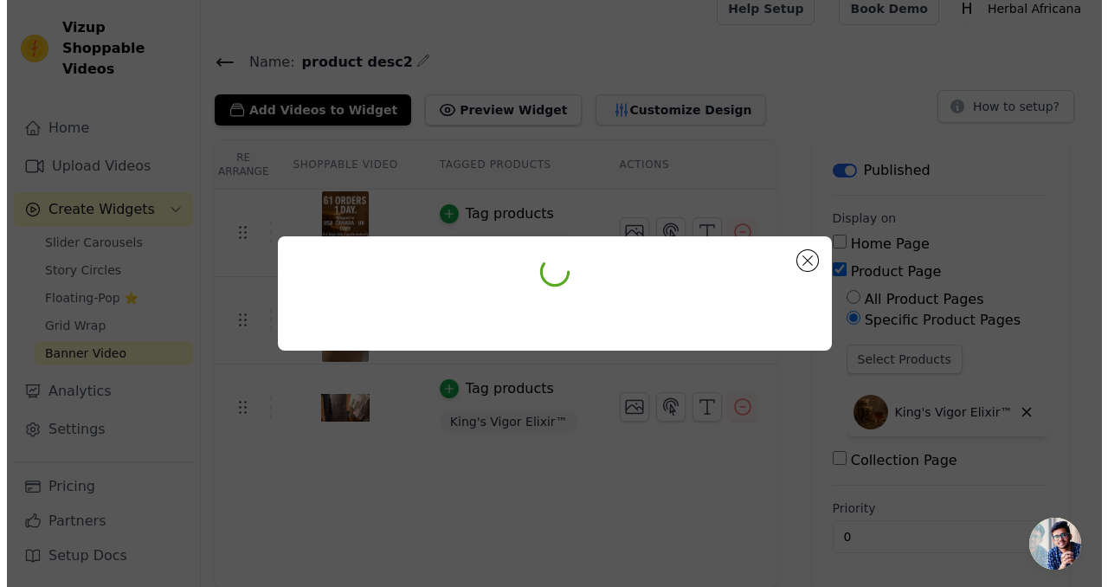
scroll to position [0, 0]
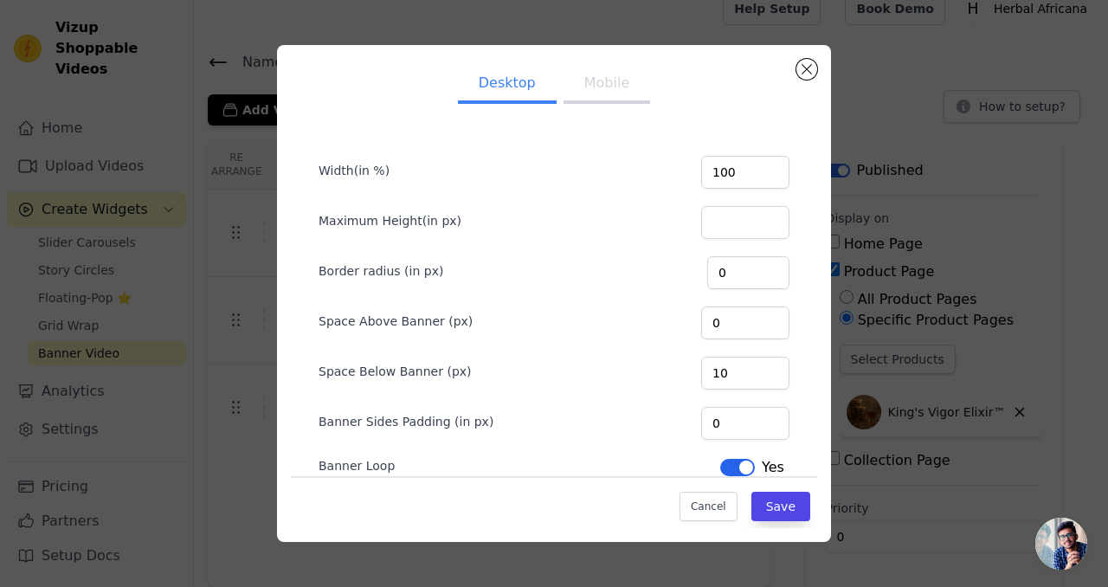
click at [584, 87] on button "Mobile" at bounding box center [606, 85] width 87 height 38
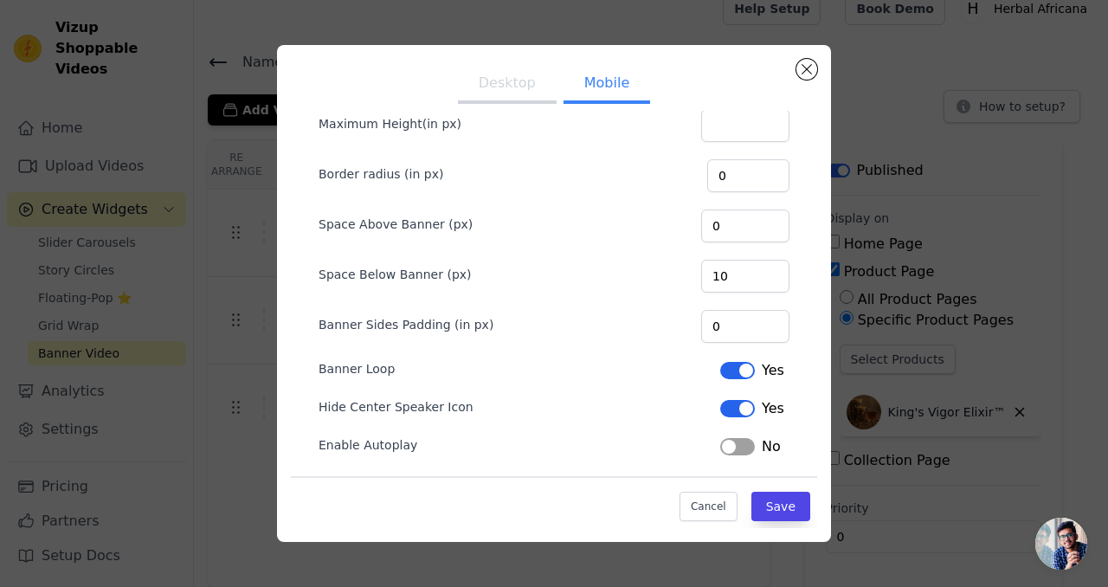
scroll to position [105, 0]
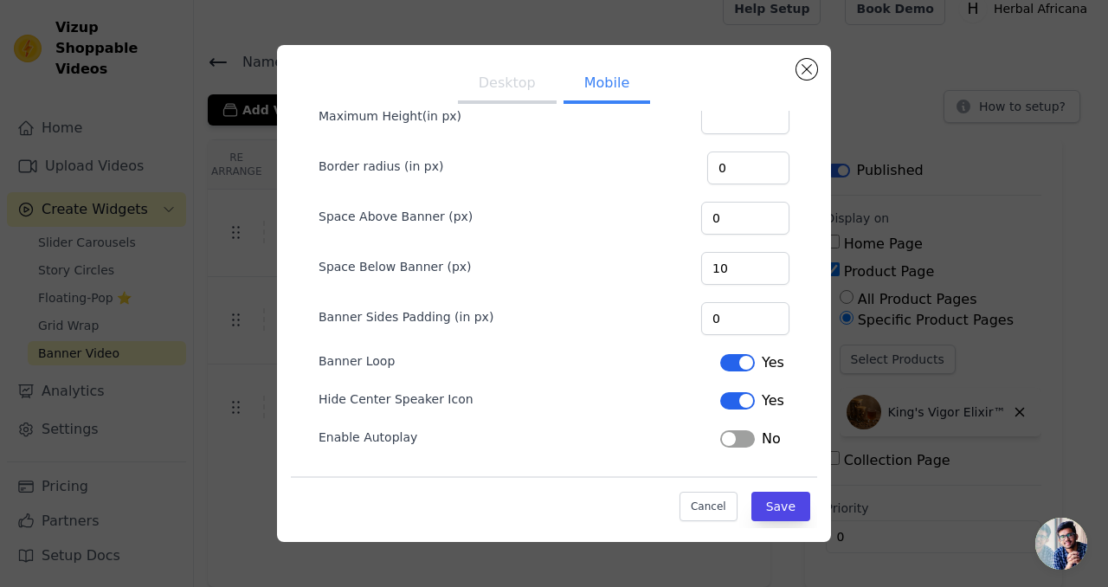
click at [739, 436] on button "Label" at bounding box center [737, 438] width 35 height 17
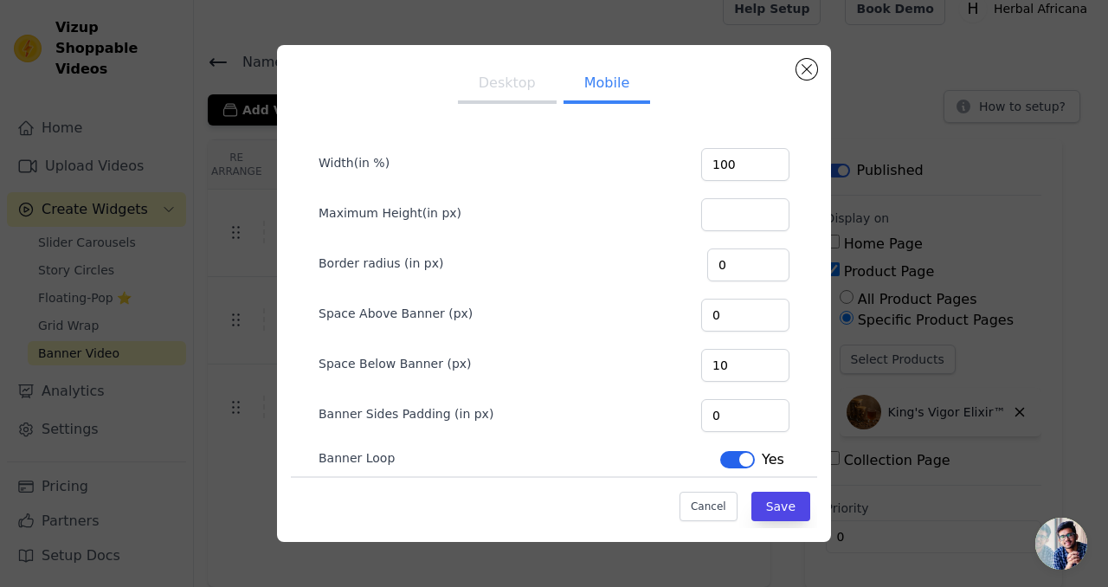
scroll to position [0, 0]
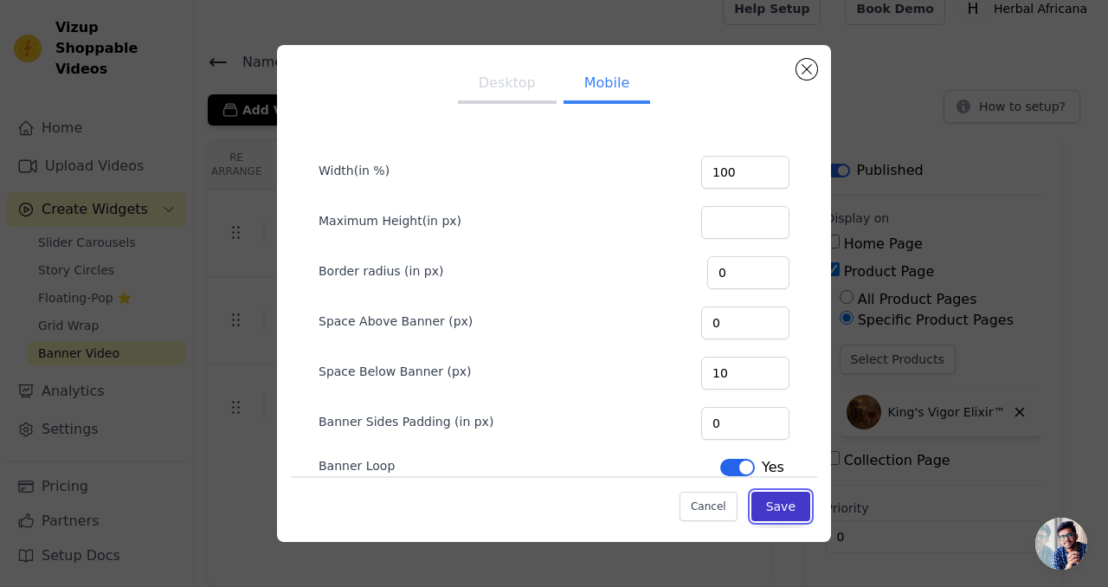
click at [766, 509] on button "Save" at bounding box center [780, 505] width 59 height 29
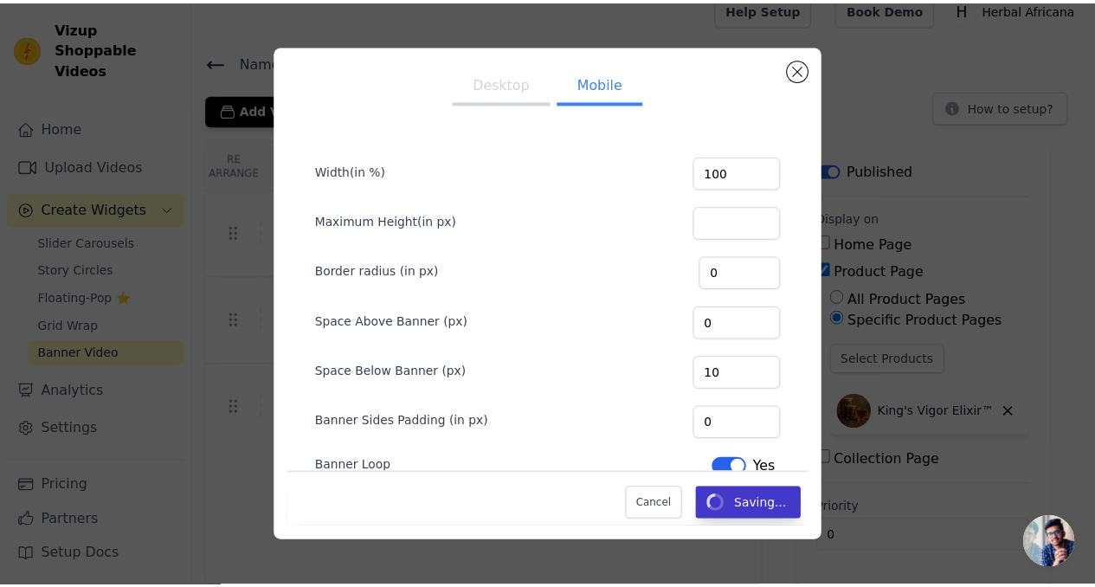
scroll to position [19, 0]
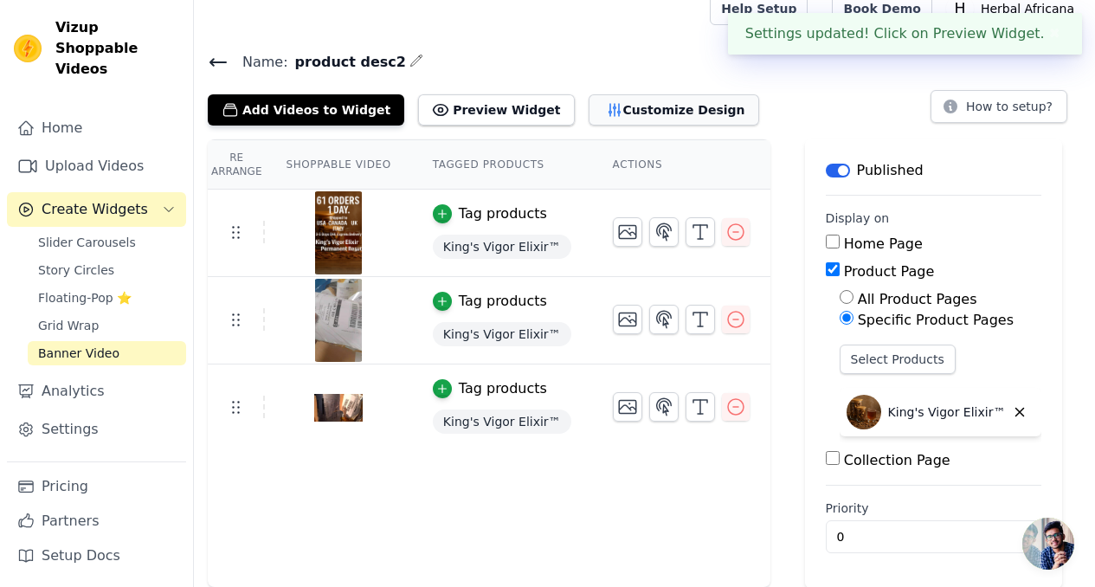
click at [622, 104] on button "Customize Design" at bounding box center [673, 109] width 170 height 31
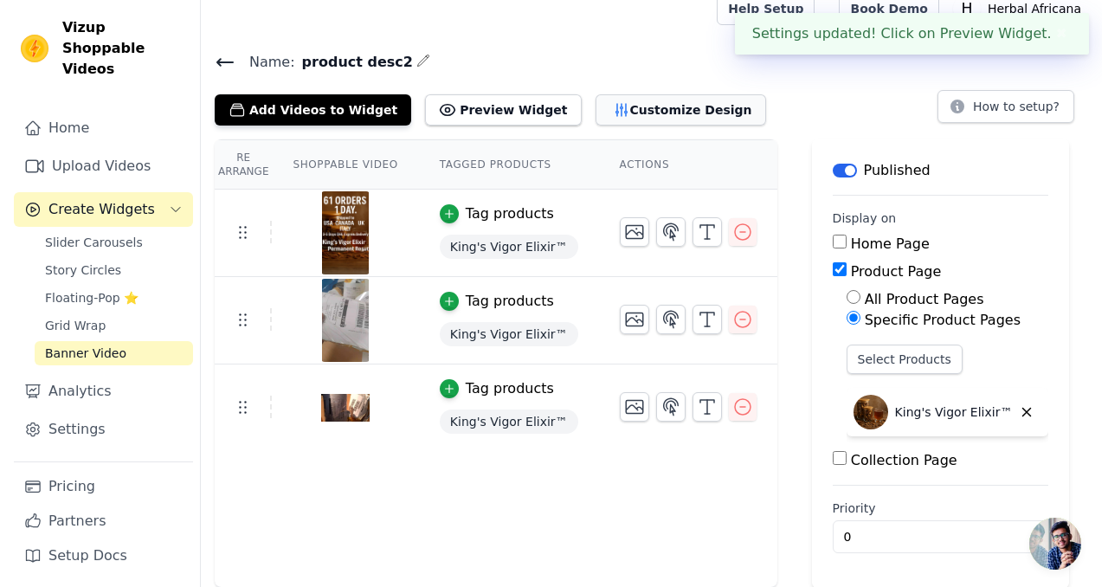
scroll to position [0, 0]
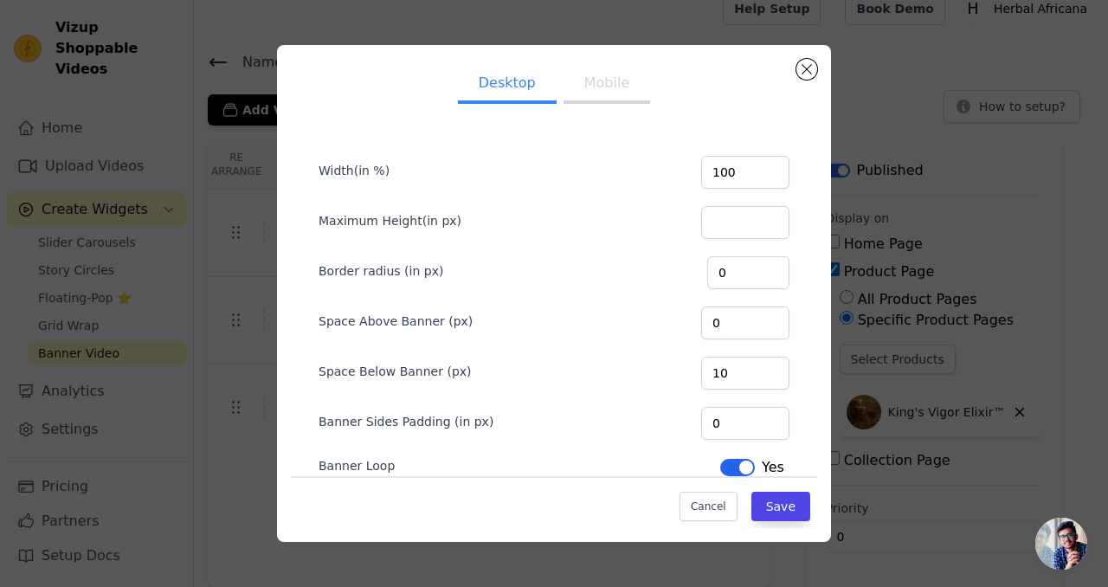
click at [583, 76] on button "Mobile" at bounding box center [606, 85] width 87 height 38
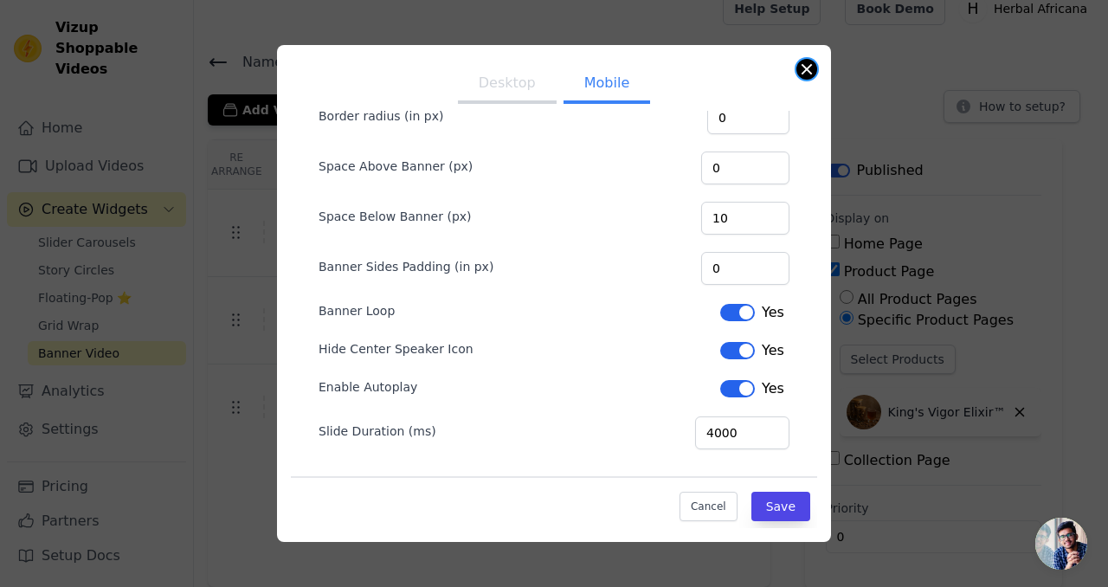
click at [806, 74] on button "Close modal" at bounding box center [806, 69] width 21 height 21
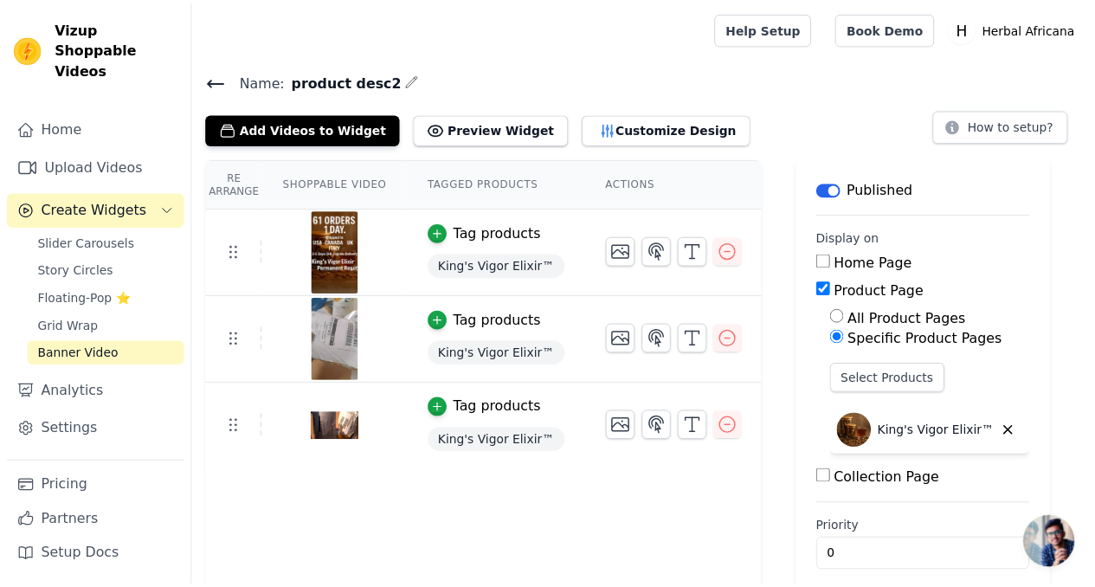
scroll to position [19, 0]
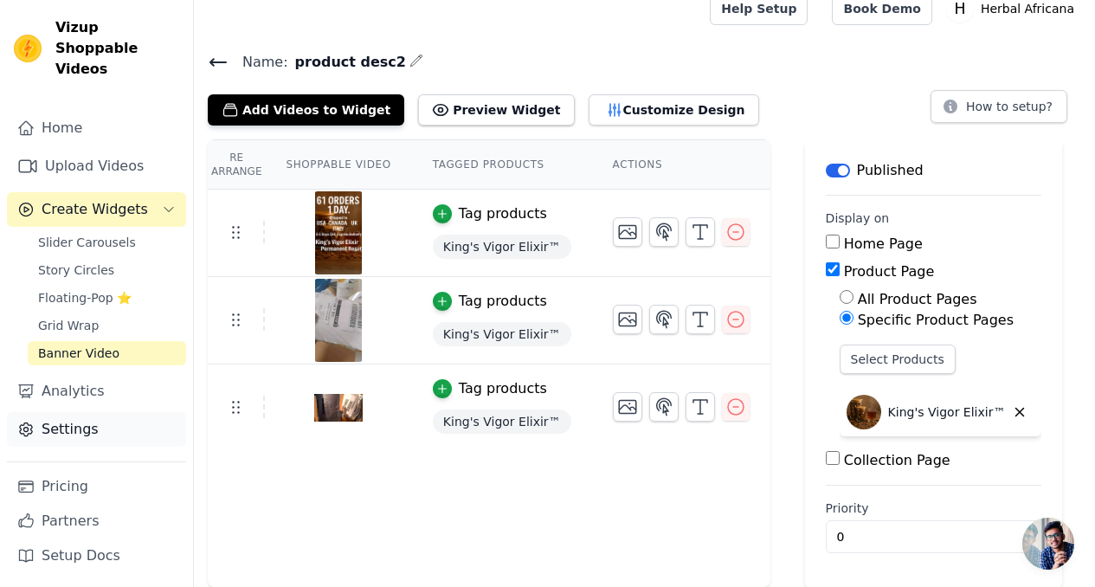
click at [68, 412] on link "Settings" at bounding box center [96, 429] width 179 height 35
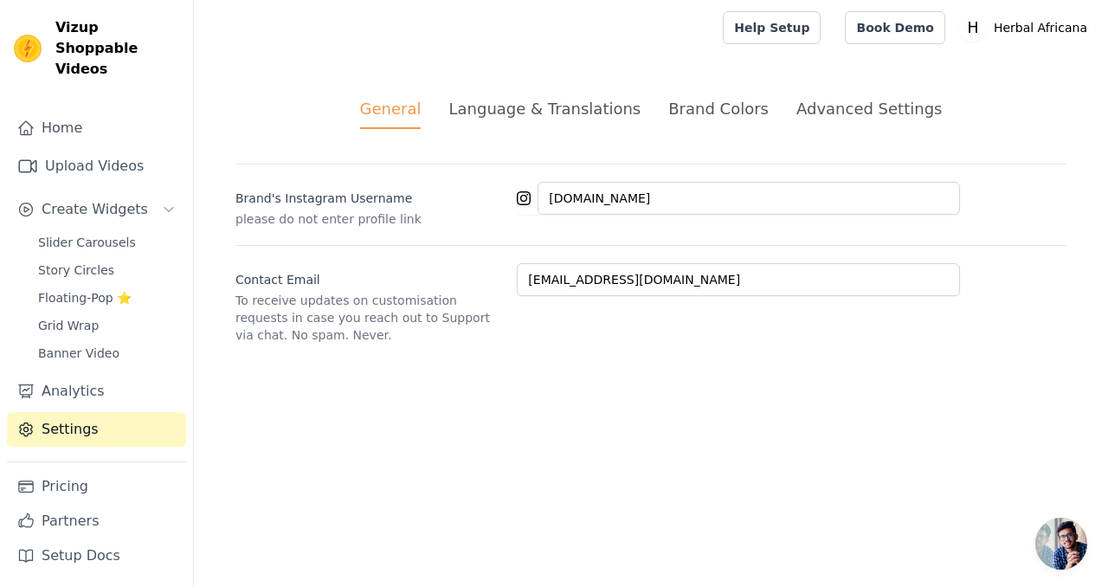
click at [796, 115] on div "Advanced Settings" at bounding box center [868, 108] width 145 height 23
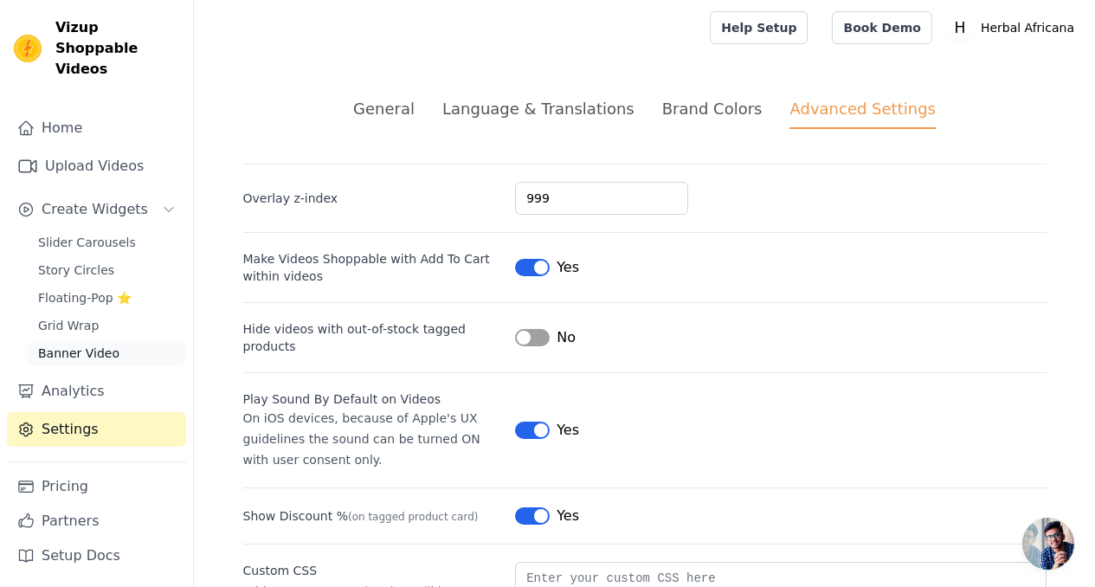
click at [114, 341] on link "Banner Video" at bounding box center [107, 353] width 158 height 24
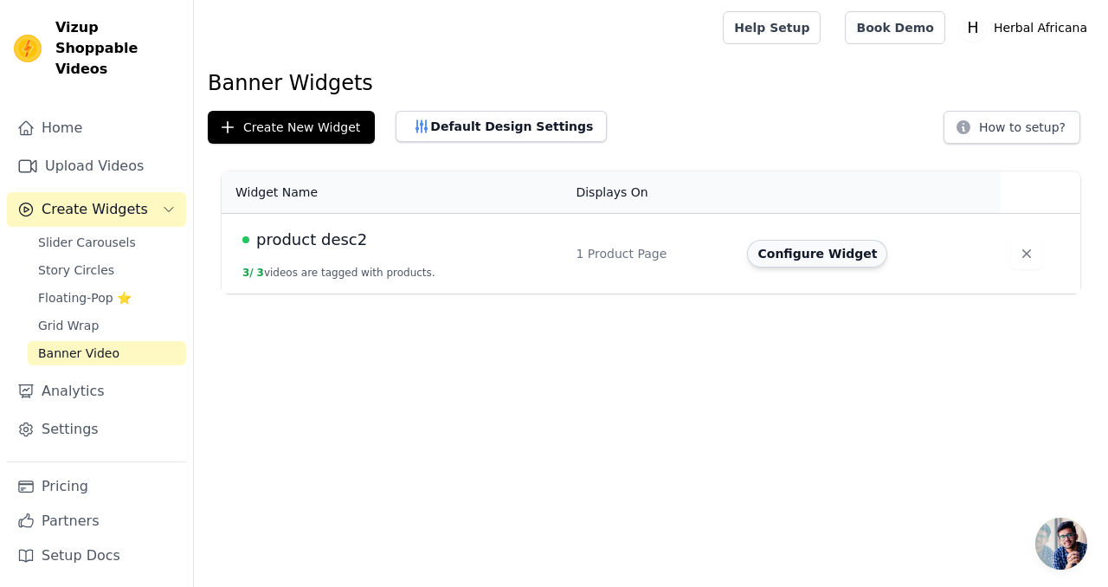
click at [806, 260] on button "Configure Widget" at bounding box center [817, 254] width 140 height 28
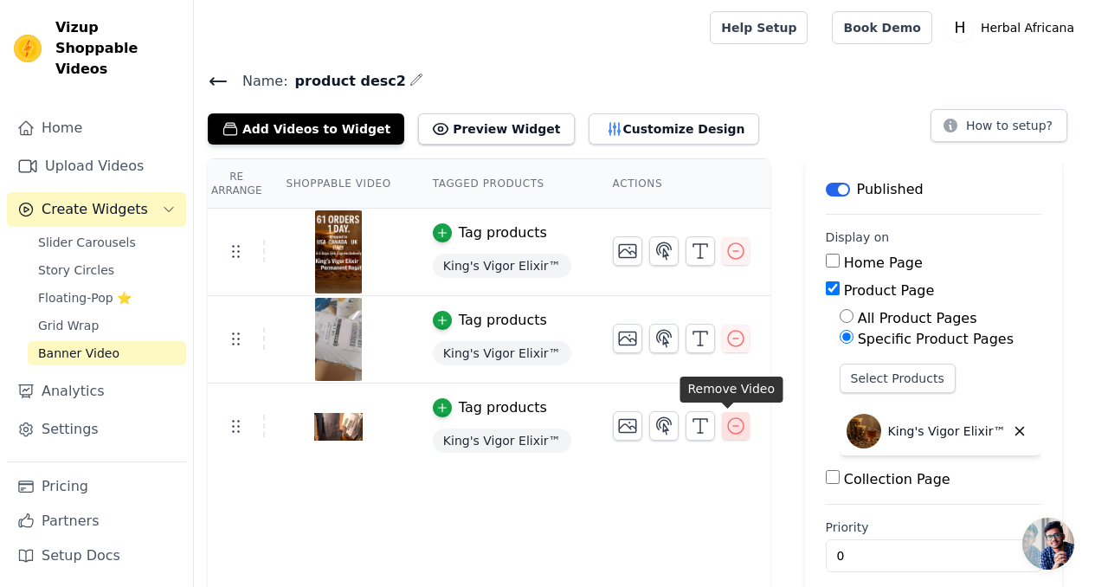
click at [728, 427] on icon "button" at bounding box center [735, 425] width 21 height 21
